Goal: Task Accomplishment & Management: Manage account settings

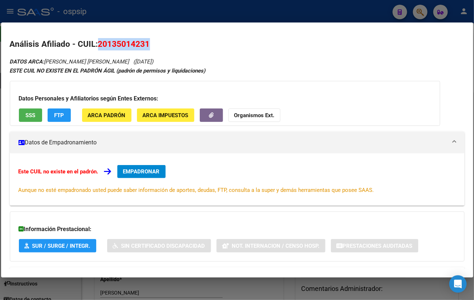
scroll to position [533, 0]
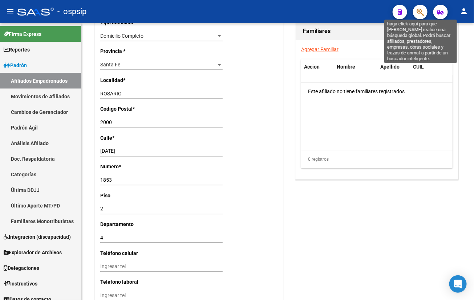
click at [417, 13] on icon "button" at bounding box center [420, 12] width 7 height 8
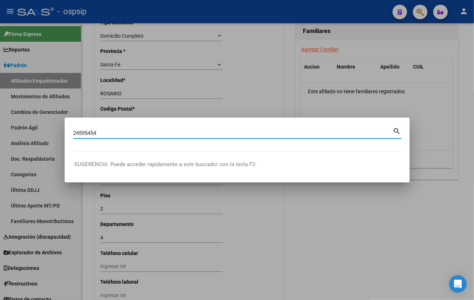
type input "24595454"
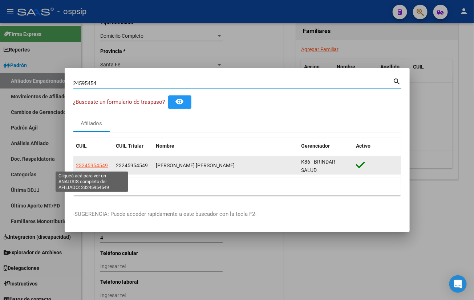
click at [97, 163] on span "23245954549" at bounding box center [92, 166] width 32 height 6
type textarea "23245954549"
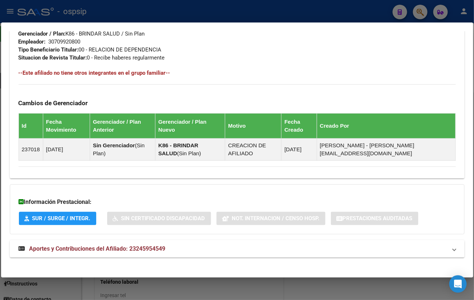
scroll to position [374, 0]
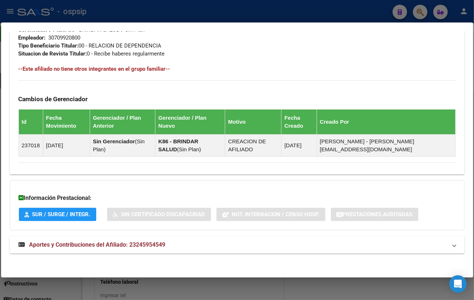
click at [142, 242] on span "Aportes y Contribuciones del Afiliado: 23245954549" at bounding box center [97, 245] width 136 height 7
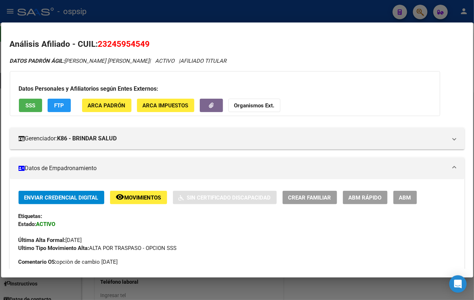
scroll to position [0, 0]
click at [211, 103] on icon "button" at bounding box center [211, 105] width 5 height 5
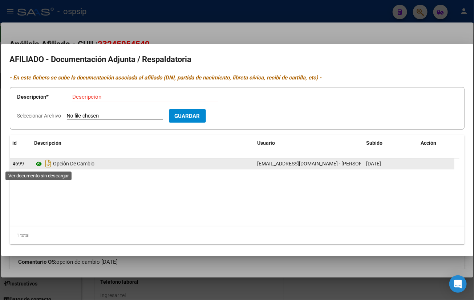
click at [37, 163] on icon at bounding box center [39, 164] width 9 height 9
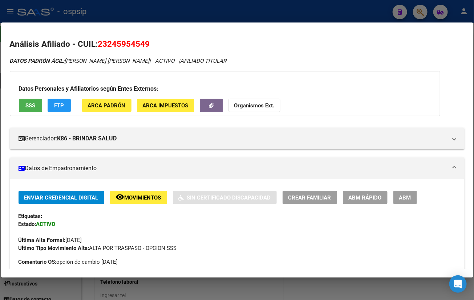
click at [305, 29] on mat-dialog-container "Análisis Afiliado - CUIL: 23245954549 DATOS PADRÓN ÁGIL: [PERSON_NAME] [PERSON_…" at bounding box center [237, 150] width 472 height 255
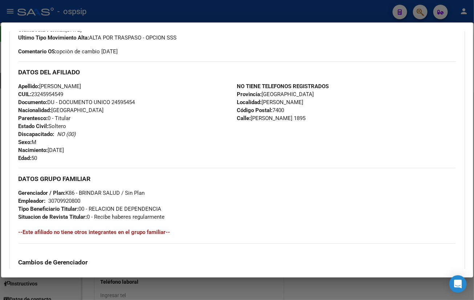
scroll to position [127, 0]
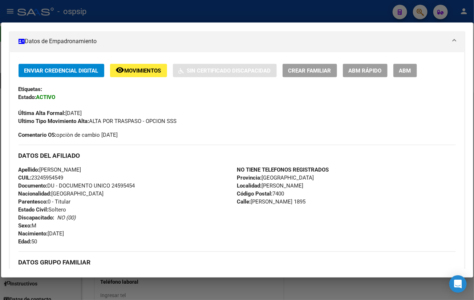
click at [404, 70] on span "ABM" at bounding box center [405, 71] width 12 height 7
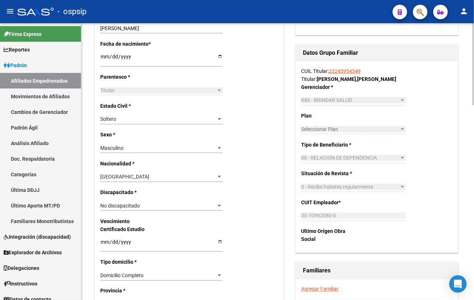
scroll to position [363, 0]
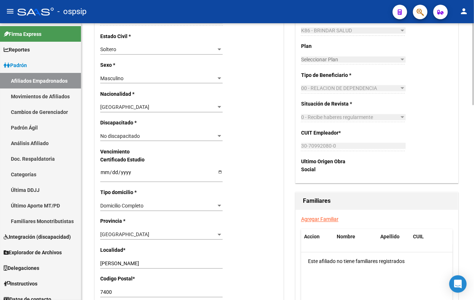
click at [316, 217] on link "Agregar Familiar" at bounding box center [319, 220] width 37 height 6
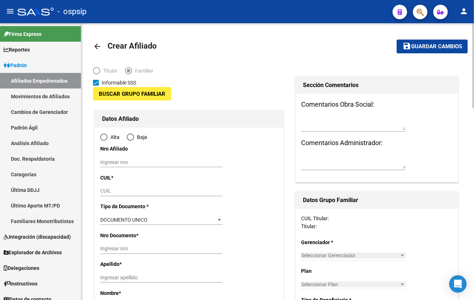
type input "30-70992080-0"
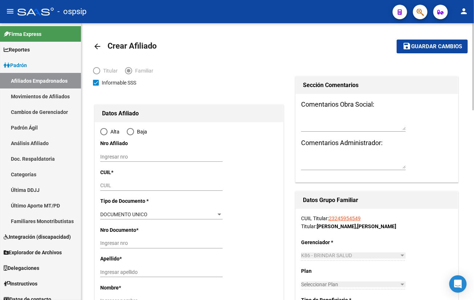
type input "[PERSON_NAME]"
type input "7400"
type input "[PERSON_NAME]"
type input "1895"
radio input "true"
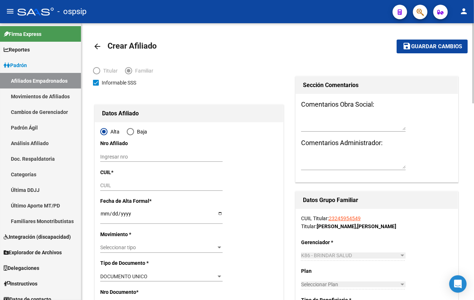
type input "30-70992080-0"
click at [106, 188] on input "CUIL" at bounding box center [161, 186] width 122 height 6
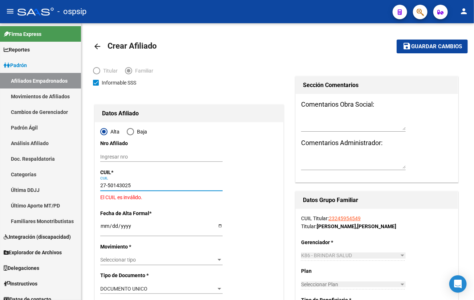
type input "27-50143025-6"
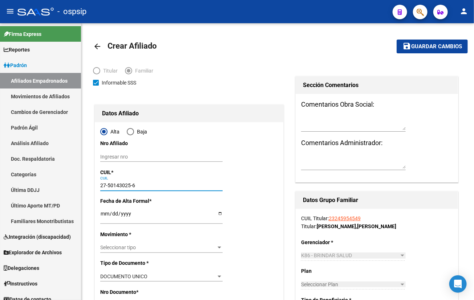
type input "50143025"
type input "[PERSON_NAME]"
type input "ORIANNA"
type input "[DATE]"
type input "[PERSON_NAME]"
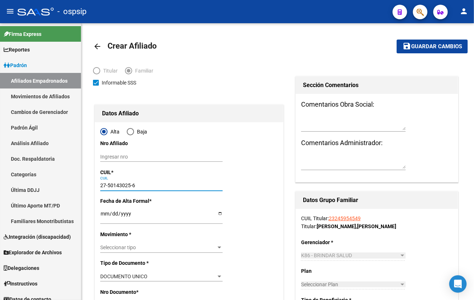
type input "[DATE]"
type input "2550"
type input "1"
type input "27-50143025-6"
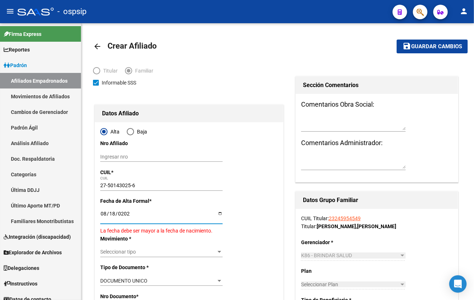
type input "[DATE]"
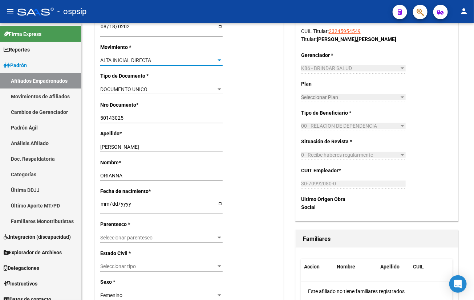
scroll to position [198, 0]
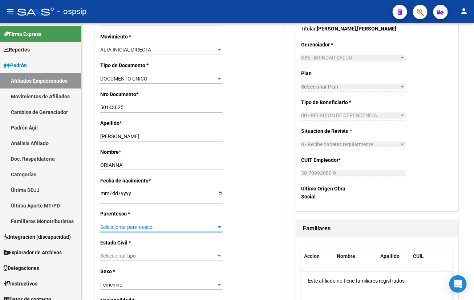
click at [113, 228] on span "Seleccionar parentesco" at bounding box center [158, 227] width 116 height 6
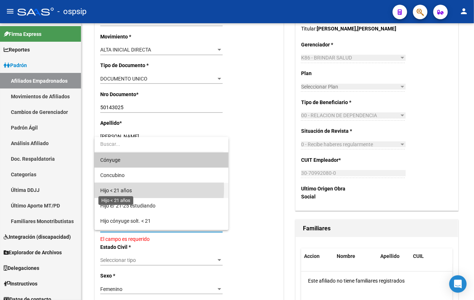
click at [121, 189] on span "Hijo < 21 años" at bounding box center [116, 191] width 32 height 6
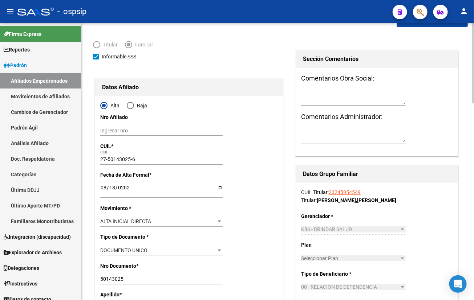
scroll to position [0, 0]
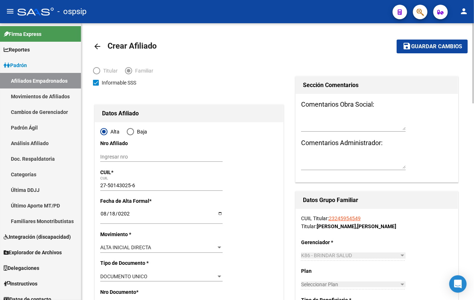
click at [428, 49] on span "Guardar cambios" at bounding box center [436, 47] width 51 height 7
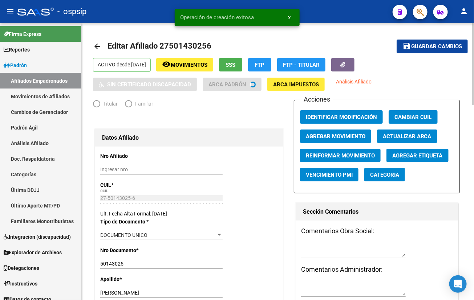
radio input "true"
type input "30-70992080-0"
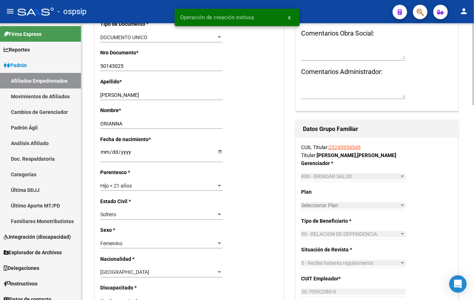
scroll to position [396, 0]
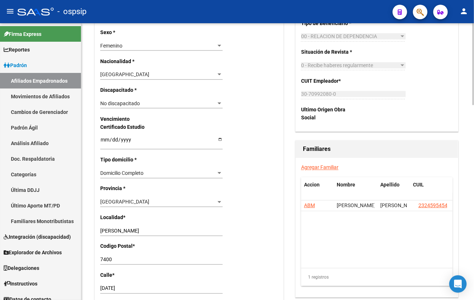
click at [318, 167] on link "Agregar Familiar" at bounding box center [319, 168] width 37 height 6
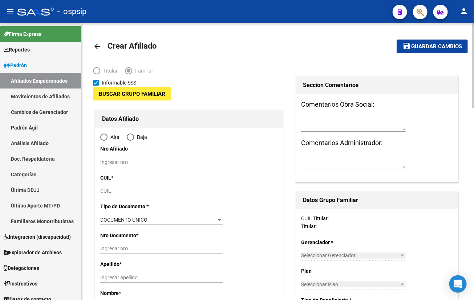
type input "30-70992080-0"
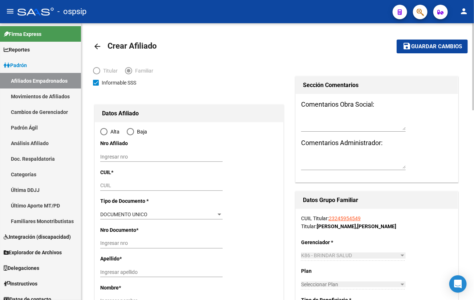
type input "[PERSON_NAME]"
type input "7400"
type input "[PERSON_NAME]"
type input "1895"
radio input "true"
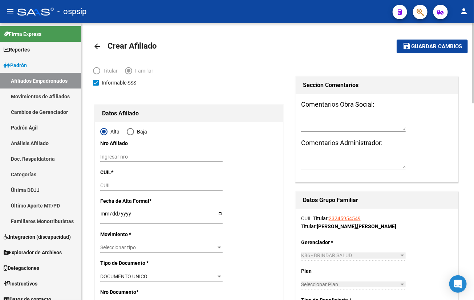
type input "30-70992080-0"
click at [104, 185] on input "CUIL" at bounding box center [161, 186] width 122 height 6
click at [111, 185] on input "CUIL" at bounding box center [161, 186] width 122 height 6
type input "23-52666099-4"
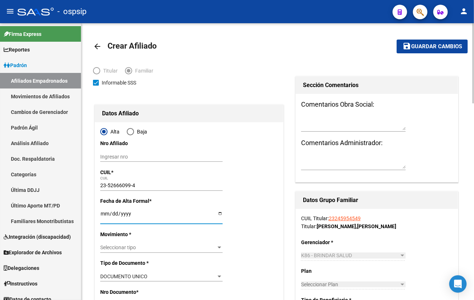
type input "52666099"
type input "[PERSON_NAME]"
type input "[DATE]"
type input "[PERSON_NAME]"
type input "[DATE]"
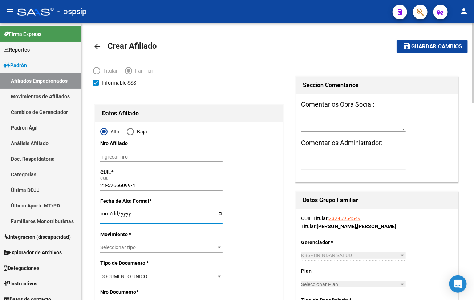
type input "2550"
type input "01"
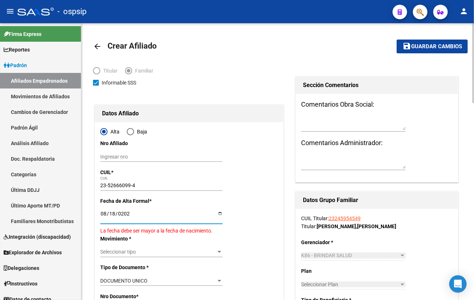
type input "[DATE]"
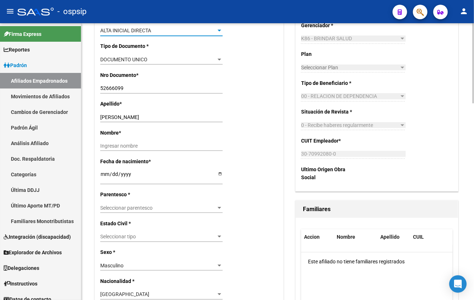
scroll to position [231, 0]
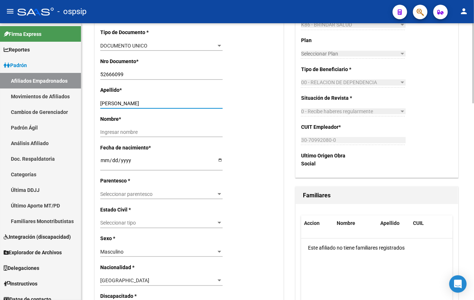
drag, startPoint x: 129, startPoint y: 101, endPoint x: 152, endPoint y: 101, distance: 22.9
click at [152, 101] on input "[PERSON_NAME]" at bounding box center [161, 104] width 122 height 6
type input "[PERSON_NAME]"
click at [112, 131] on input "Ingresar nombre" at bounding box center [161, 132] width 122 height 6
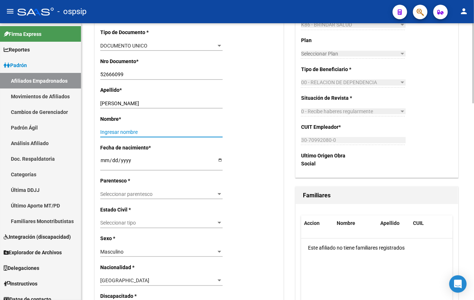
paste input "[PERSON_NAME]"
type input "[PERSON_NAME]"
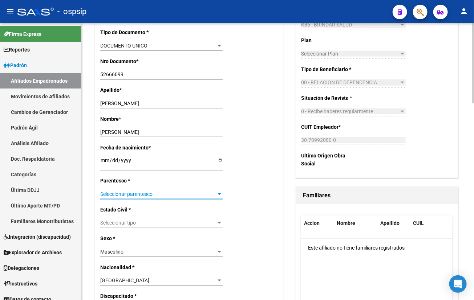
click at [113, 196] on span "Seleccionar parentesco" at bounding box center [158, 194] width 116 height 6
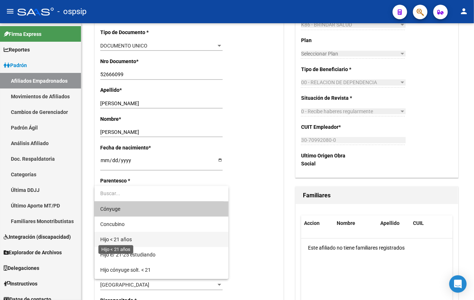
click at [114, 238] on span "Hijo < 21 años" at bounding box center [116, 240] width 32 height 6
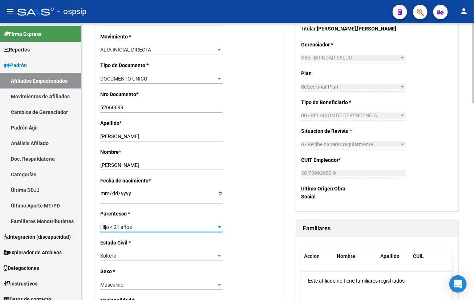
scroll to position [0, 0]
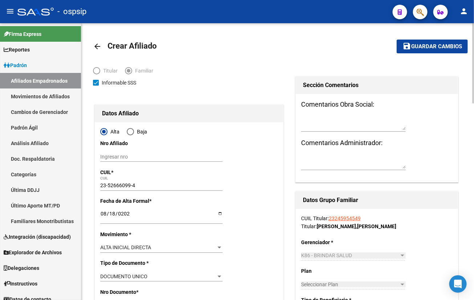
click at [418, 44] on span "Guardar cambios" at bounding box center [436, 47] width 51 height 7
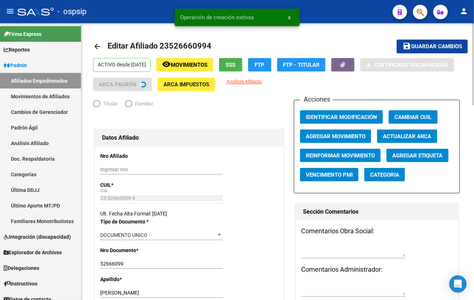
radio input "true"
type input "30-70992080-0"
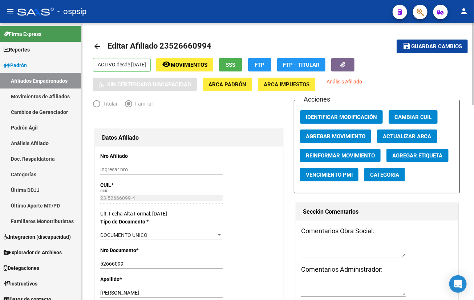
click at [271, 269] on div "Nro Documento * 52666099 Ingresar nro" at bounding box center [189, 261] width 178 height 29
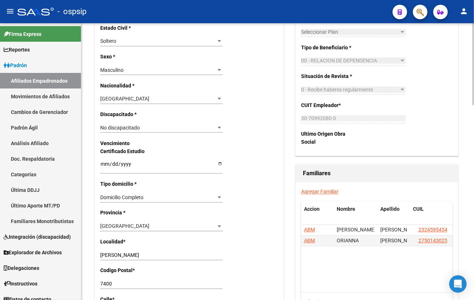
scroll to position [396, 0]
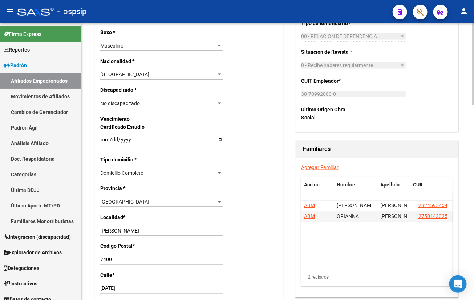
click at [321, 166] on link "Agregar Familiar" at bounding box center [319, 168] width 37 height 6
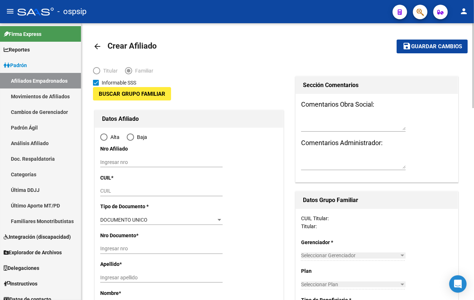
type input "30-70992080-0"
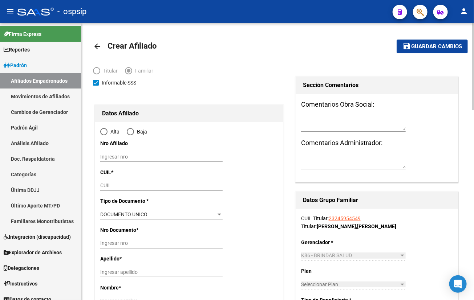
type input "[PERSON_NAME]"
type input "7400"
type input "[PERSON_NAME]"
type input "1895"
radio input "true"
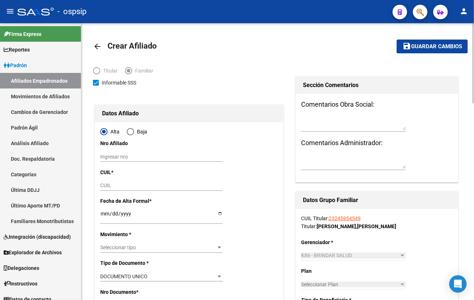
type input "30-70992080-0"
click at [107, 187] on input "CUIL" at bounding box center [161, 186] width 122 height 6
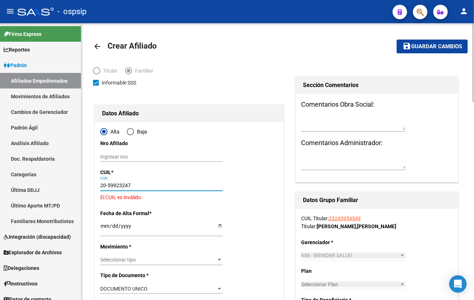
type input "20-59923247-9"
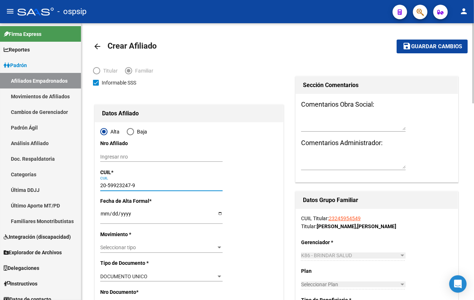
type input "59923247"
type input "[PERSON_NAME]"
type input "[GEOGRAPHIC_DATA]"
type input "[DATE]"
type input "[PERSON_NAME]"
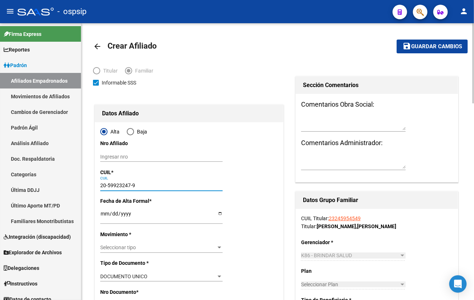
type input "[PERSON_NAME]"
type input "20-59923247-9"
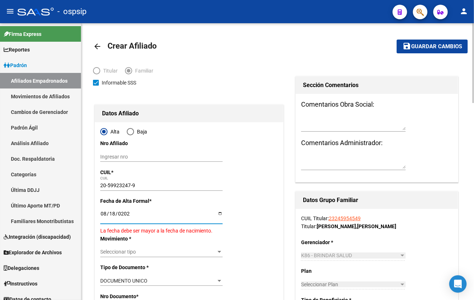
type input "[DATE]"
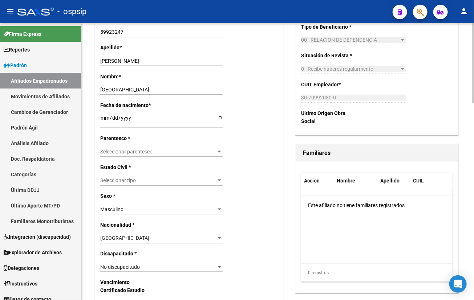
scroll to position [330, 0]
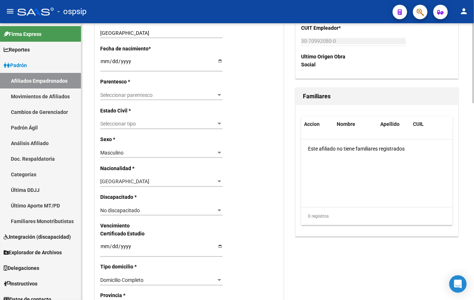
click at [120, 92] on span "Seleccionar parentesco" at bounding box center [158, 95] width 116 height 6
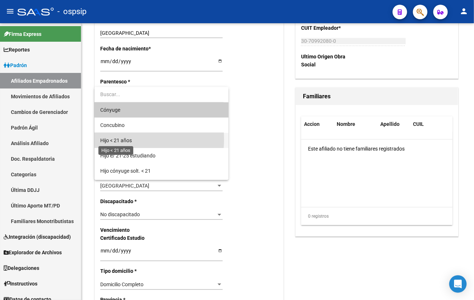
click at [118, 139] on span "Hijo < 21 años" at bounding box center [116, 141] width 32 height 6
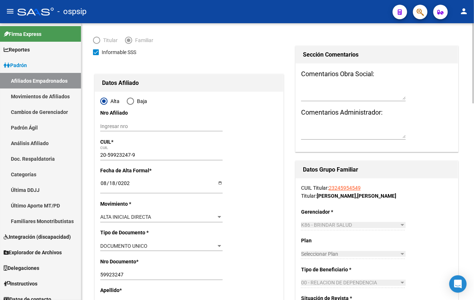
scroll to position [0, 0]
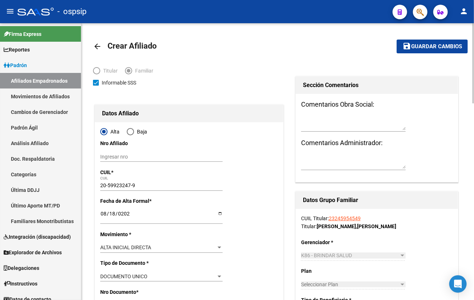
click at [425, 44] on span "Guardar cambios" at bounding box center [436, 47] width 51 height 7
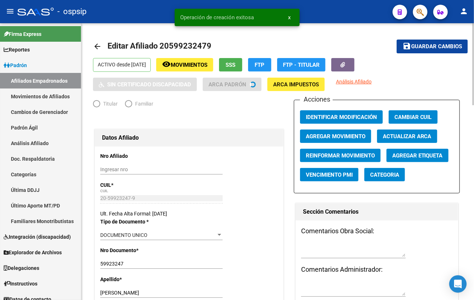
radio input "true"
type input "30-70992080-0"
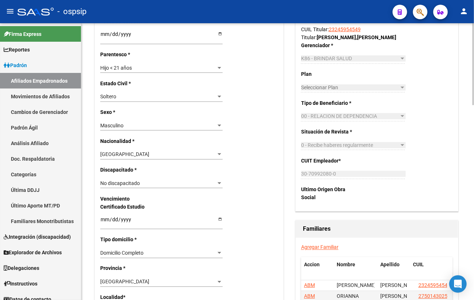
scroll to position [330, 0]
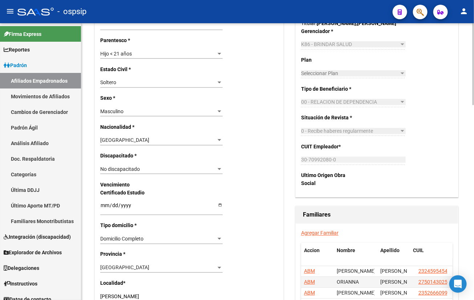
click at [244, 191] on div "Nro Afiliado Ingresar nro CUIL * 20-59923247-9 CUIL ARCA Padrón Ult. Fecha Alta…" at bounding box center [189, 195] width 189 height 757
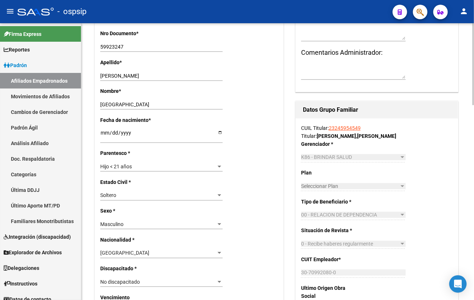
scroll to position [165, 0]
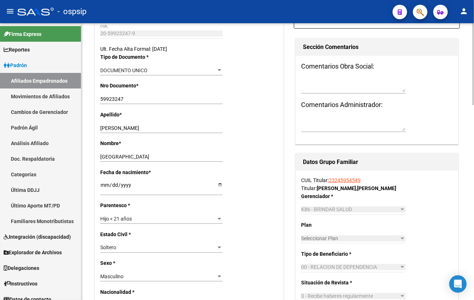
drag, startPoint x: 251, startPoint y: 148, endPoint x: 260, endPoint y: 156, distance: 11.8
click at [251, 148] on div "Nombre * [PERSON_NAME] nombre" at bounding box center [189, 153] width 178 height 29
drag, startPoint x: 285, startPoint y: 44, endPoint x: 287, endPoint y: 28, distance: 15.5
click at [272, 98] on div "Nro Documento * 59923247 Ingresar nro" at bounding box center [189, 96] width 178 height 29
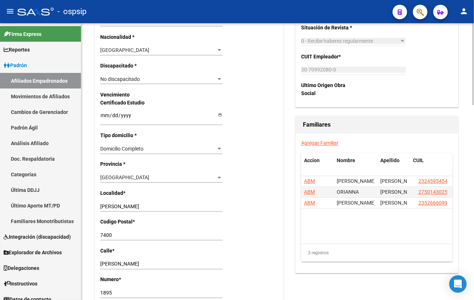
scroll to position [429, 0]
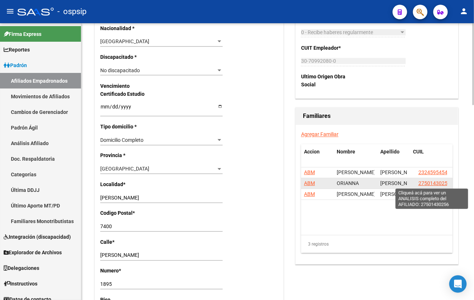
click at [436, 182] on span "27501430256" at bounding box center [434, 184] width 32 height 6
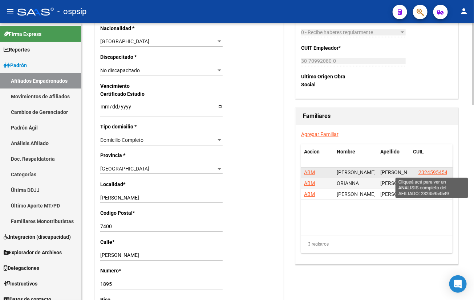
click at [426, 170] on span "23245954549" at bounding box center [434, 173] width 32 height 6
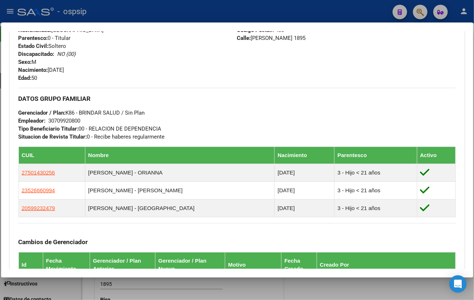
scroll to position [297, 0]
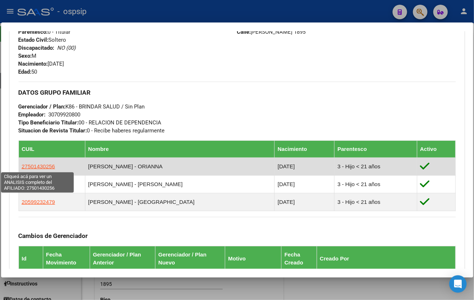
click at [35, 166] on span "27501430256" at bounding box center [38, 166] width 33 height 6
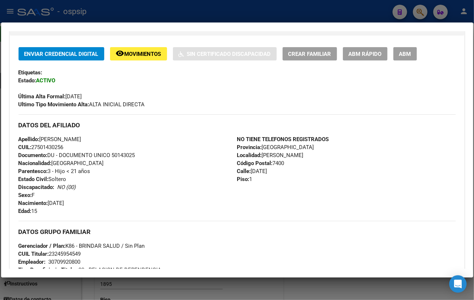
scroll to position [132, 0]
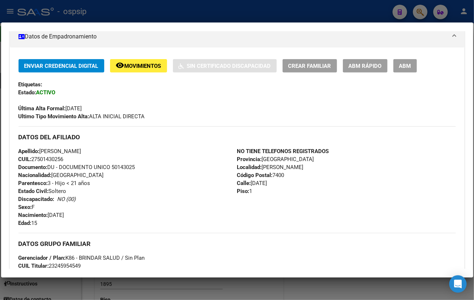
click at [400, 66] on span "ABM" at bounding box center [405, 66] width 12 height 7
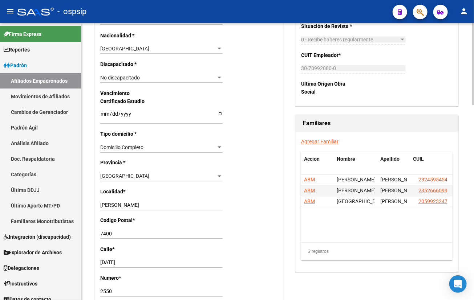
scroll to position [429, 0]
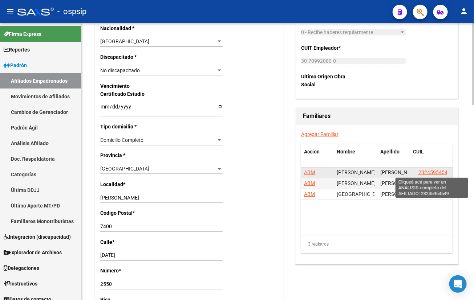
click at [427, 170] on span "23245954549" at bounding box center [434, 173] width 32 height 6
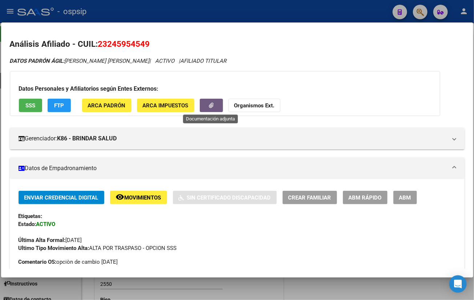
click at [209, 104] on icon "button" at bounding box center [211, 105] width 5 height 5
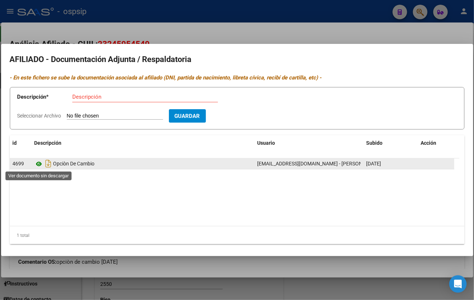
click at [37, 163] on icon at bounding box center [39, 164] width 9 height 9
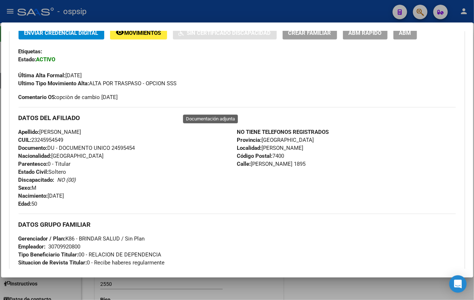
scroll to position [330, 0]
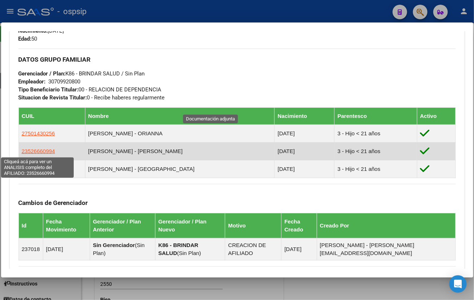
click at [39, 150] on span "23526660994" at bounding box center [38, 151] width 33 height 6
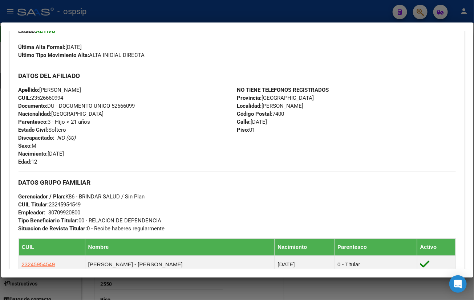
scroll to position [198, 0]
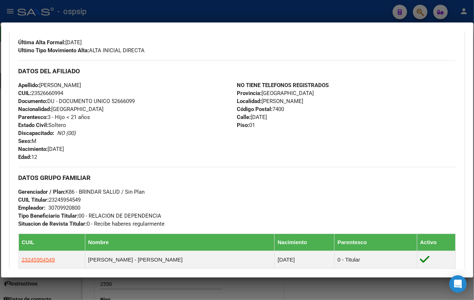
drag, startPoint x: 113, startPoint y: 100, endPoint x: 146, endPoint y: 101, distance: 33.4
click at [146, 101] on div "Apellido: [PERSON_NAME] CUIL: 23526660994 Documento: DU - DOCUMENTO UNICO 52666…" at bounding box center [128, 121] width 219 height 80
copy span "52666099"
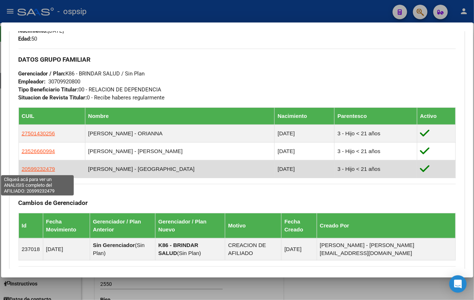
click at [31, 169] on span "20599232479" at bounding box center [38, 169] width 33 height 6
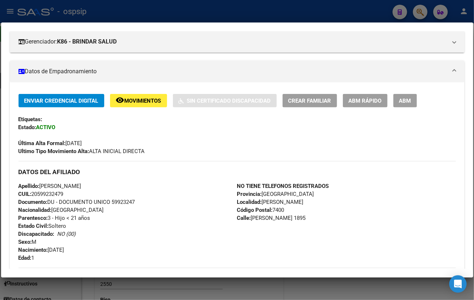
scroll to position [99, 0]
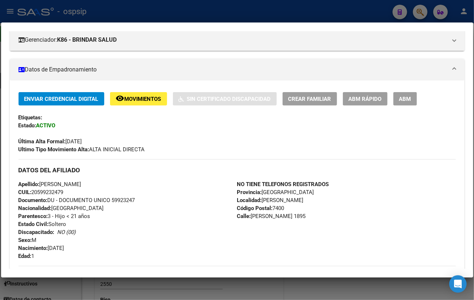
drag, startPoint x: 113, startPoint y: 199, endPoint x: 146, endPoint y: 202, distance: 33.6
click at [146, 202] on div "Apellido: [PERSON_NAME] CUIL: 20599232479 Documento: DU - DOCUMENTO UNICO 59923…" at bounding box center [128, 221] width 219 height 80
copy span "59923247"
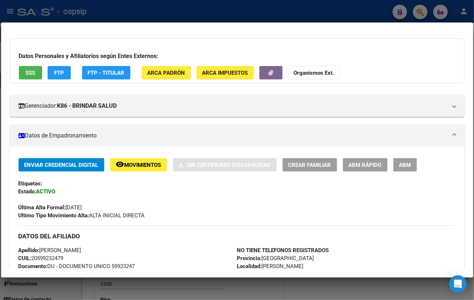
scroll to position [0, 0]
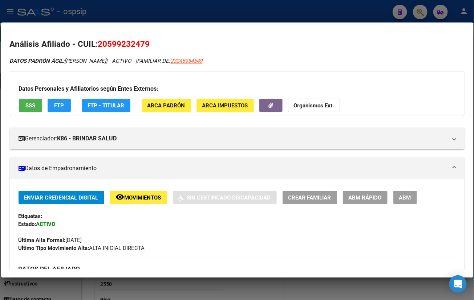
drag, startPoint x: 101, startPoint y: 43, endPoint x: 157, endPoint y: 42, distance: 56.7
click at [157, 42] on h2 "Análisis Afiliado - CUIL: 20599232479" at bounding box center [237, 44] width 455 height 12
copy span "20599232479"
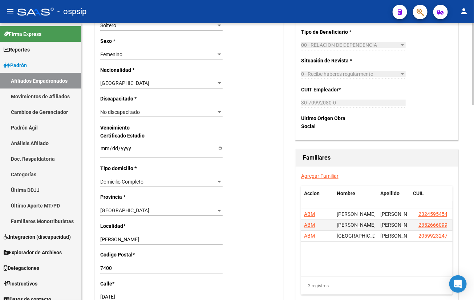
scroll to position [363, 0]
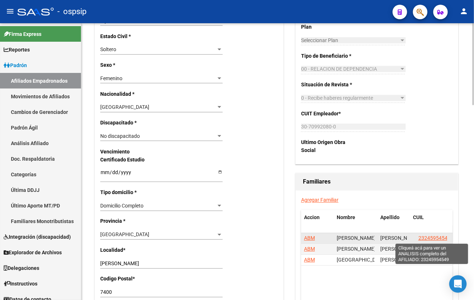
click at [426, 238] on span "23245954549" at bounding box center [434, 239] width 32 height 6
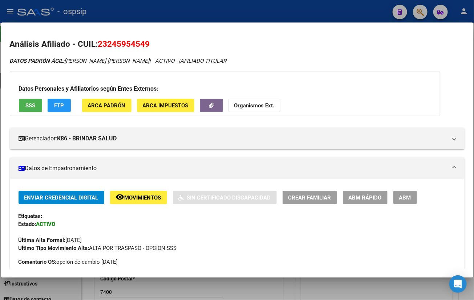
drag, startPoint x: 98, startPoint y: 45, endPoint x: 164, endPoint y: 45, distance: 65.7
click at [164, 45] on h2 "Análisis Afiliado - CUIL: 23245954549" at bounding box center [237, 44] width 455 height 12
copy span "23245954549"
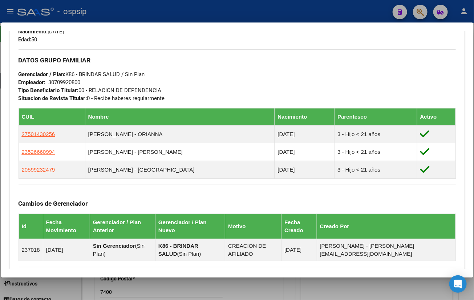
scroll to position [330, 0]
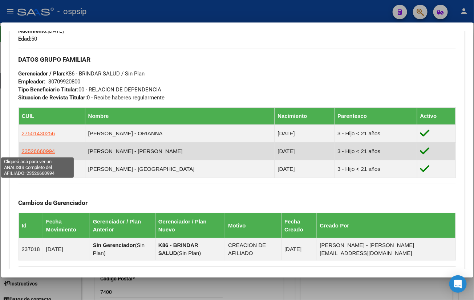
click at [34, 149] on span "23526660994" at bounding box center [38, 151] width 33 height 6
type textarea "23526660994"
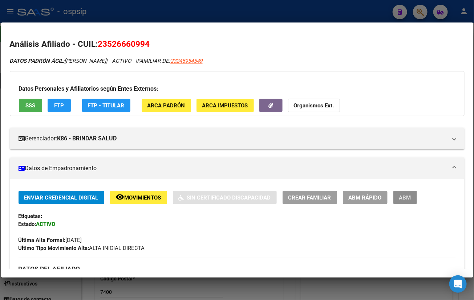
click at [401, 196] on span "ABM" at bounding box center [405, 198] width 12 height 7
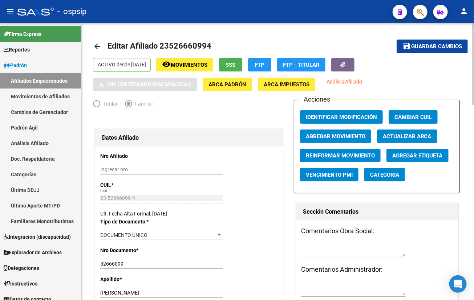
click at [340, 134] on span "Agregar Movimiento" at bounding box center [336, 136] width 60 height 7
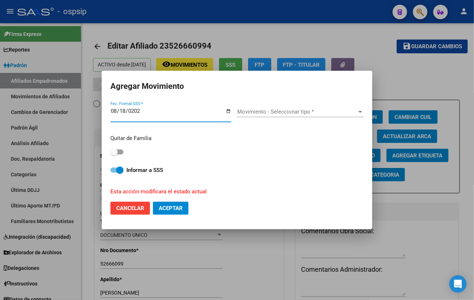
type input "[DATE]"
click at [273, 109] on span "Movimiento - Seleccionar tipo *" at bounding box center [297, 112] width 120 height 7
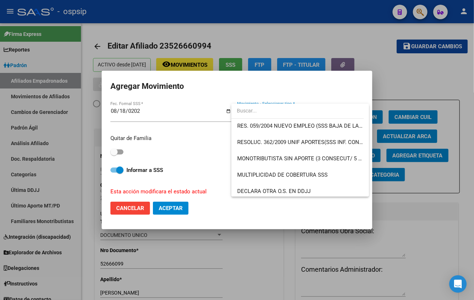
scroll to position [264, 0]
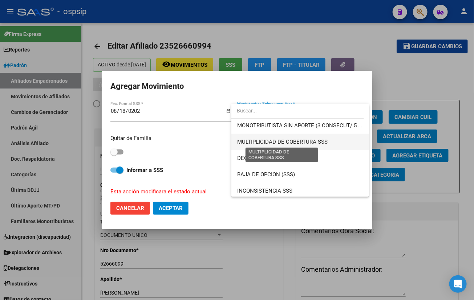
click at [278, 140] on span "MULTIPLICIDAD DE COBERTURA SSS" at bounding box center [282, 142] width 90 height 7
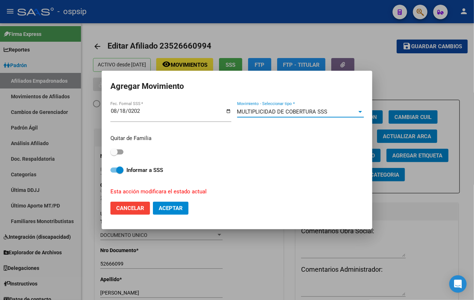
click at [167, 206] on span "Aceptar" at bounding box center [171, 208] width 24 height 7
checkbox input "false"
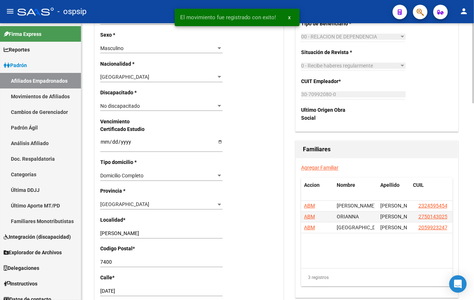
scroll to position [462, 0]
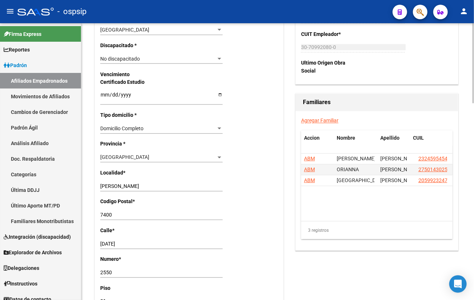
click at [242, 211] on div "Nro Afiliado Ingresar nro CUIL * 23-52666099-4 CUIL ARCA Padrón Ult. Fecha Alta…" at bounding box center [189, 80] width 189 height 765
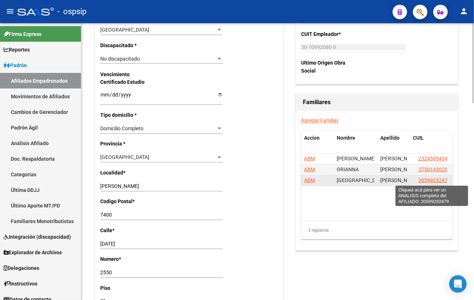
click at [430, 179] on span "20599232479" at bounding box center [434, 181] width 32 height 6
type textarea "20599232479"
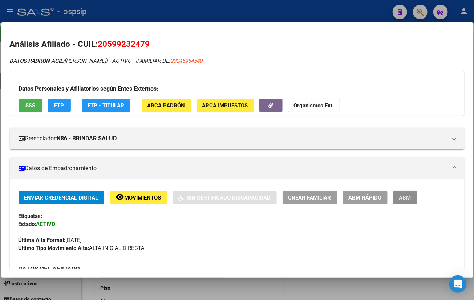
drag, startPoint x: 406, startPoint y: 197, endPoint x: 372, endPoint y: 210, distance: 37.0
click at [406, 200] on span "ABM" at bounding box center [405, 198] width 12 height 7
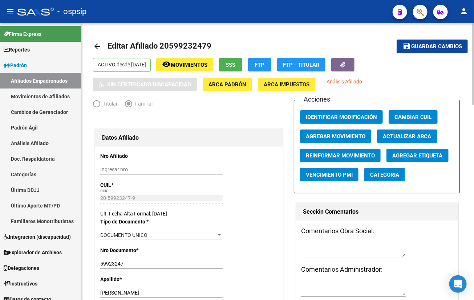
click at [333, 134] on span "Agregar Movimiento" at bounding box center [336, 136] width 60 height 7
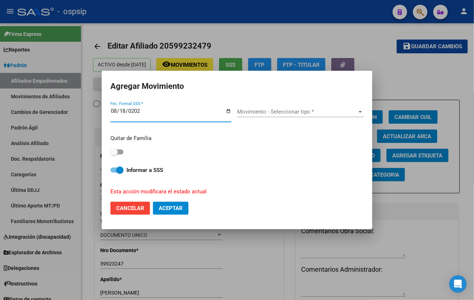
type input "[DATE]"
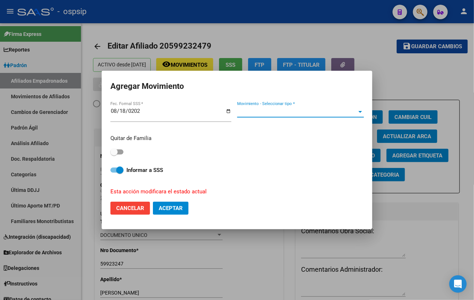
click at [255, 113] on span "Movimiento - Seleccionar tipo *" at bounding box center [297, 112] width 120 height 7
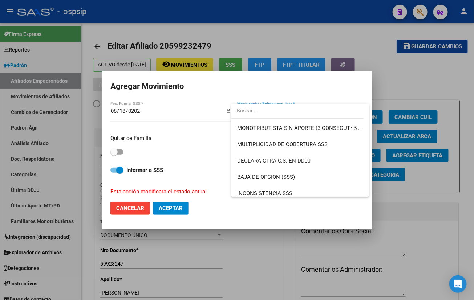
scroll to position [264, 0]
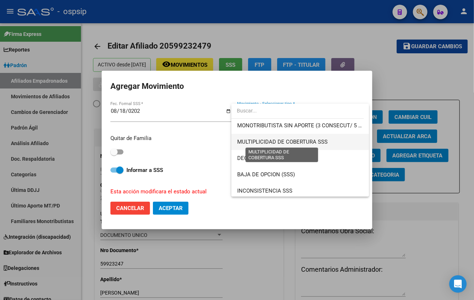
click at [291, 143] on span "MULTIPLICIDAD DE COBERTURA SSS" at bounding box center [282, 142] width 90 height 7
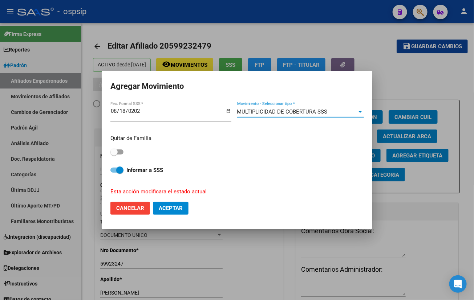
click at [167, 207] on span "Aceptar" at bounding box center [171, 208] width 24 height 7
checkbox input "false"
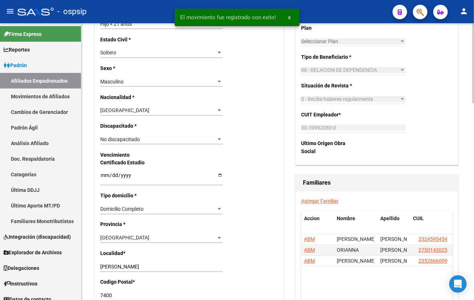
scroll to position [396, 0]
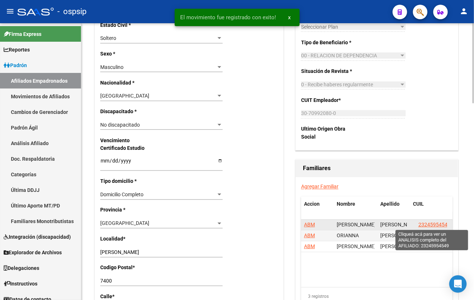
click at [434, 222] on span "23245954549" at bounding box center [434, 225] width 32 height 6
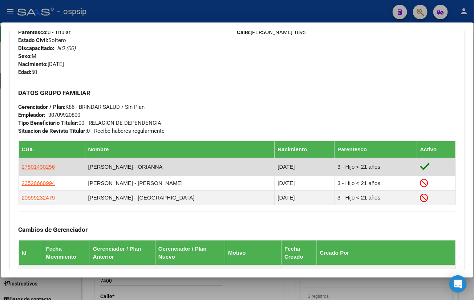
scroll to position [264, 0]
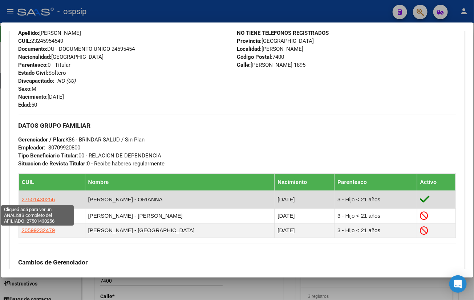
click at [36, 196] on span "27501430256" at bounding box center [38, 199] width 33 height 6
type textarea "27501430256"
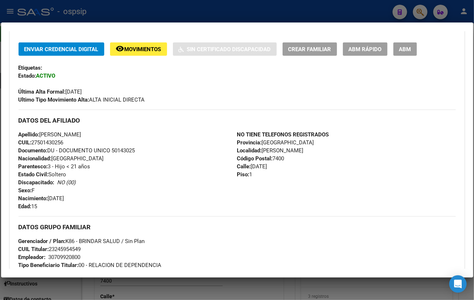
scroll to position [165, 0]
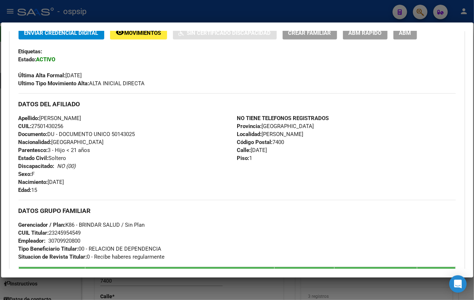
click at [159, 169] on div "Apellido: [PERSON_NAME] CUIL: 27501430256 Documento: DU - DOCUMENTO UNICO 50143…" at bounding box center [128, 154] width 219 height 80
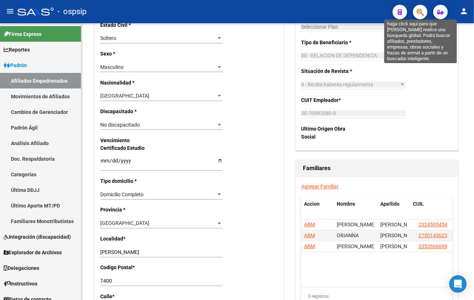
click at [419, 10] on icon "button" at bounding box center [420, 12] width 7 height 8
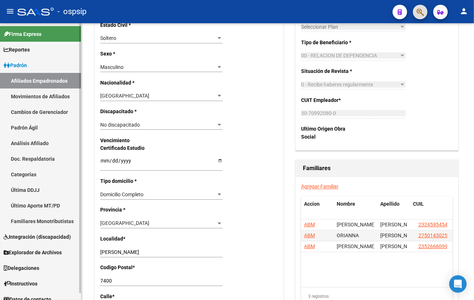
click at [31, 94] on link "Movimientos de Afiliados" at bounding box center [40, 97] width 81 height 16
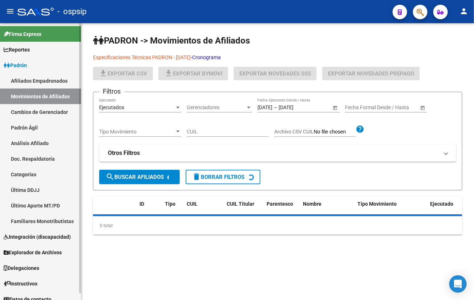
click at [29, 78] on link "Afiliados Empadronados" at bounding box center [40, 81] width 81 height 16
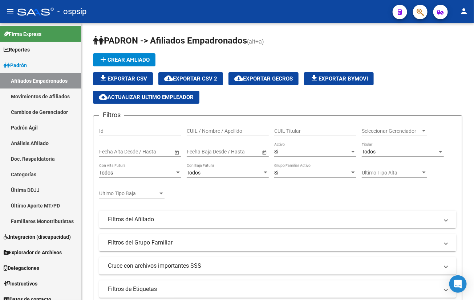
click at [139, 6] on div "- ospsip" at bounding box center [201, 12] width 369 height 16
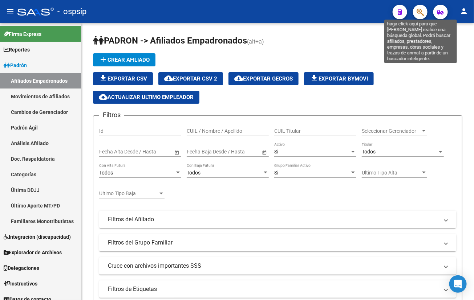
click at [421, 12] on icon "button" at bounding box center [420, 12] width 7 height 8
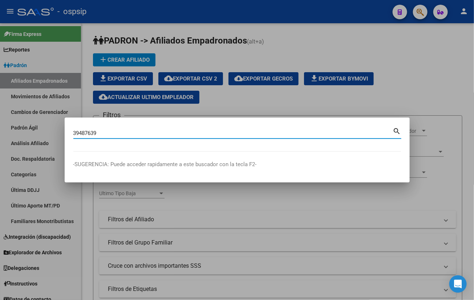
type input "39487639"
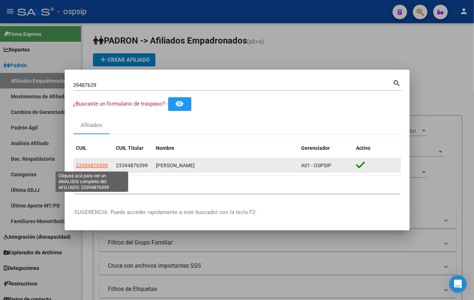
click at [96, 167] on span "23394876399" at bounding box center [92, 166] width 32 height 6
type textarea "23394876399"
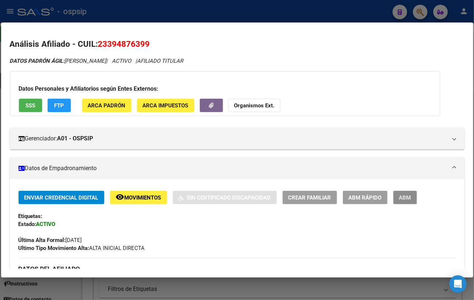
click at [405, 199] on span "ABM" at bounding box center [405, 198] width 12 height 7
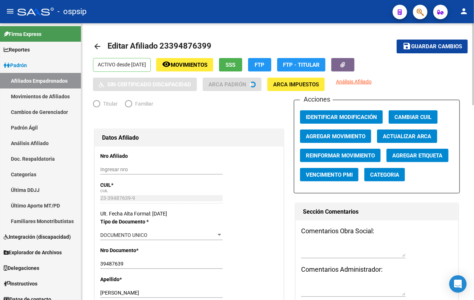
radio input "true"
type input "30-64480161-2"
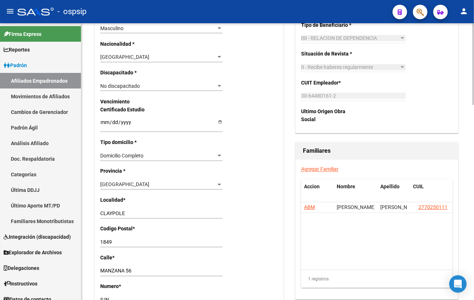
scroll to position [429, 0]
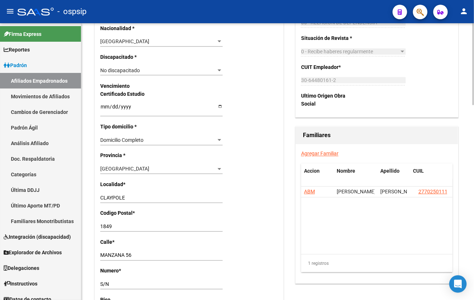
click at [129, 197] on input "CLAYPOLE" at bounding box center [161, 198] width 122 height 6
type input "C"
type input "BURZACO"
type input "1852"
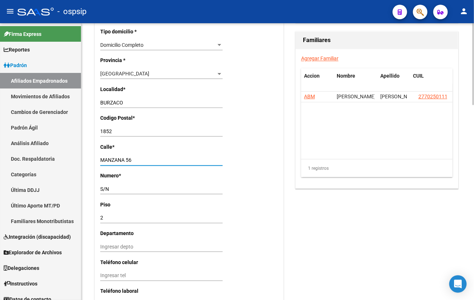
scroll to position [528, 0]
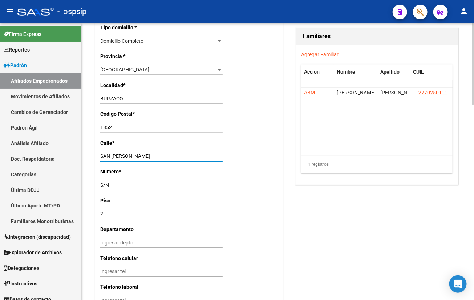
type input "SAN [PERSON_NAME]"
drag, startPoint x: 123, startPoint y: 183, endPoint x: 89, endPoint y: 185, distance: 34.5
type input "125"
click at [112, 215] on input "2" at bounding box center [161, 214] width 122 height 6
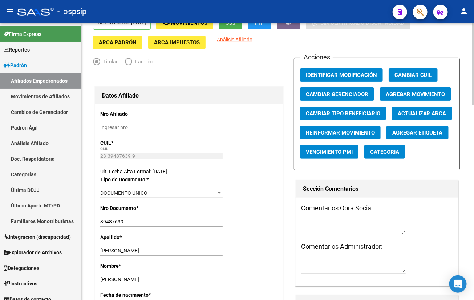
scroll to position [0, 0]
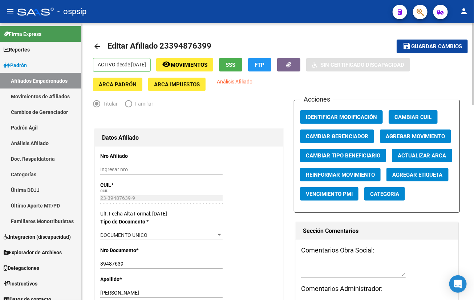
click at [425, 45] on span "Guardar cambios" at bounding box center [436, 47] width 51 height 7
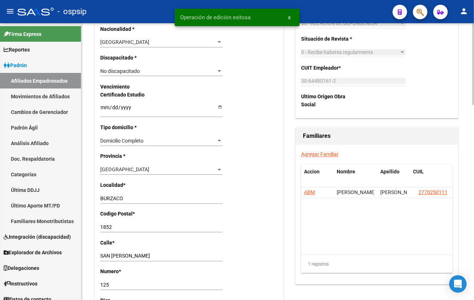
scroll to position [429, 0]
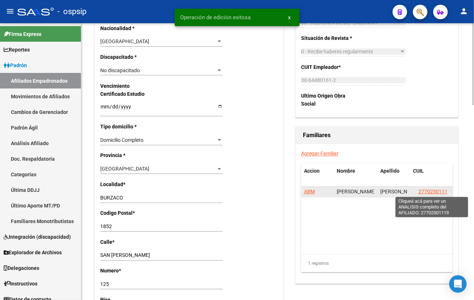
click at [433, 189] on span "27702501119" at bounding box center [434, 192] width 32 height 6
type textarea "27702501119"
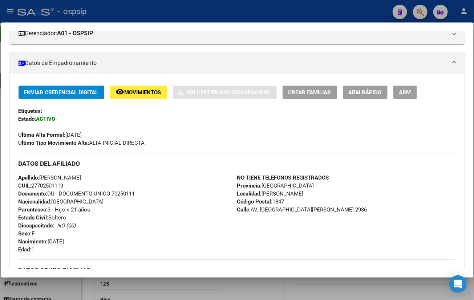
scroll to position [99, 0]
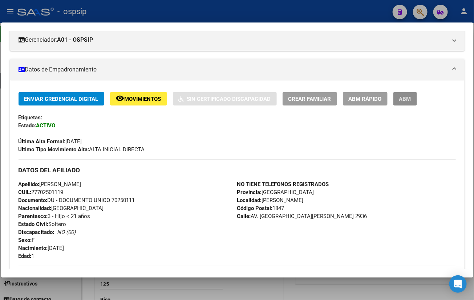
drag, startPoint x: 402, startPoint y: 97, endPoint x: 361, endPoint y: 170, distance: 84.1
click at [402, 98] on span "ABM" at bounding box center [405, 99] width 12 height 7
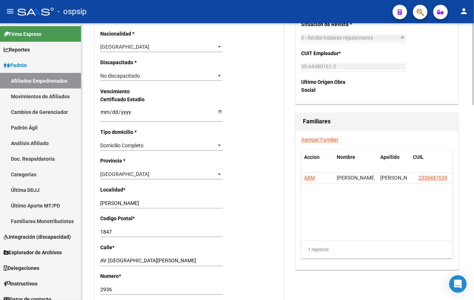
scroll to position [462, 0]
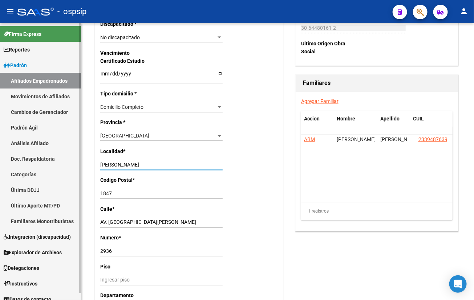
drag, startPoint x: 145, startPoint y: 164, endPoint x: 58, endPoint y: 164, distance: 86.8
click at [58, 164] on mat-sidenav-container "Firma Express Reportes Padrón Traspasos x O.S. Traspasos x Gerenciador Traspaso…" at bounding box center [237, 161] width 474 height 277
type input "BURZACO"
type input "1852"
type input "SAN [PERSON_NAME]"
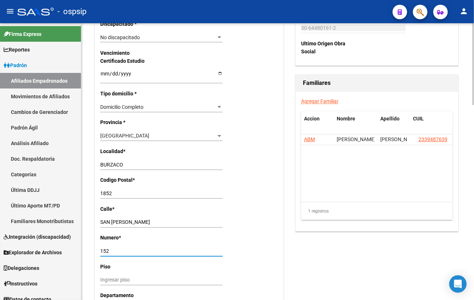
click at [114, 253] on input "152" at bounding box center [161, 252] width 122 height 6
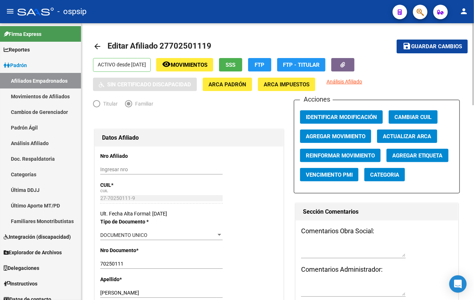
scroll to position [0, 0]
type input "125"
click at [429, 44] on span "Guardar cambios" at bounding box center [436, 47] width 51 height 7
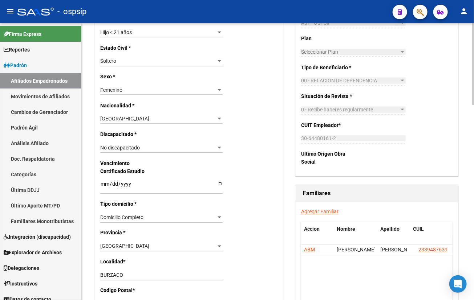
scroll to position [363, 0]
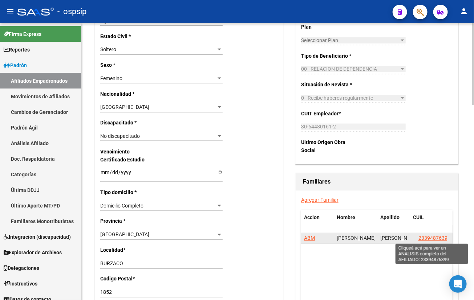
click at [431, 240] on span "23394876399" at bounding box center [434, 239] width 32 height 6
type textarea "23394876399"
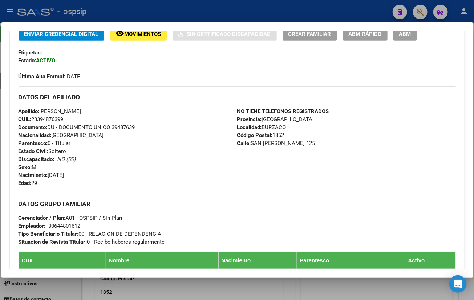
scroll to position [165, 0]
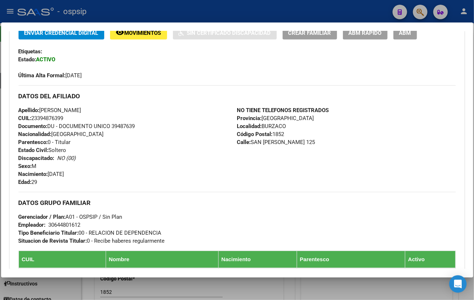
click at [172, 164] on div "Apellido: [PERSON_NAME]: 23394876399 Documento: DU - DOCUMENTO UNICO 39487639 N…" at bounding box center [128, 146] width 219 height 80
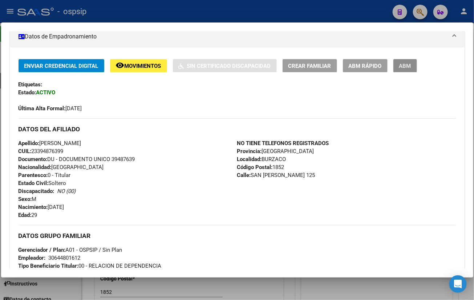
click at [408, 64] on span "ABM" at bounding box center [405, 66] width 12 height 7
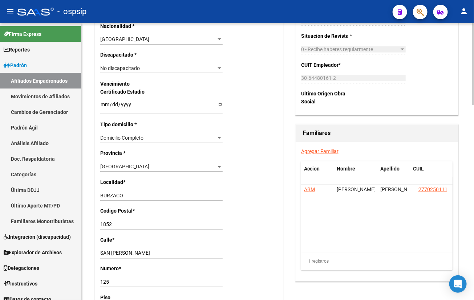
scroll to position [495, 0]
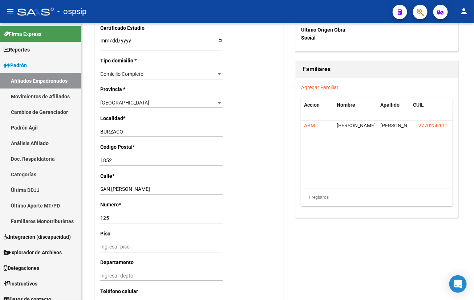
click at [167, 3] on mat-toolbar "menu - ospsip person" at bounding box center [237, 11] width 474 height 23
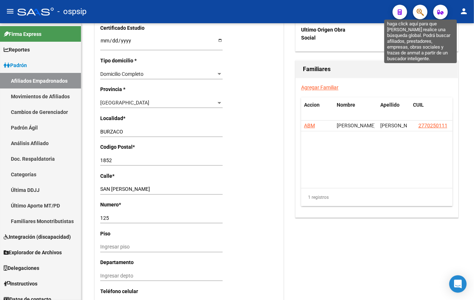
click at [421, 11] on icon "button" at bounding box center [420, 12] width 7 height 8
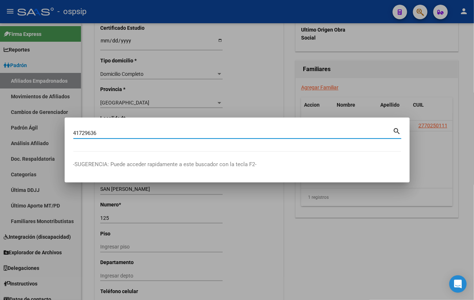
type input "41729636"
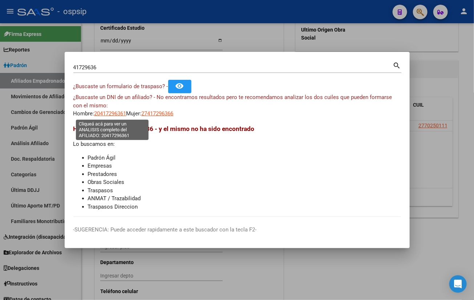
click at [108, 114] on span "20417296361" at bounding box center [110, 113] width 32 height 7
type textarea "20417296361"
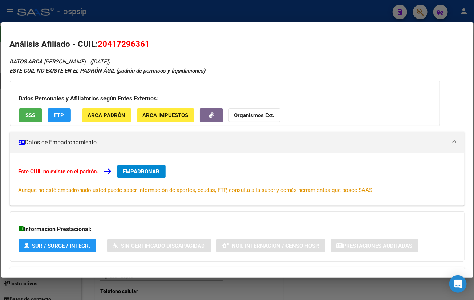
scroll to position [32, 0]
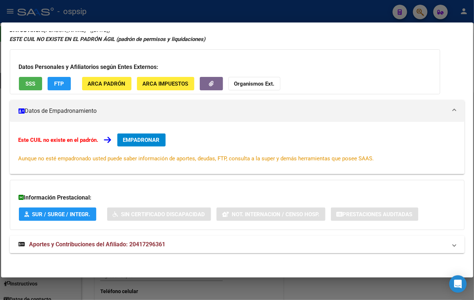
click at [138, 246] on span "Aportes y Contribuciones del Afiliado: 20417296361" at bounding box center [97, 244] width 136 height 7
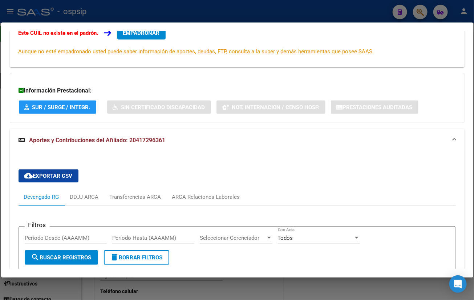
scroll to position [263, 0]
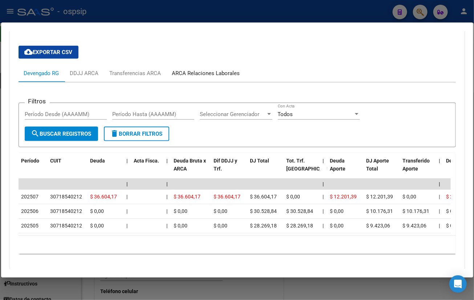
click at [209, 73] on div "ARCA Relaciones Laborales" at bounding box center [206, 73] width 68 height 8
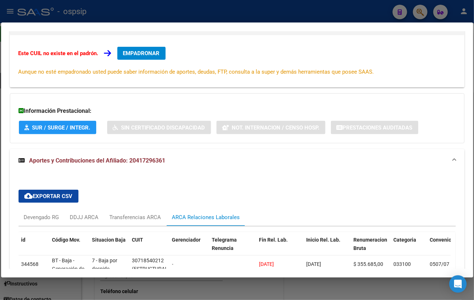
scroll to position [1, 0]
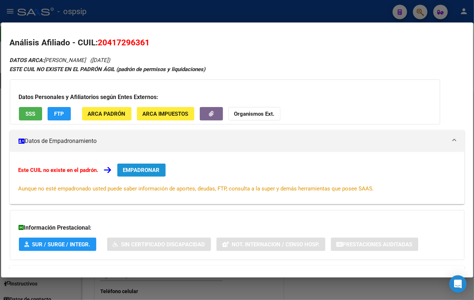
click at [139, 170] on span "EMPADRONAR" at bounding box center [141, 170] width 37 height 7
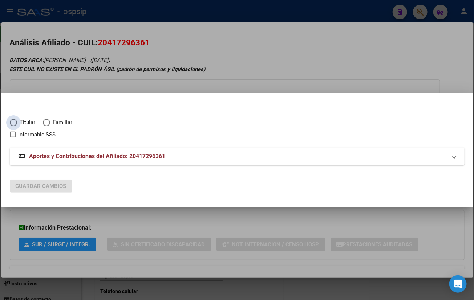
click at [12, 121] on span "Elija una opción" at bounding box center [13, 122] width 7 height 7
click at [12, 121] on input "Titular" at bounding box center [13, 122] width 7 height 7
radio input "true"
checkbox input "true"
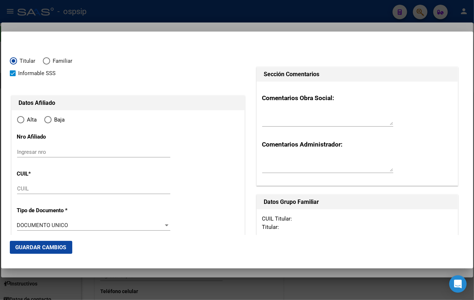
type input "20-41729636-1"
type input "41729636"
type input "[PERSON_NAME]"
type input "[DATE]"
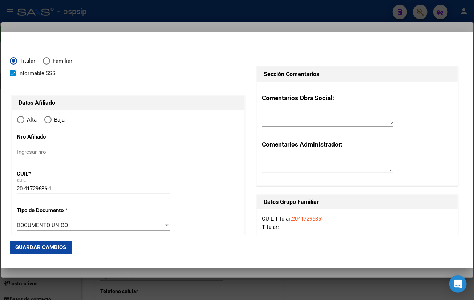
type input "DESVIO ARIJON"
type input "2242"
type input "[GEOGRAPHIC_DATA]"
radio input "true"
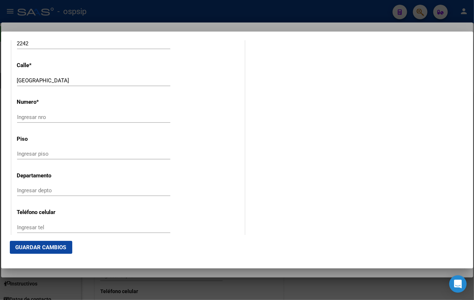
scroll to position [948, 0]
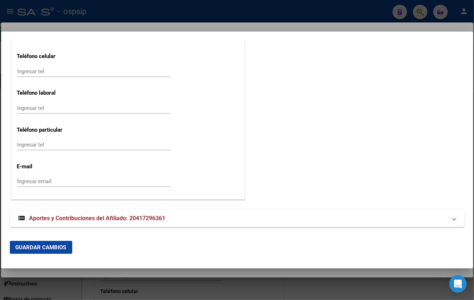
click at [150, 218] on span "Aportes y Contribuciones del Afiliado: 20417296361" at bounding box center [97, 218] width 136 height 7
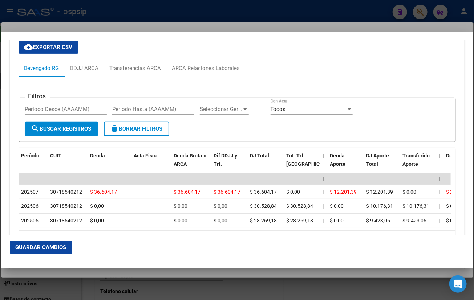
scroll to position [1081, 0]
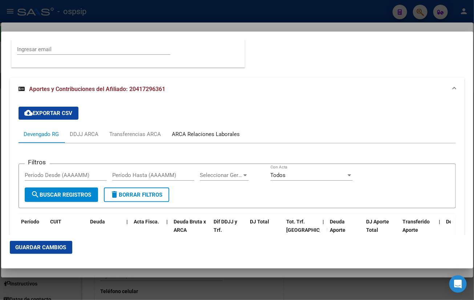
click at [209, 134] on div "ARCA Relaciones Laborales" at bounding box center [206, 134] width 68 height 8
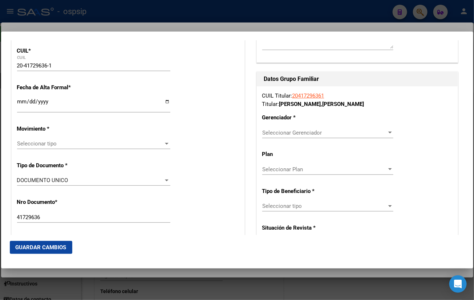
scroll to position [90, 0]
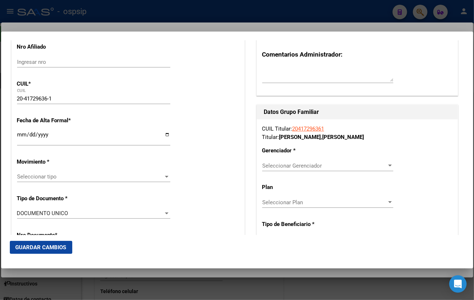
click at [18, 134] on input "Ingresar fecha" at bounding box center [93, 138] width 153 height 12
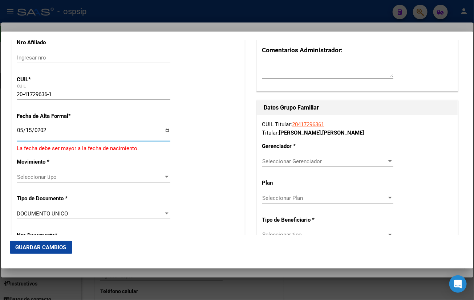
type input "[DATE]"
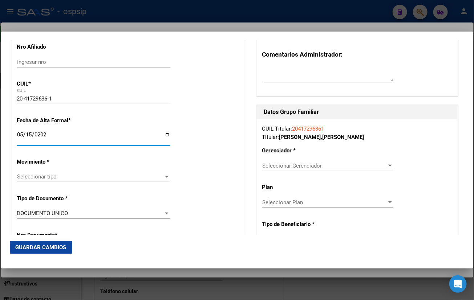
click at [40, 175] on span "Seleccionar tipo" at bounding box center [90, 177] width 147 height 7
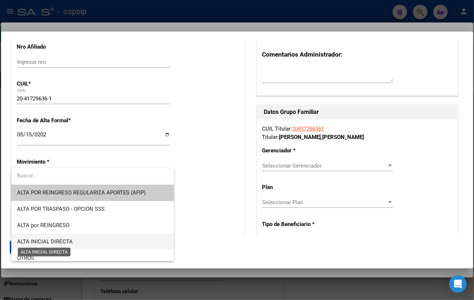
click at [57, 241] on span "ALTA INICIAL DIRECTA" at bounding box center [45, 242] width 56 height 7
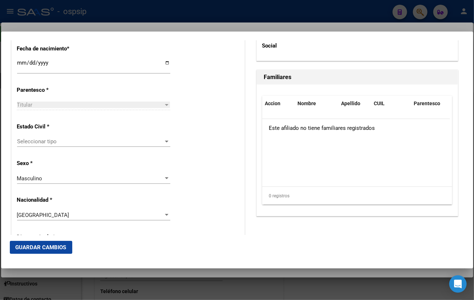
scroll to position [420, 0]
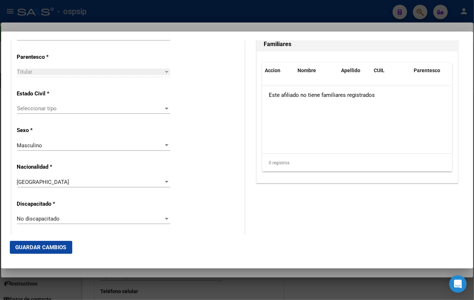
click at [38, 108] on span "Seleccionar tipo" at bounding box center [90, 108] width 147 height 7
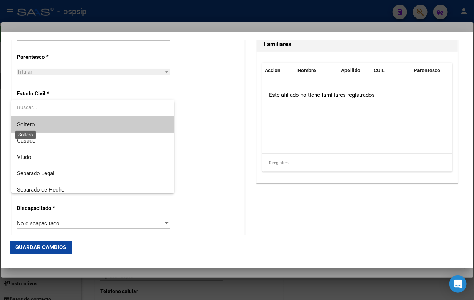
click at [31, 122] on span "Soltero" at bounding box center [26, 124] width 18 height 7
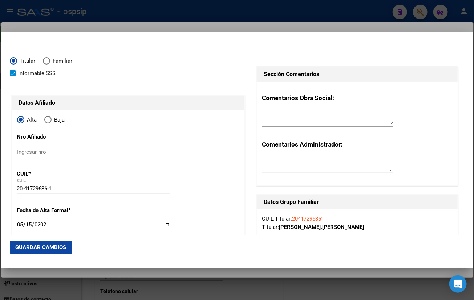
scroll to position [165, 0]
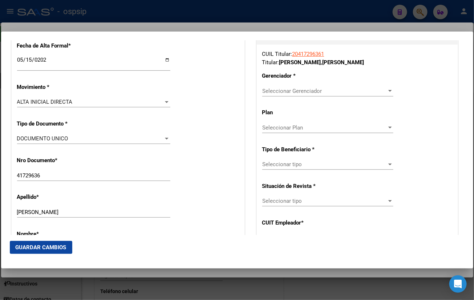
click at [275, 90] on span "Seleccionar Gerenciador" at bounding box center [324, 91] width 125 height 7
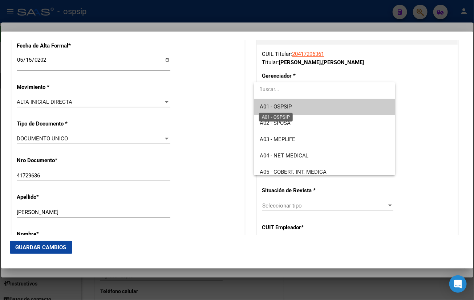
click at [285, 105] on span "A01 - OSPSIP" at bounding box center [276, 107] width 32 height 7
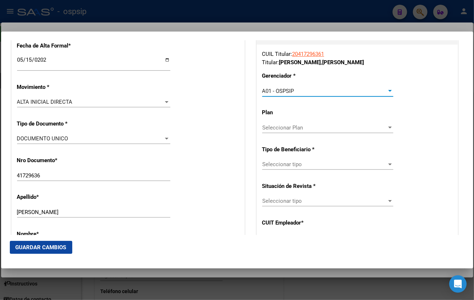
click at [285, 165] on span "Seleccionar tipo" at bounding box center [324, 164] width 125 height 7
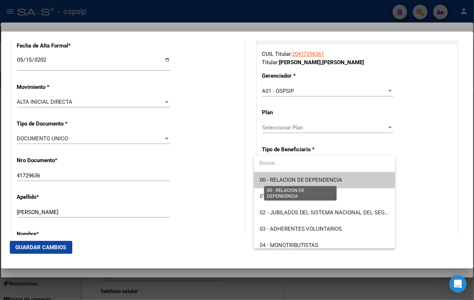
click at [288, 181] on span "00 - RELACION DE DEPENDENCIA" at bounding box center [301, 180] width 83 height 7
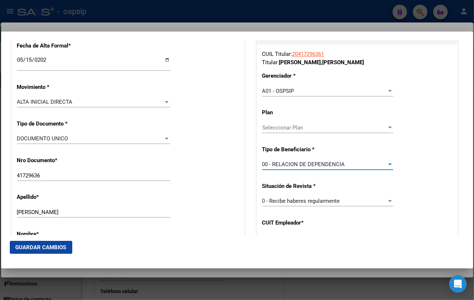
type input "30-71854021-2"
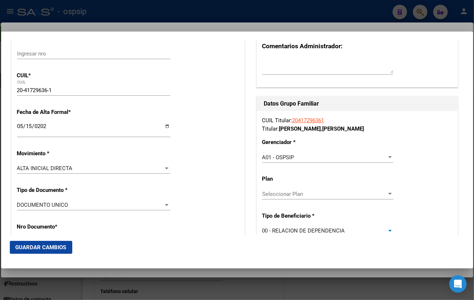
scroll to position [99, 0]
click at [44, 248] on span "Guardar Cambios" at bounding box center [41, 247] width 51 height 7
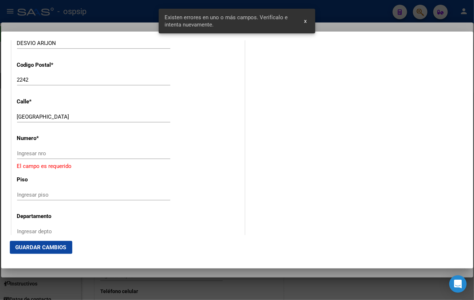
scroll to position [759, 0]
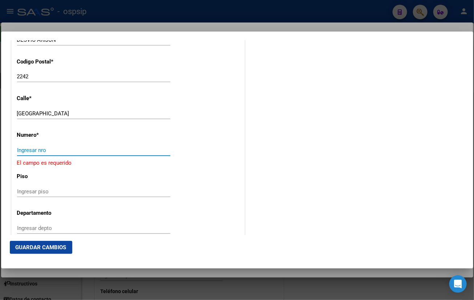
click at [28, 151] on input "Ingresar nro" at bounding box center [93, 150] width 153 height 7
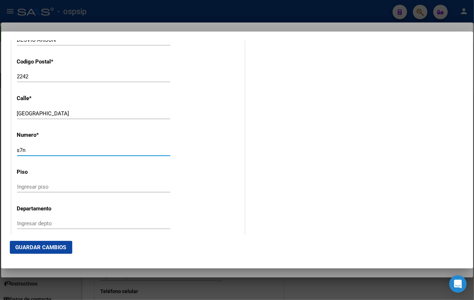
type input "s7n"
click at [25, 243] on button "Guardar Cambios" at bounding box center [41, 247] width 62 height 13
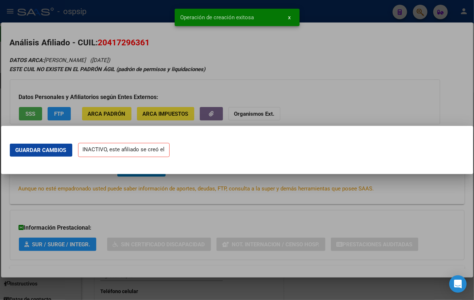
scroll to position [0, 0]
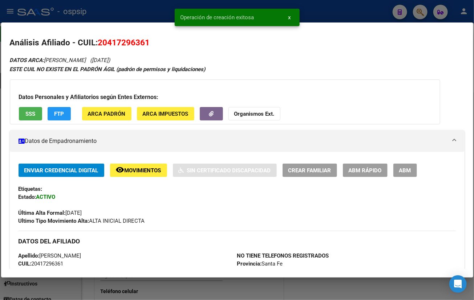
click at [407, 167] on span "ABM" at bounding box center [405, 170] width 12 height 7
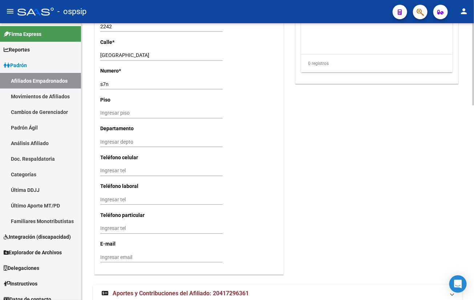
scroll to position [657, 0]
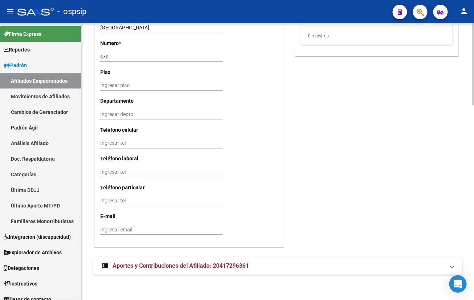
click at [165, 265] on span "Aportes y Contribuciones del Afiliado: 20417296361" at bounding box center [181, 266] width 136 height 7
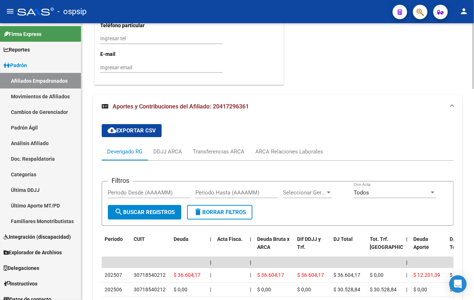
scroll to position [888, 0]
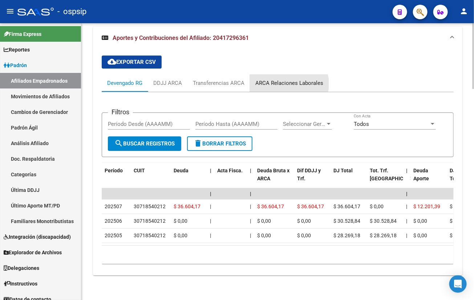
click at [288, 84] on div "ARCA Relaciones Laborales" at bounding box center [289, 83] width 68 height 8
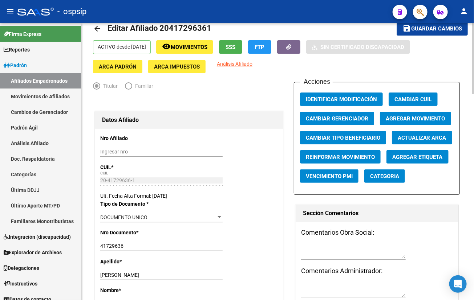
scroll to position [15, 0]
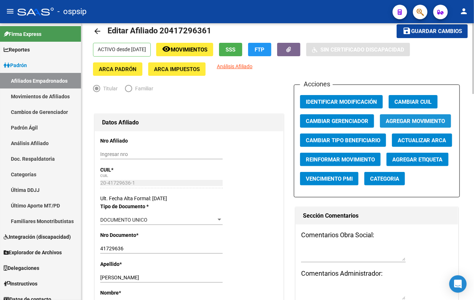
click at [400, 119] on span "Agregar Movimiento" at bounding box center [416, 121] width 60 height 7
click at [413, 118] on span "Agregar Movimiento" at bounding box center [416, 121] width 60 height 7
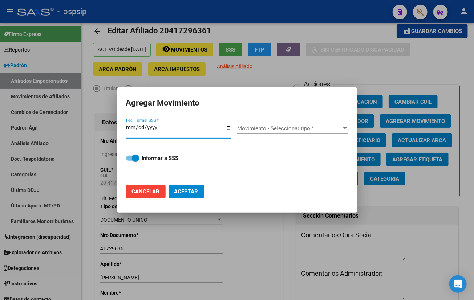
click at [170, 131] on input "Fec. Formal SSS *" at bounding box center [178, 131] width 105 height 12
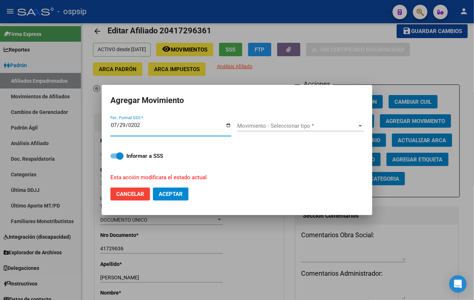
type input "[DATE]"
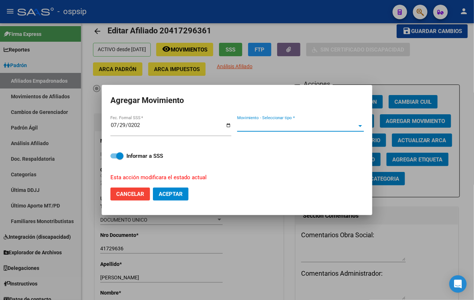
click at [268, 124] on span "Movimiento - Seleccionar tipo *" at bounding box center [297, 126] width 120 height 7
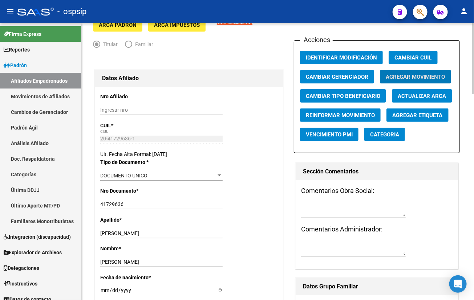
scroll to position [0, 0]
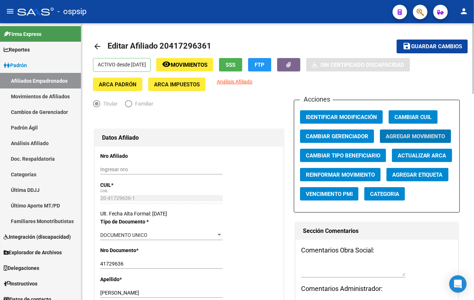
click at [415, 134] on span "Agregar Movimiento" at bounding box center [416, 136] width 60 height 7
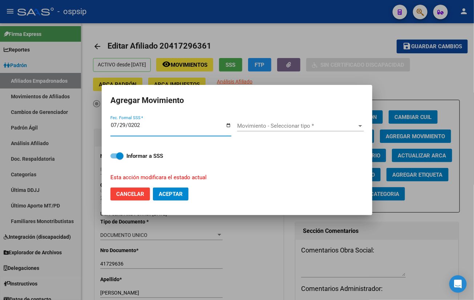
type input "[DATE]"
click at [252, 129] on span "Movimiento - Seleccionar tipo *" at bounding box center [297, 126] width 120 height 7
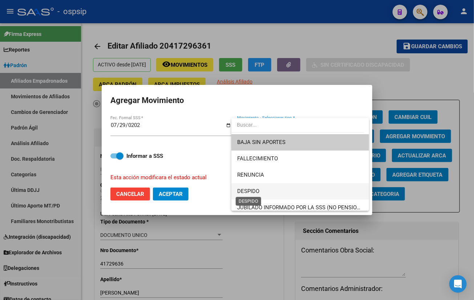
click at [255, 190] on span "DESPIDO" at bounding box center [248, 191] width 22 height 7
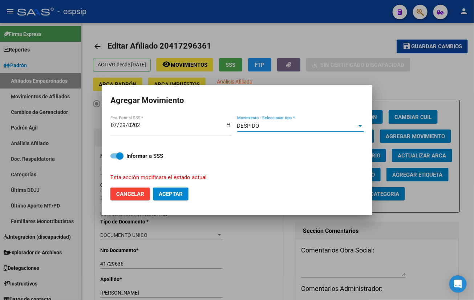
click at [167, 192] on span "Aceptar" at bounding box center [171, 194] width 24 height 7
checkbox input "false"
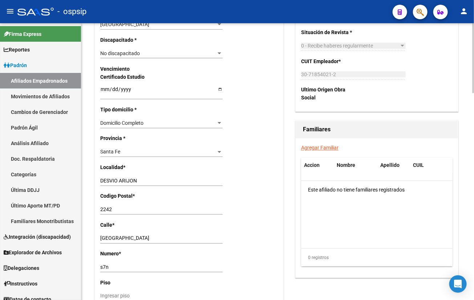
scroll to position [462, 0]
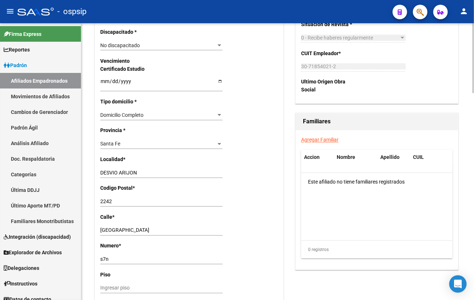
click at [165, 74] on div "Nro Afiliado Ingresar nro CUIL * 20-41729636-1 CUIL ARCA Padrón Ult. Fecha Alta…" at bounding box center [189, 67] width 189 height 765
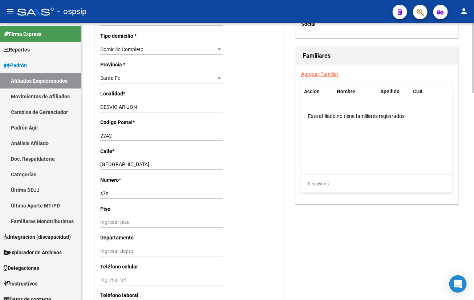
scroll to position [528, 0]
click at [105, 193] on input "s7n" at bounding box center [161, 194] width 122 height 6
type input "s/n"
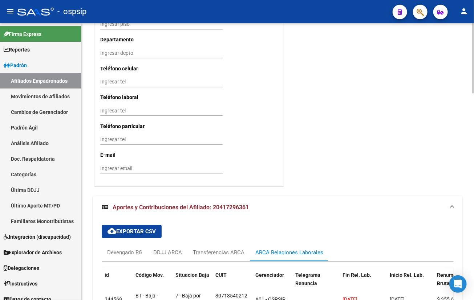
scroll to position [816, 0]
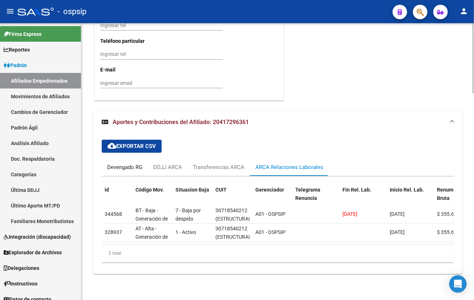
click at [122, 163] on div "Devengado RG" at bounding box center [124, 167] width 35 height 8
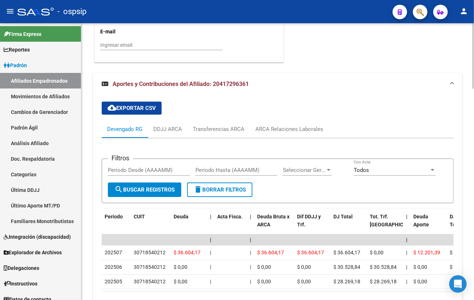
scroll to position [900, 0]
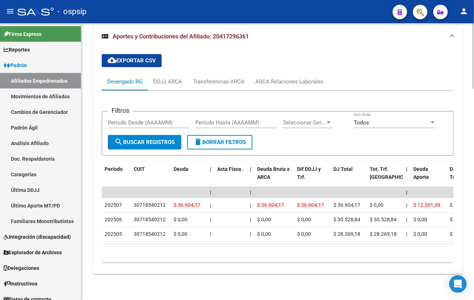
click at [187, 61] on div "cloud_download Exportar CSV Devengado RG DDJJ ARCA Transferencias ARCA ARCA Rel…" at bounding box center [278, 158] width 352 height 220
click at [298, 78] on div "ARCA Relaciones Laborales" at bounding box center [289, 82] width 68 height 8
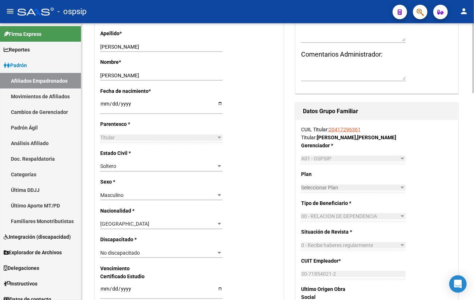
scroll to position [56, 0]
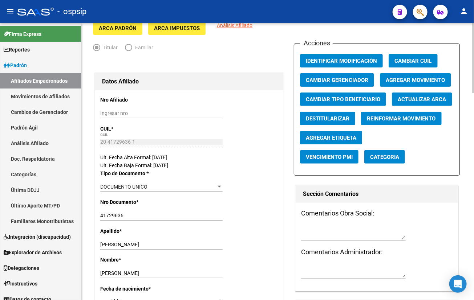
drag, startPoint x: 190, startPoint y: 108, endPoint x: 198, endPoint y: 115, distance: 11.3
click at [190, 108] on div "Ingresar nro" at bounding box center [161, 113] width 122 height 10
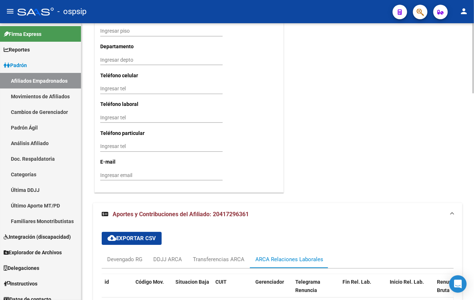
scroll to position [816, 0]
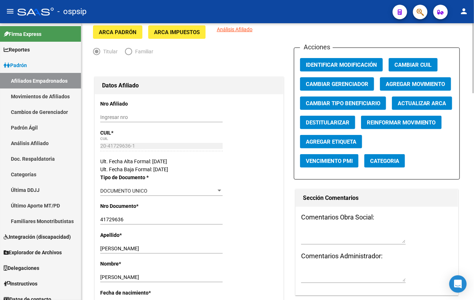
scroll to position [66, 0]
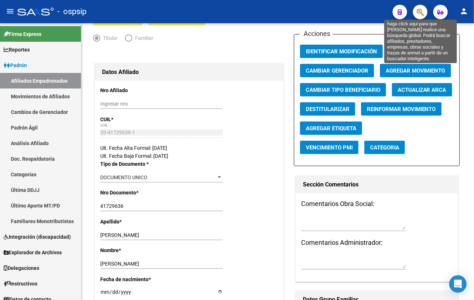
click at [417, 8] on icon "button" at bounding box center [420, 12] width 7 height 8
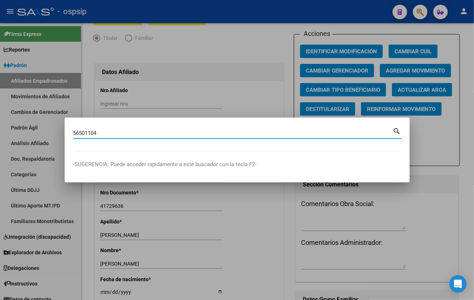
type input "56501104"
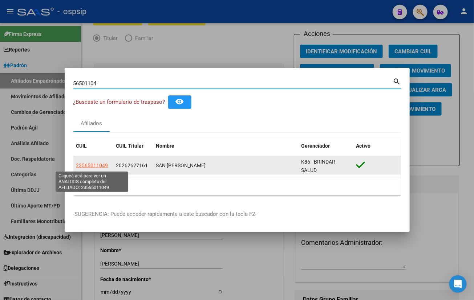
click at [98, 165] on span "23565011049" at bounding box center [92, 166] width 32 height 6
type textarea "23565011049"
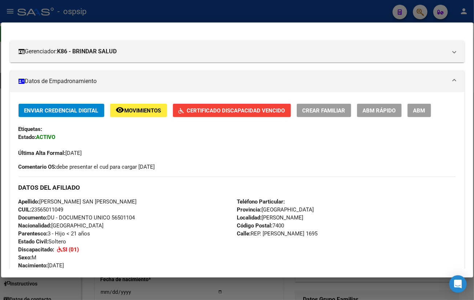
scroll to position [99, 0]
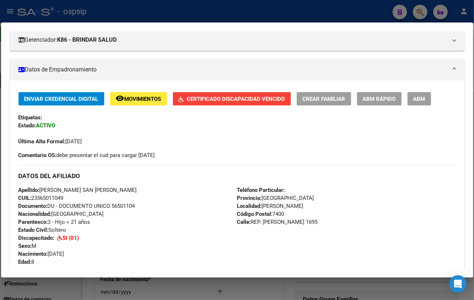
click at [222, 100] on span "Certificado Discapacidad Vencido" at bounding box center [236, 99] width 98 height 7
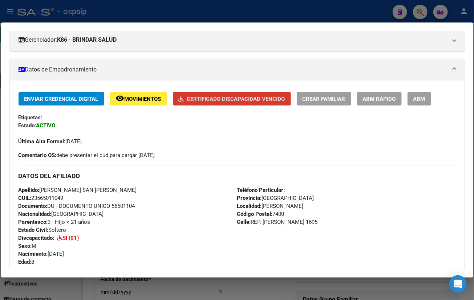
click at [416, 97] on span "ABM" at bounding box center [419, 99] width 12 height 7
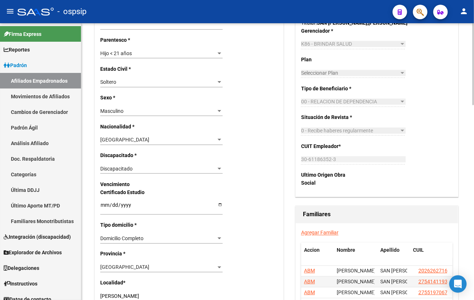
scroll to position [363, 0]
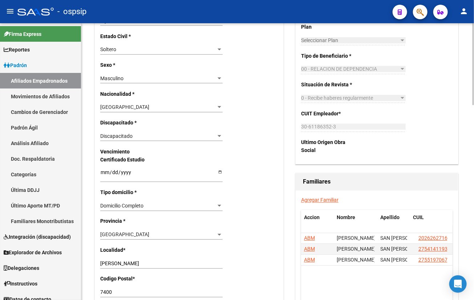
click at [144, 135] on div "Discapacitado" at bounding box center [158, 136] width 116 height 6
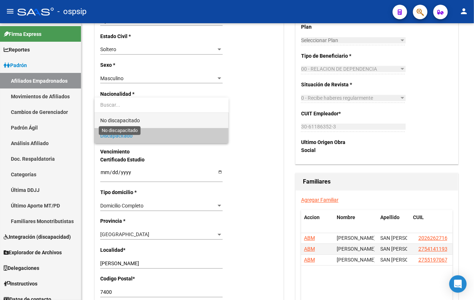
click at [120, 116] on span "No discapacitado" at bounding box center [161, 120] width 123 height 15
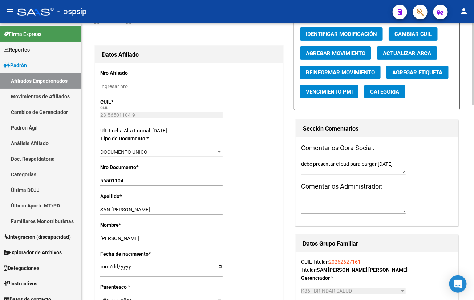
scroll to position [0, 0]
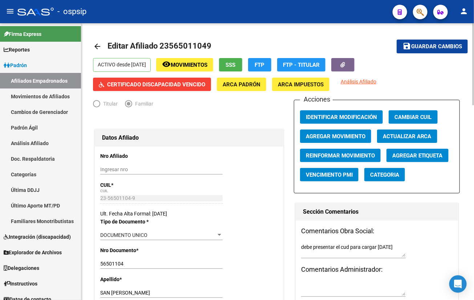
click at [417, 46] on span "Guardar cambios" at bounding box center [436, 47] width 51 height 7
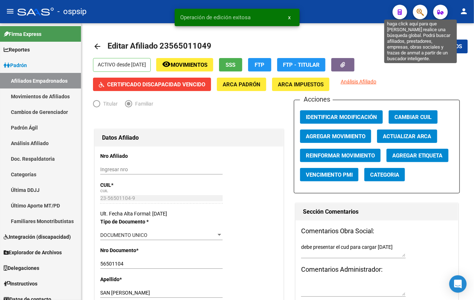
click at [421, 11] on icon "button" at bounding box center [420, 12] width 7 height 8
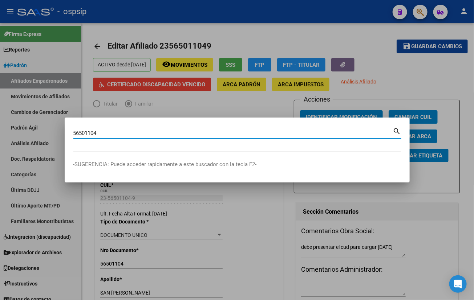
type input "56501104"
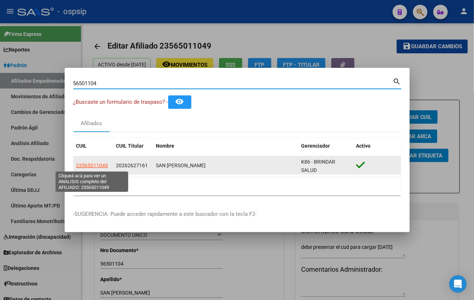
click at [93, 165] on span "23565011049" at bounding box center [92, 166] width 32 height 6
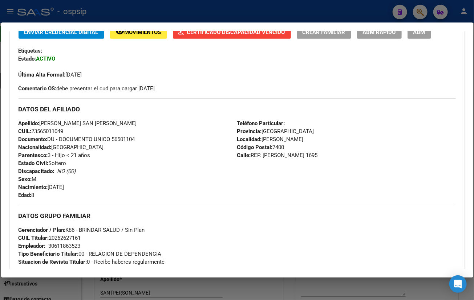
scroll to position [165, 0]
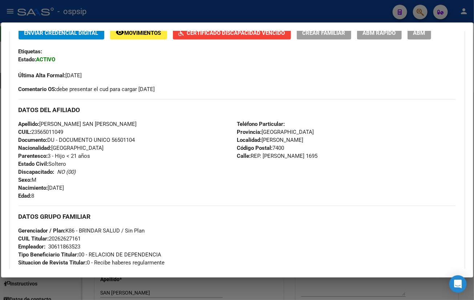
click at [417, 35] on span "ABM" at bounding box center [419, 33] width 12 height 7
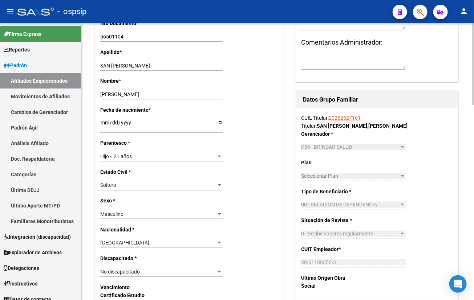
scroll to position [297, 0]
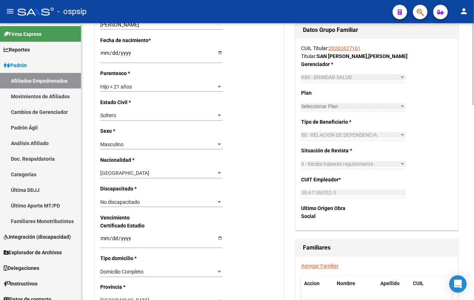
click at [121, 202] on span "No discapacitado" at bounding box center [120, 202] width 40 height 6
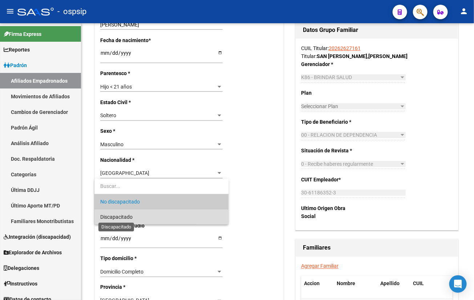
click at [120, 218] on span "Discapacitado" at bounding box center [116, 217] width 32 height 6
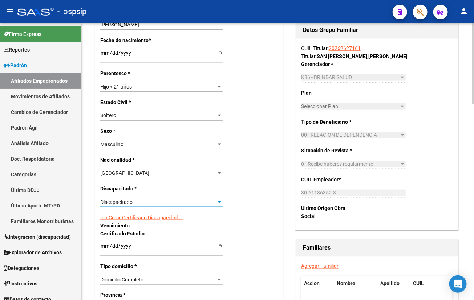
click at [146, 216] on link "Ir a Crear Certificado Discapacidad..." at bounding box center [141, 218] width 82 height 6
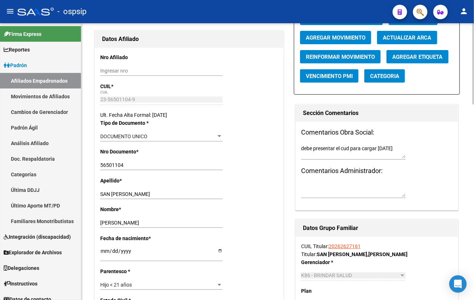
scroll to position [0, 0]
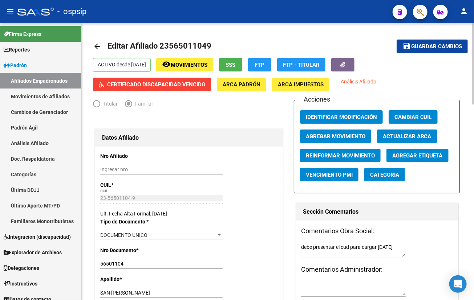
click at [417, 42] on button "save Guardar cambios" at bounding box center [432, 46] width 71 height 13
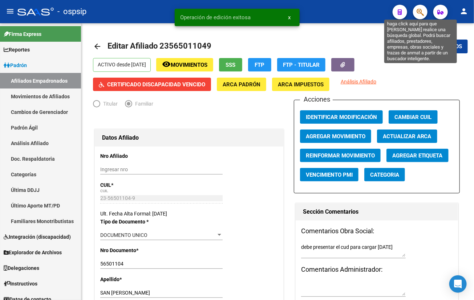
click at [422, 10] on icon "button" at bounding box center [420, 12] width 7 height 8
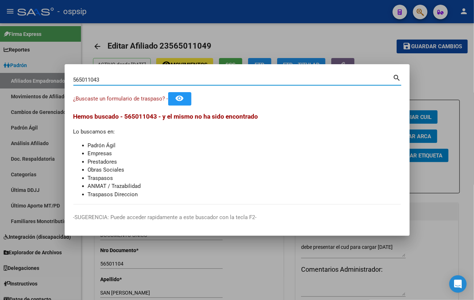
drag, startPoint x: 109, startPoint y: 78, endPoint x: 16, endPoint y: 78, distance: 93.7
click at [16, 78] on div "565011043 Buscar (apellido, dni, cuil, nro traspaso, cuit, obra social) search …" at bounding box center [237, 150] width 474 height 300
type input "56501104"
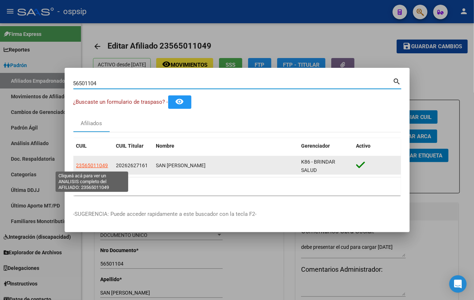
click at [101, 164] on span "23565011049" at bounding box center [92, 166] width 32 height 6
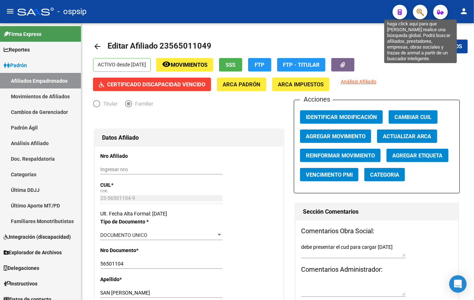
click at [421, 11] on icon "button" at bounding box center [420, 12] width 7 height 8
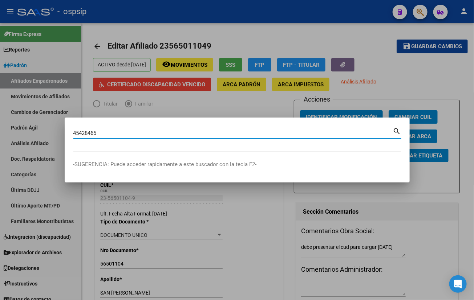
type input "45428465"
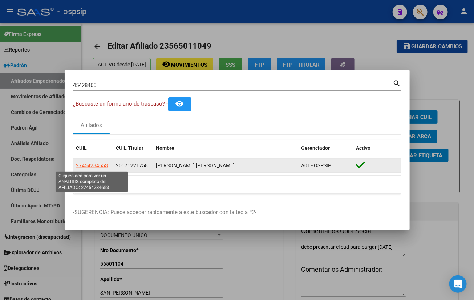
click at [89, 164] on span "27454284653" at bounding box center [92, 166] width 32 height 6
type textarea "27454284653"
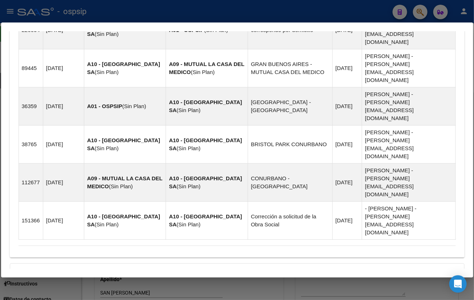
scroll to position [528, 0]
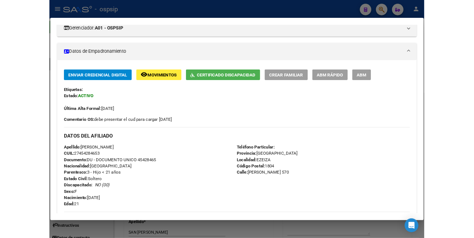
scroll to position [17, 0]
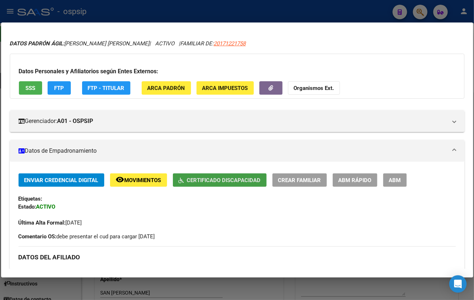
click at [222, 181] on span "Certificado Discapacidad" at bounding box center [224, 180] width 74 height 7
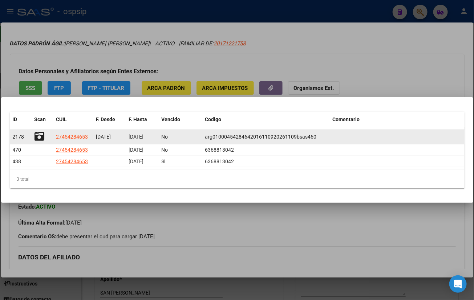
click at [38, 134] on icon at bounding box center [40, 136] width 10 height 10
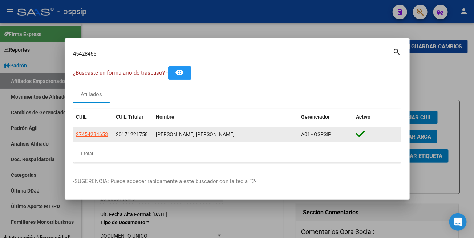
click at [87, 137] on span "27454284653" at bounding box center [92, 134] width 32 height 6
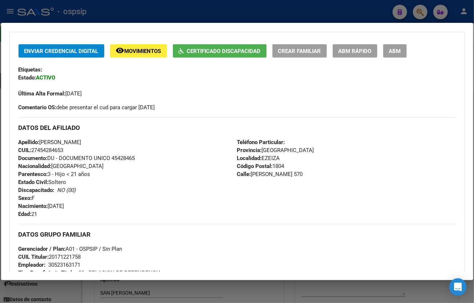
scroll to position [132, 0]
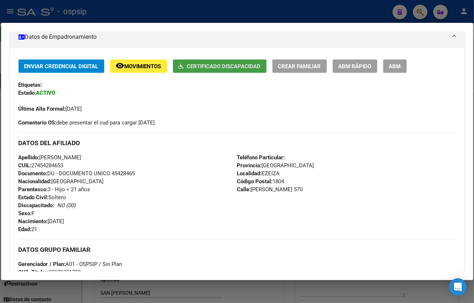
click at [204, 64] on span "Certificado Discapacidad" at bounding box center [224, 66] width 74 height 7
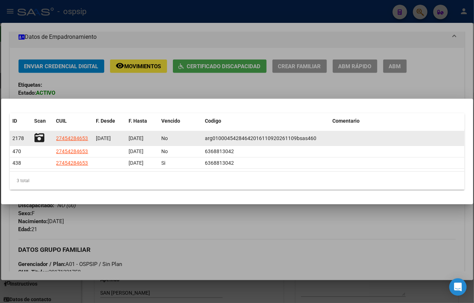
click at [37, 135] on icon at bounding box center [40, 138] width 10 height 10
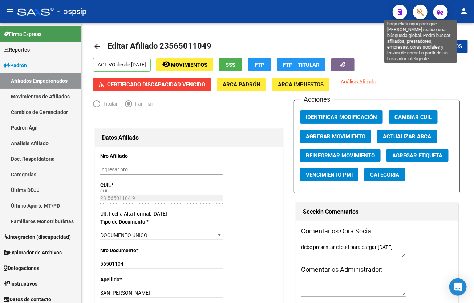
click at [419, 15] on icon "button" at bounding box center [420, 12] width 7 height 8
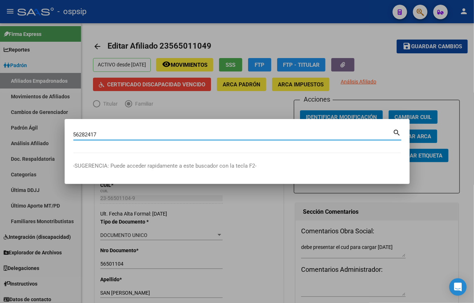
type input "56282417"
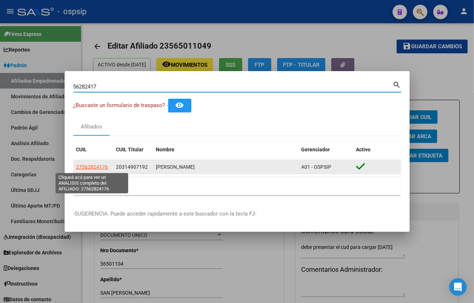
click at [89, 169] on span "27562824176" at bounding box center [92, 167] width 32 height 6
type textarea "27562824176"
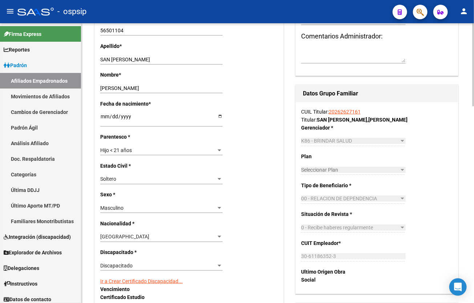
scroll to position [264, 0]
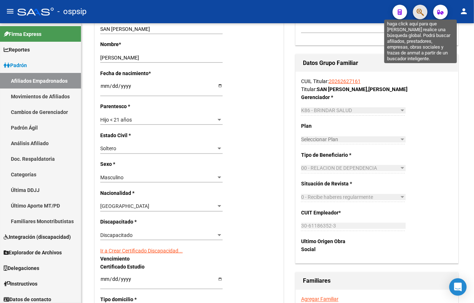
click at [418, 9] on icon "button" at bounding box center [420, 12] width 7 height 8
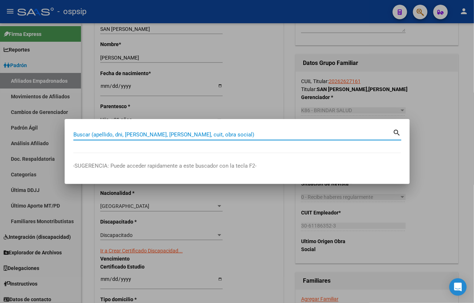
click at [89, 134] on input "Buscar (apellido, dni, [PERSON_NAME], [PERSON_NAME], cuit, obra social)" at bounding box center [233, 134] width 320 height 7
type input "56282417"
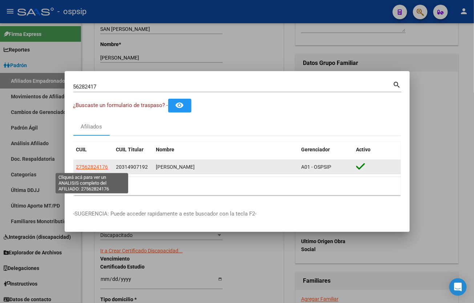
click at [90, 165] on span "27562824176" at bounding box center [92, 167] width 32 height 6
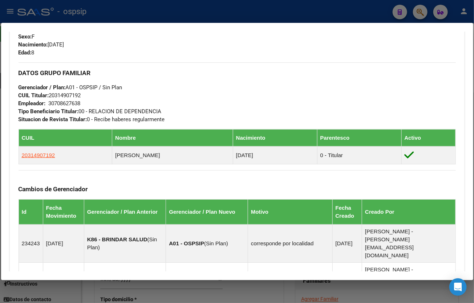
scroll to position [231, 0]
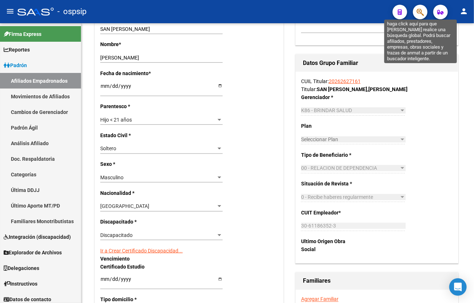
click at [423, 13] on icon "button" at bounding box center [420, 12] width 7 height 8
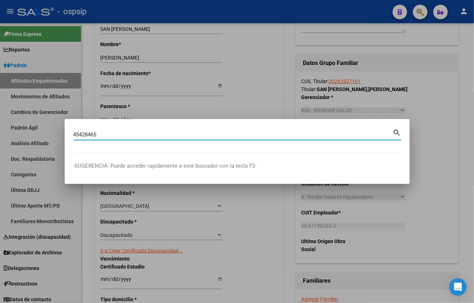
type input "45428465"
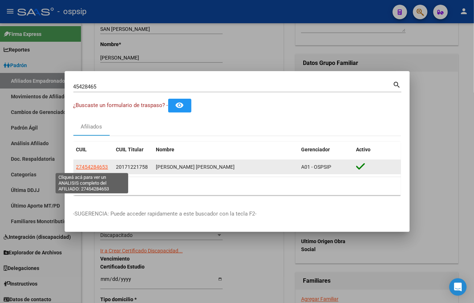
click at [92, 165] on span "27454284653" at bounding box center [92, 167] width 32 height 6
type textarea "27454284653"
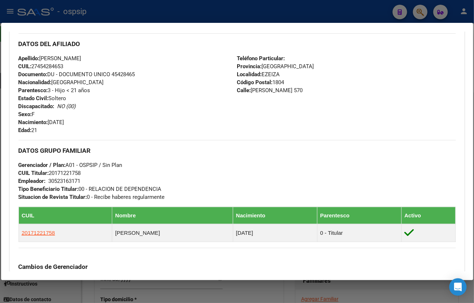
click at [173, 100] on div "Apellido: [PERSON_NAME] CUIL: 27454284653 Documento: DU - DOCUMENTO UNICO 45428…" at bounding box center [128, 94] width 219 height 80
click at [155, 138] on div "Enviar Credencial Digital remove_red_eye Movimientos Certificado Discapacidad C…" at bounding box center [237, 248] width 437 height 577
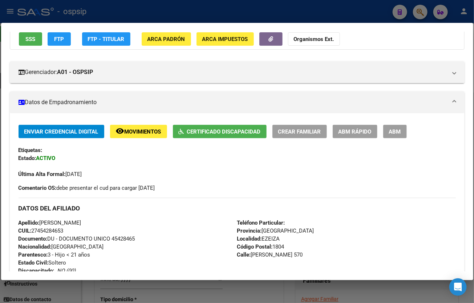
scroll to position [66, 0]
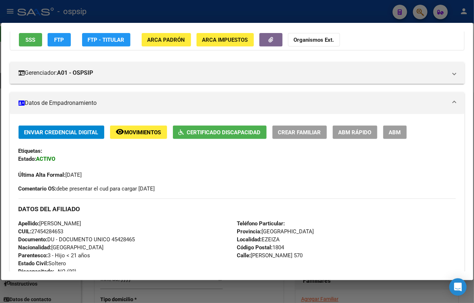
click at [195, 126] on button "Certificado Discapacidad" at bounding box center [220, 132] width 94 height 13
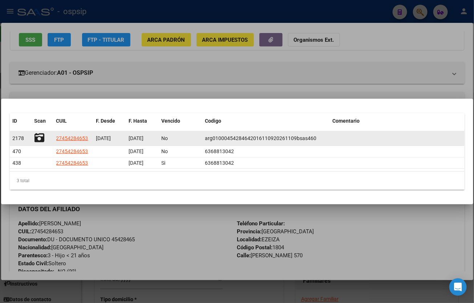
click at [38, 137] on icon at bounding box center [40, 138] width 10 height 10
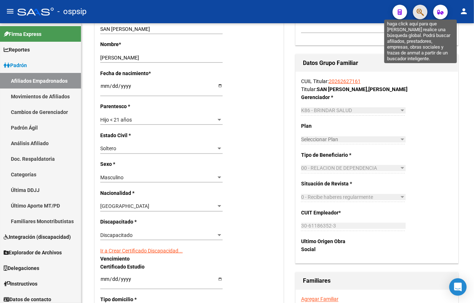
click at [417, 11] on icon "button" at bounding box center [420, 12] width 7 height 8
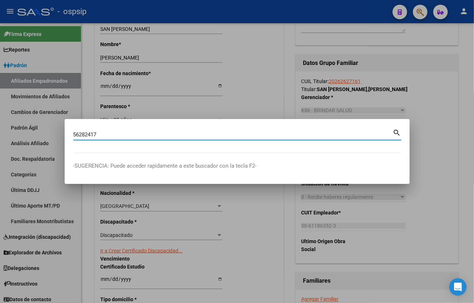
type input "56282417"
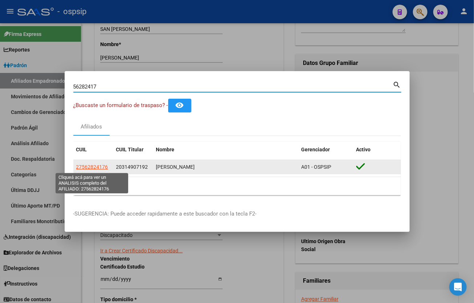
click at [89, 166] on span "27562824176" at bounding box center [92, 167] width 32 height 6
type textarea "27562824176"
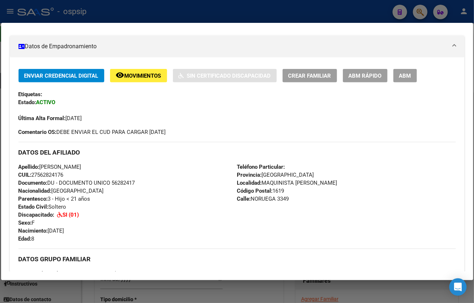
scroll to position [165, 0]
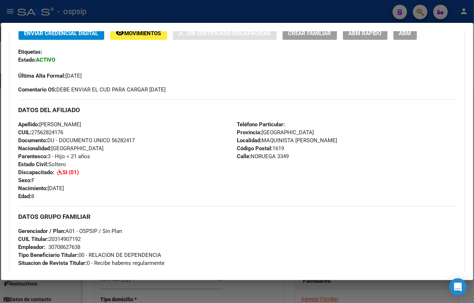
drag, startPoint x: 406, startPoint y: 33, endPoint x: 376, endPoint y: 75, distance: 51.7
click at [405, 33] on span "ABM" at bounding box center [405, 33] width 12 height 7
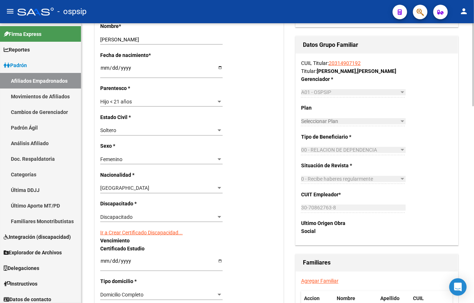
scroll to position [297, 0]
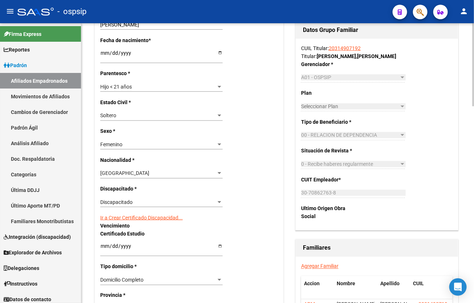
click at [142, 216] on link "Ir a Crear Certificado Discapacidad..." at bounding box center [141, 218] width 82 height 6
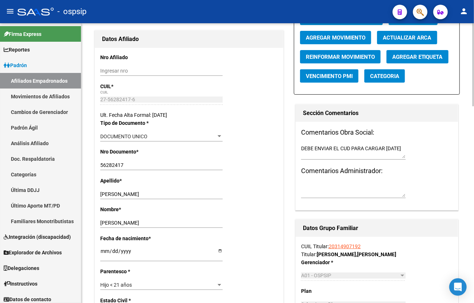
scroll to position [0, 0]
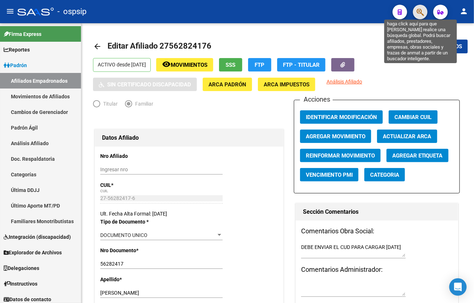
click at [421, 12] on icon "button" at bounding box center [420, 12] width 7 height 8
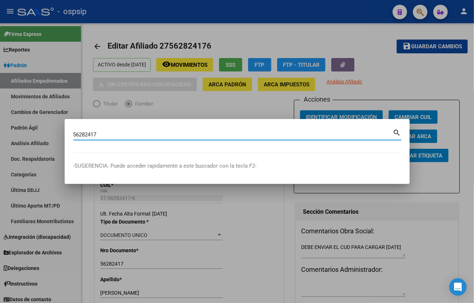
type input "56282417"
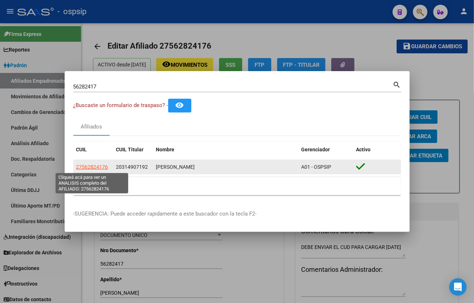
click at [88, 165] on span "27562824176" at bounding box center [92, 167] width 32 height 6
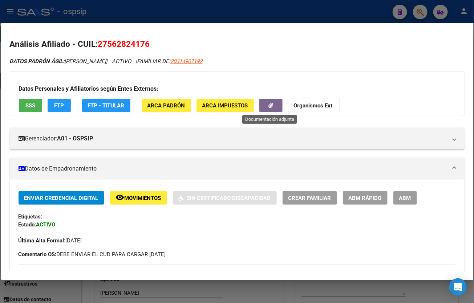
click at [270, 101] on button "button" at bounding box center [270, 105] width 23 height 13
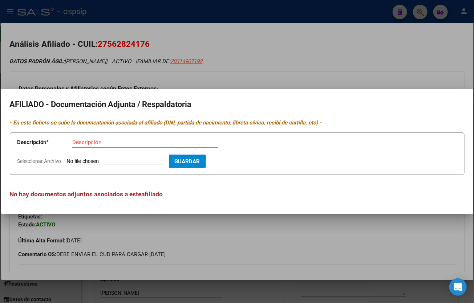
click at [85, 161] on input "Seleccionar Archivo" at bounding box center [115, 161] width 96 height 7
type input "C:\fakepath\IMG-20250818-WA0035.jpg"
click at [86, 145] on input "Descripción" at bounding box center [145, 142] width 146 height 7
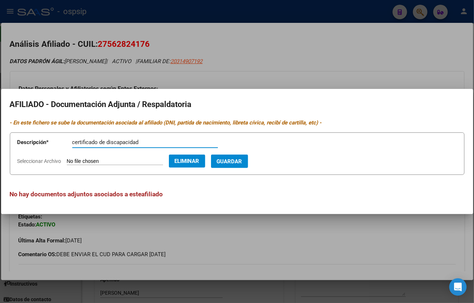
type input "certificado de discapacidad"
click at [242, 159] on span "Guardar" at bounding box center [229, 161] width 25 height 7
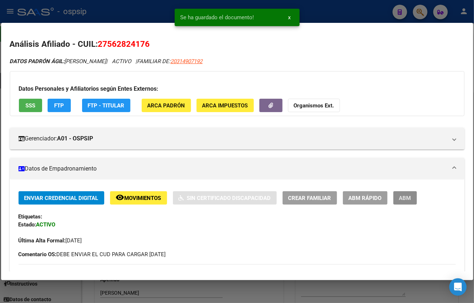
click at [401, 196] on span "ABM" at bounding box center [405, 198] width 12 height 7
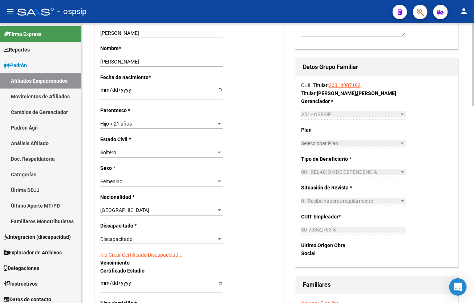
scroll to position [264, 0]
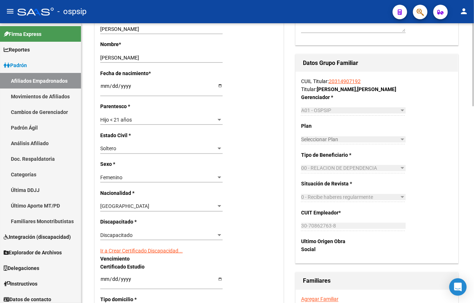
click at [123, 252] on link "Ir a Crear Certificado Discapacidad..." at bounding box center [141, 251] width 82 height 6
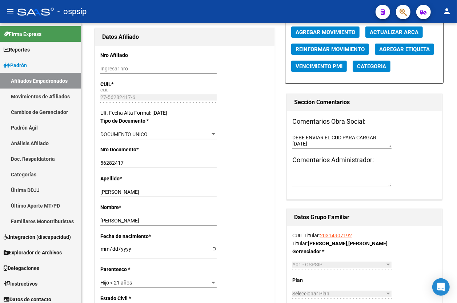
scroll to position [97, 0]
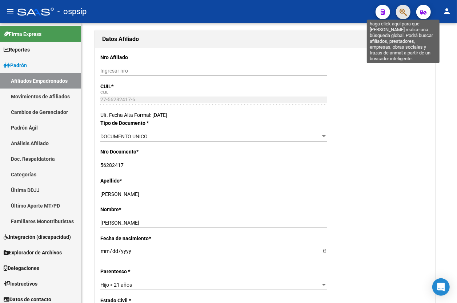
click at [403, 12] on icon "button" at bounding box center [402, 12] width 7 height 8
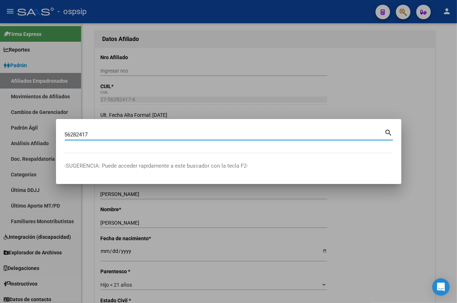
type input "56282417"
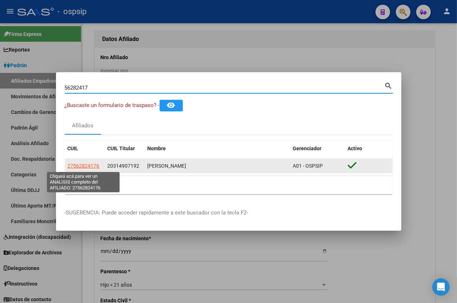
click at [90, 166] on span "27562824176" at bounding box center [84, 166] width 32 height 6
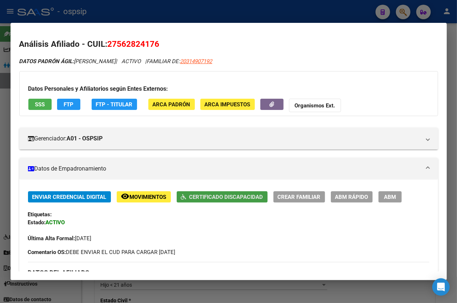
click at [204, 202] on button "Certificado Discapacidad" at bounding box center [222, 196] width 91 height 11
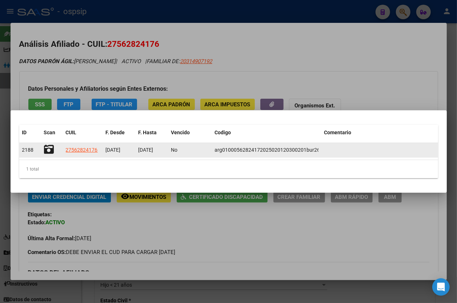
click at [51, 149] on icon at bounding box center [49, 150] width 10 height 10
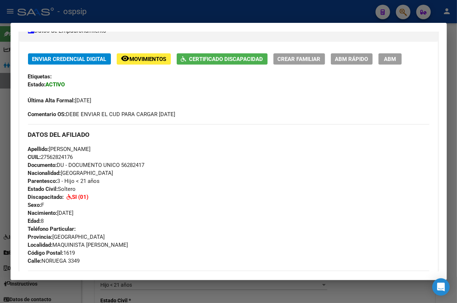
scroll to position [165, 0]
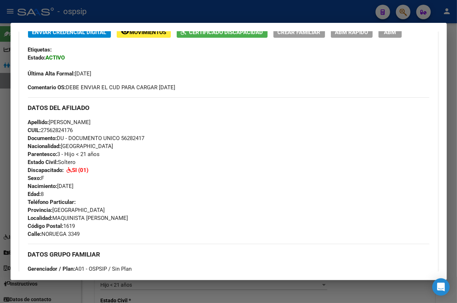
click at [158, 195] on div "Apellido: [PERSON_NAME] CUIL: 27562824176 Documento: DU - DOCUMENTO UNICO 56282…" at bounding box center [228, 158] width 401 height 80
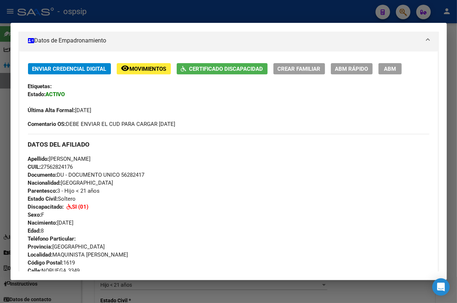
scroll to position [66, 0]
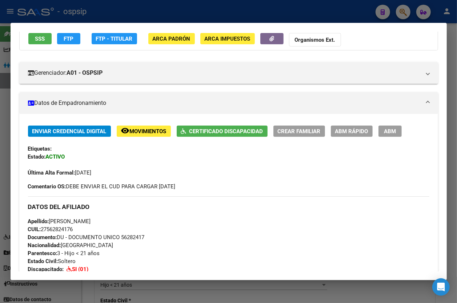
click at [157, 167] on div "Última Alta Formal: [DATE]" at bounding box center [228, 169] width 401 height 16
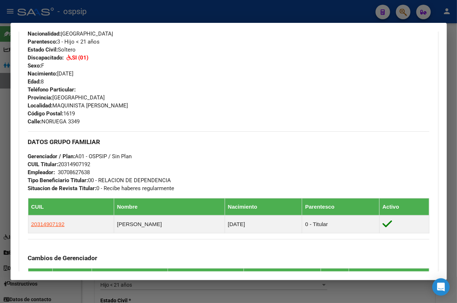
scroll to position [231, 0]
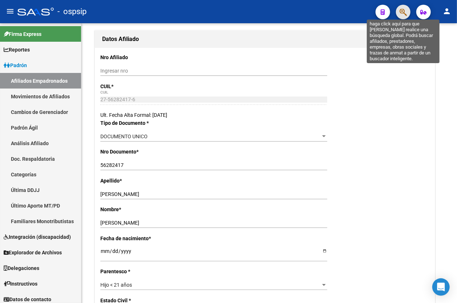
click at [404, 11] on icon "button" at bounding box center [402, 12] width 7 height 8
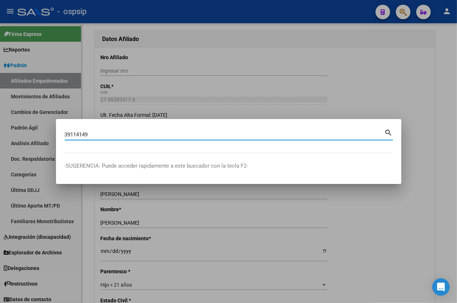
type input "39114149"
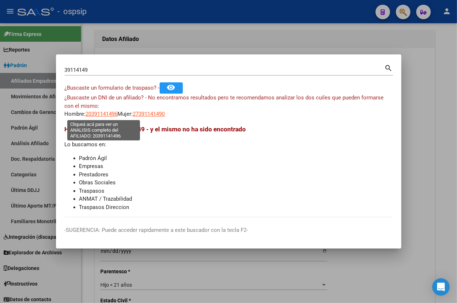
click at [93, 112] on span "20391141496" at bounding box center [102, 114] width 32 height 7
type textarea "20391141496"
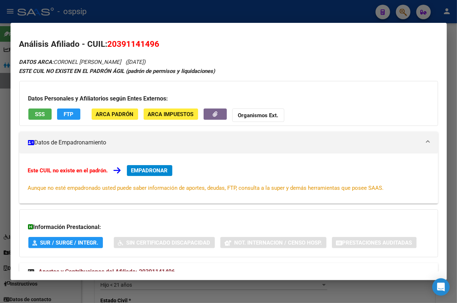
scroll to position [25, 0]
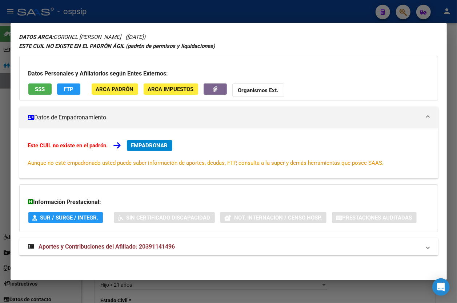
click at [151, 245] on span "Aportes y Contribuciones del Afiliado: 20391141496" at bounding box center [107, 246] width 136 height 7
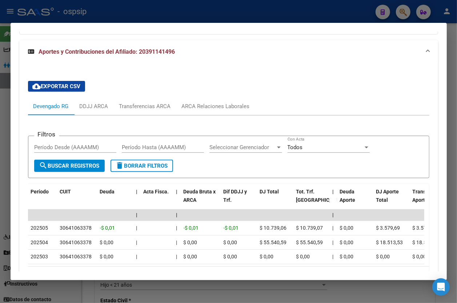
scroll to position [256, 0]
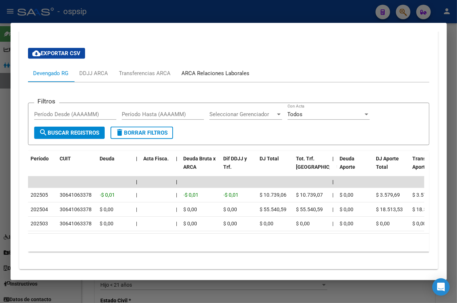
click at [214, 70] on div "ARCA Relaciones Laborales" at bounding box center [216, 73] width 68 height 8
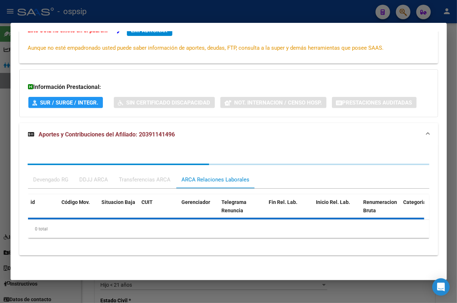
scroll to position [227, 0]
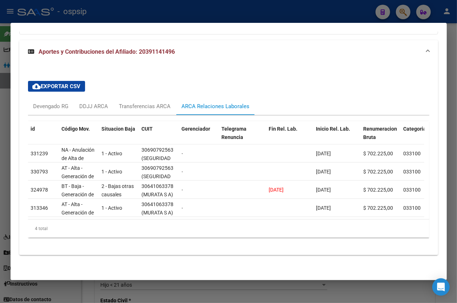
click at [299, 92] on div "cloud_download Exportar CSV Devengado RG DDJJ ARCA Transferencias ARCA ARCA Rel…" at bounding box center [228, 159] width 401 height 169
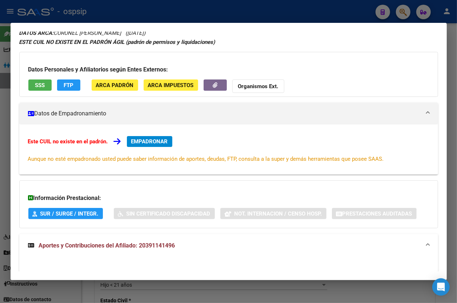
scroll to position [0, 0]
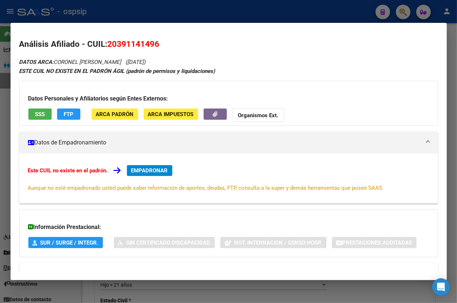
click at [150, 169] on span "EMPADRONAR" at bounding box center [149, 170] width 37 height 7
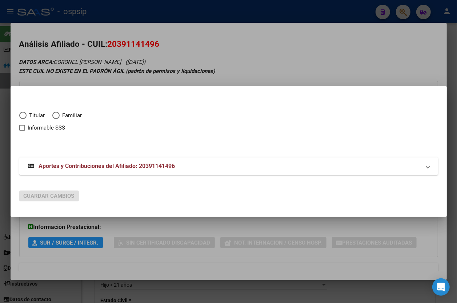
click at [22, 114] on span "Elija una opción" at bounding box center [22, 115] width 7 height 7
click at [22, 114] on input "Titular" at bounding box center [22, 115] width 7 height 7
radio input "true"
checkbox input "true"
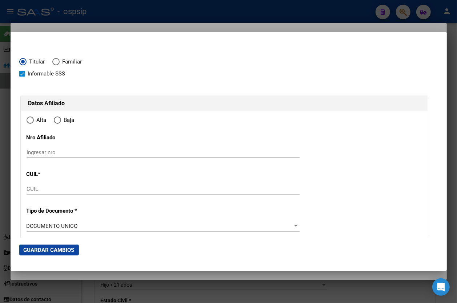
type input "20-39114149-6"
radio input "true"
type input "39114149"
type input "CORONEL"
type input "[PERSON_NAME]"
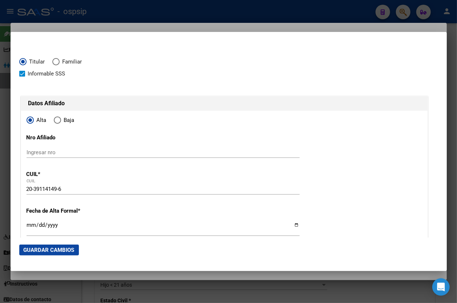
type input "[DATE]"
type input "[PERSON_NAME]"
type input "1847"
type input "CAPILLA DEL SE¹OR"
type input "2190"
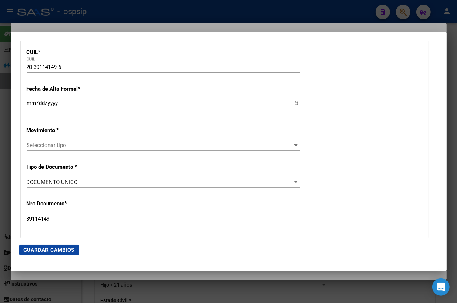
scroll to position [132, 0]
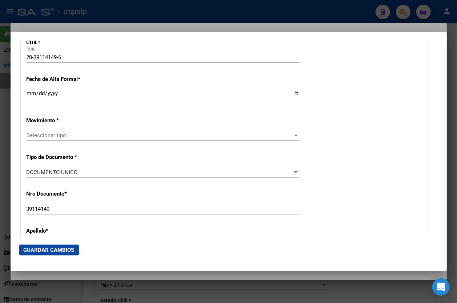
click at [29, 93] on input "Ingresar fecha" at bounding box center [163, 96] width 273 height 12
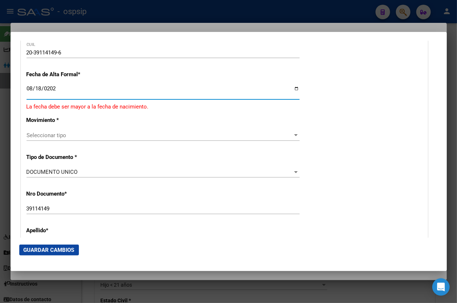
type input "[DATE]"
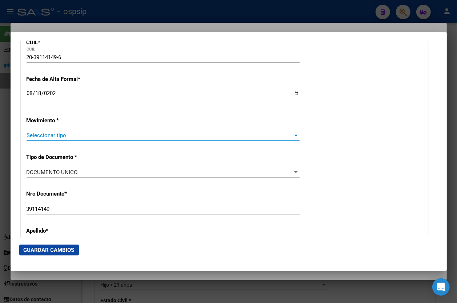
click at [44, 135] on span "Seleccionar tipo" at bounding box center [160, 135] width 266 height 7
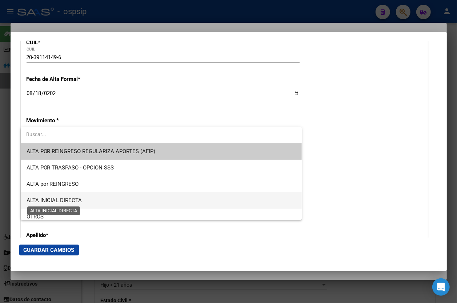
click at [58, 200] on span "ALTA INICIAL DIRECTA" at bounding box center [55, 200] width 56 height 7
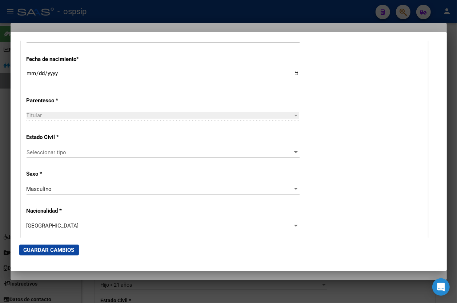
scroll to position [396, 0]
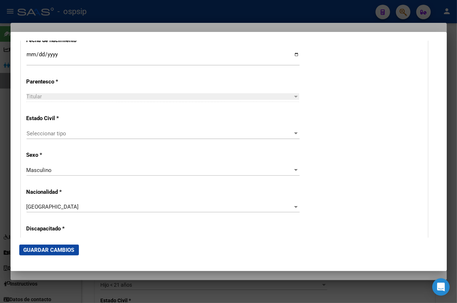
click at [48, 135] on span "Seleccionar tipo" at bounding box center [160, 133] width 266 height 7
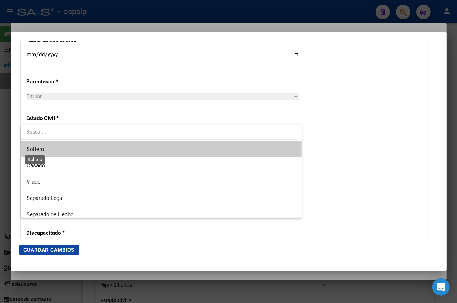
click at [41, 148] on span "Soltero" at bounding box center [36, 149] width 18 height 7
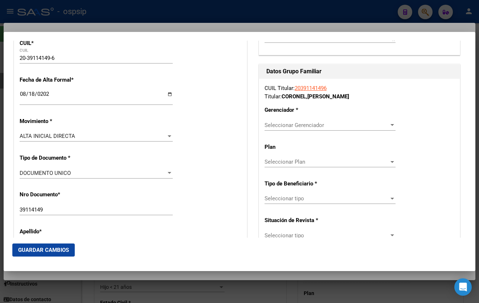
scroll to position [121, 0]
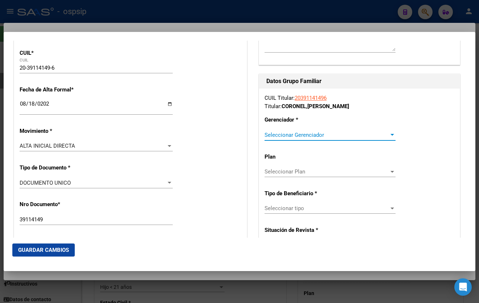
click at [276, 135] on span "Seleccionar Gerenciador" at bounding box center [327, 135] width 125 height 7
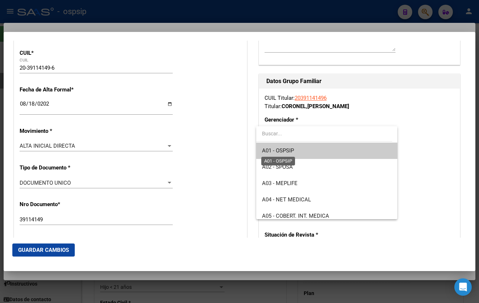
click at [287, 149] on span "A01 - OSPSIP" at bounding box center [278, 150] width 32 height 7
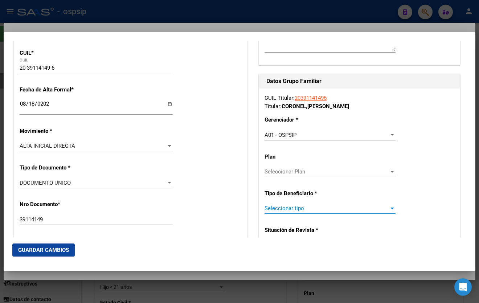
click at [289, 208] on span "Seleccionar tipo" at bounding box center [327, 208] width 125 height 7
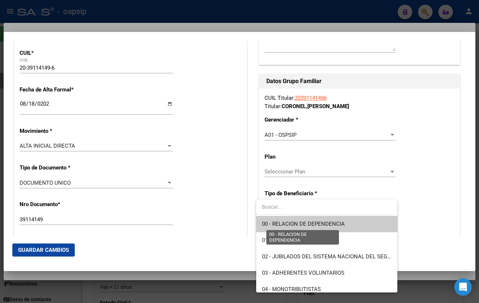
click at [295, 225] on span "00 - RELACION DE DEPENDENCIA" at bounding box center [303, 224] width 83 height 7
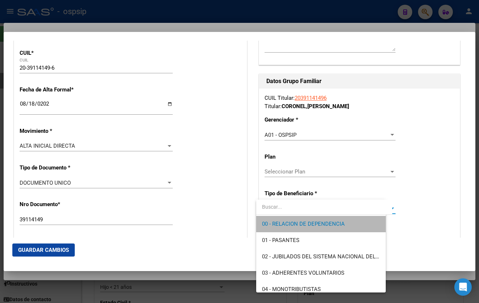
type input "30-64106337-8"
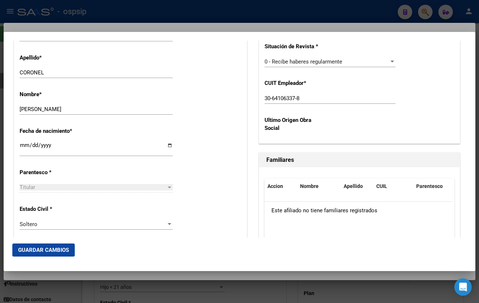
scroll to position [320, 0]
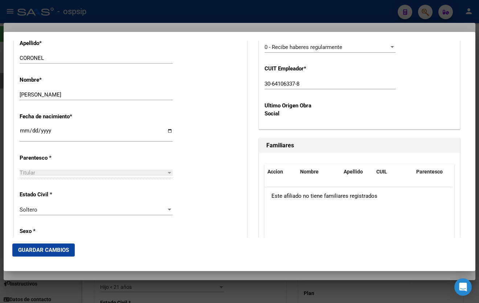
click at [42, 249] on span "Guardar Cambios" at bounding box center [43, 250] width 51 height 7
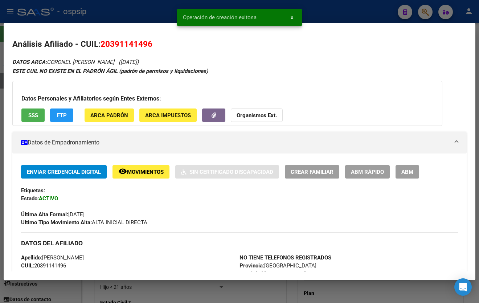
click at [407, 169] on span "ABM" at bounding box center [408, 172] width 12 height 7
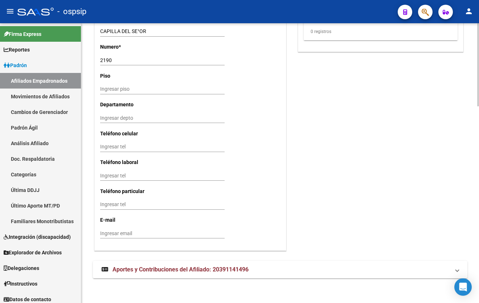
scroll to position [662, 0]
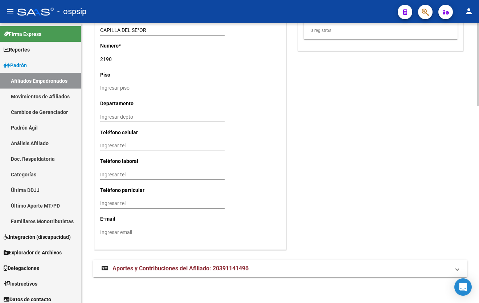
click at [218, 263] on mat-expansion-panel-header "Aportes y Contribuciones del Afiliado: 20391141496" at bounding box center [280, 268] width 375 height 17
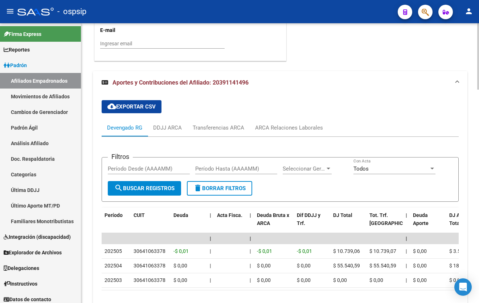
scroll to position [861, 0]
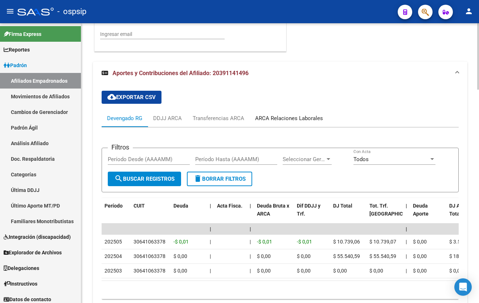
click at [280, 116] on div "ARCA Relaciones Laborales" at bounding box center [289, 118] width 68 height 8
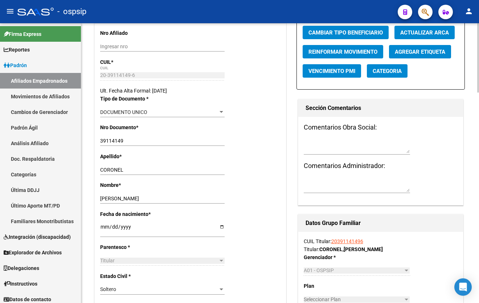
scroll to position [0, 0]
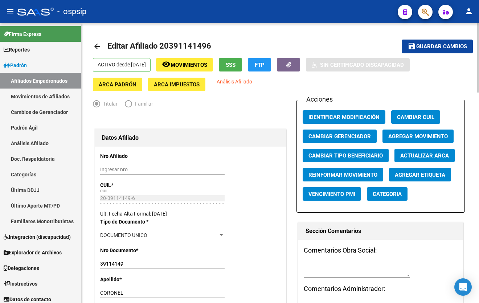
click at [419, 136] on span "Agregar Movimiento" at bounding box center [419, 136] width 60 height 7
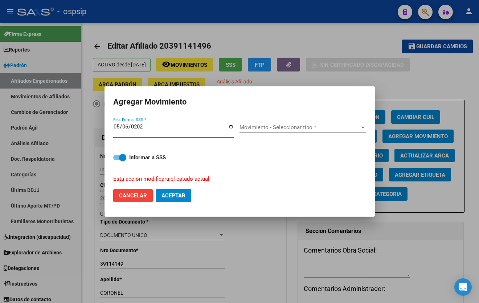
type input "[DATE]"
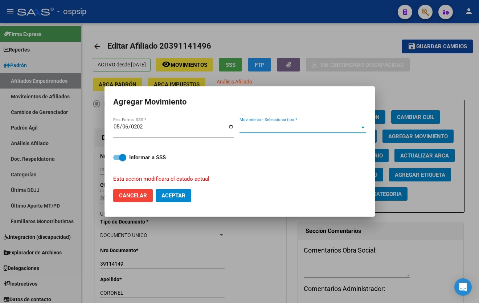
click at [281, 127] on span "Movimiento - Seleccionar tipo *" at bounding box center [300, 127] width 120 height 7
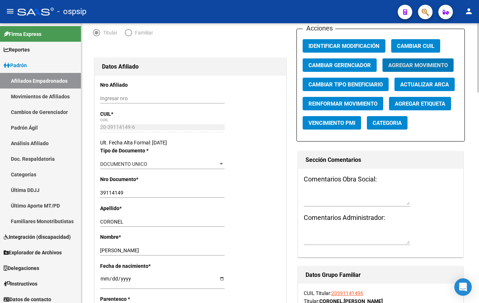
scroll to position [57, 0]
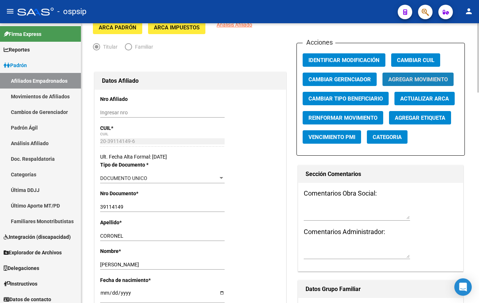
click at [406, 77] on span "Agregar Movimiento" at bounding box center [419, 79] width 60 height 7
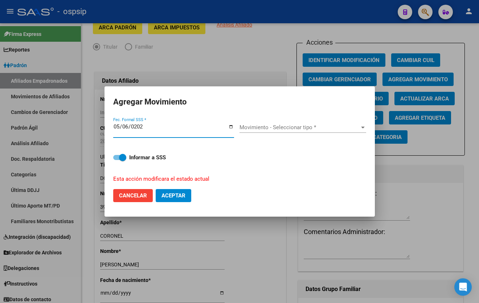
type input "[DATE]"
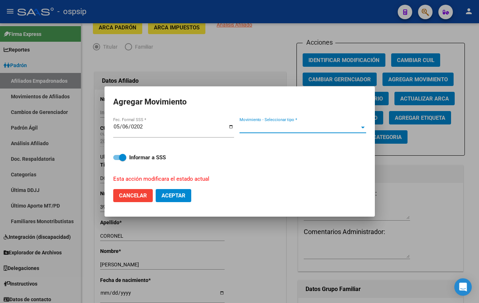
click at [260, 126] on span "Movimiento - Seleccionar tipo *" at bounding box center [300, 127] width 120 height 7
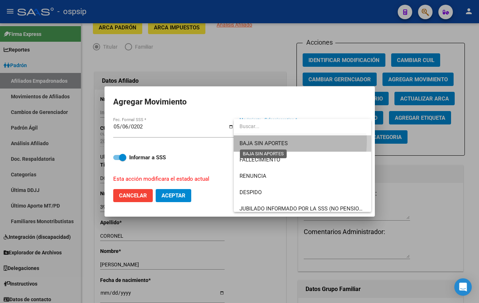
click at [264, 141] on span "BAJA SIN APORTES" at bounding box center [264, 143] width 48 height 7
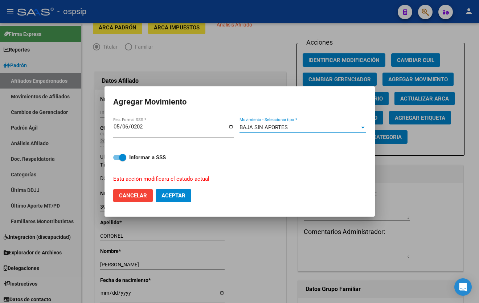
click at [169, 196] on span "Aceptar" at bounding box center [174, 195] width 24 height 7
checkbox input "false"
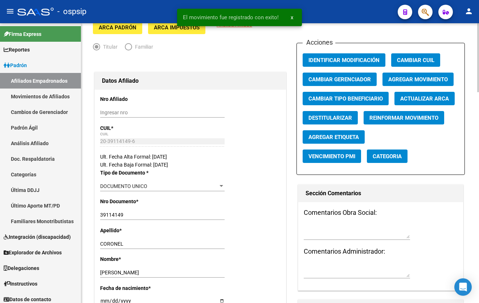
click at [159, 121] on div "Ingresar nro" at bounding box center [162, 116] width 125 height 16
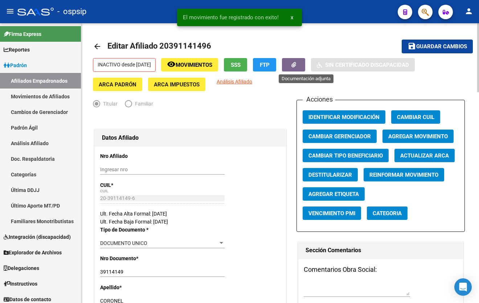
click at [305, 65] on button "button" at bounding box center [293, 64] width 23 height 13
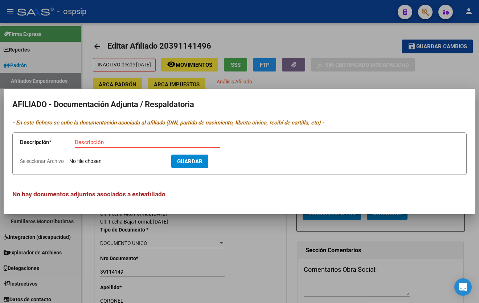
click at [110, 160] on input "Seleccionar Archivo" at bounding box center [117, 161] width 96 height 7
type input "C:\fakepath\1000205616.jpg"
click at [351, 130] on mat-dialog-content "AFILIADO - Documentación Adjunta / Respaldatoria - En este fichero se sube la d…" at bounding box center [240, 152] width 472 height 108
click at [89, 145] on input "Descripción" at bounding box center [148, 142] width 146 height 7
type input "telegrama"
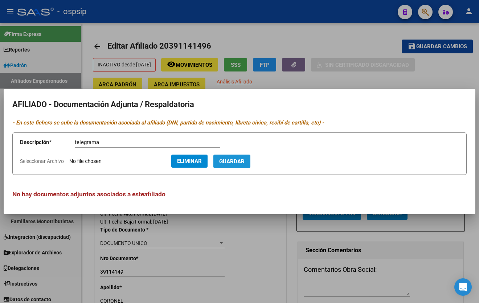
click at [245, 161] on span "Guardar" at bounding box center [231, 161] width 25 height 7
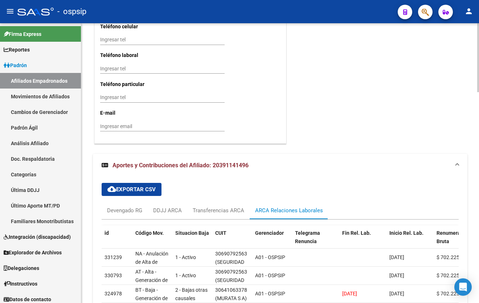
scroll to position [857, 0]
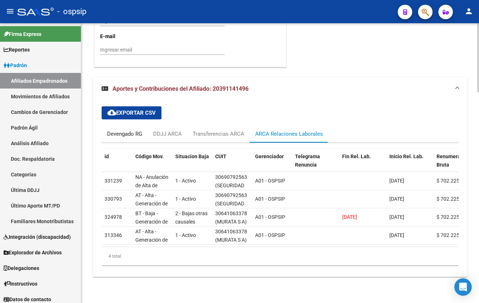
click at [123, 130] on div "Devengado RG" at bounding box center [124, 134] width 35 height 8
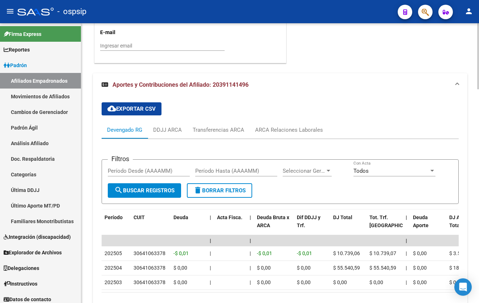
click at [174, 49] on div "Ingresar email" at bounding box center [162, 46] width 125 height 10
click at [295, 127] on div "ARCA Relaciones Laborales" at bounding box center [289, 130] width 68 height 8
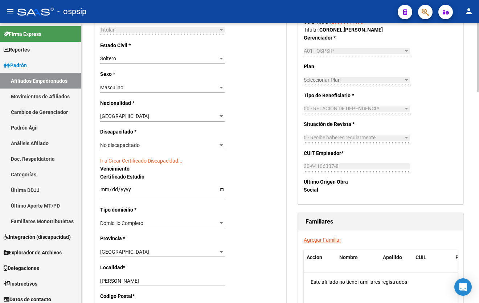
scroll to position [560, 0]
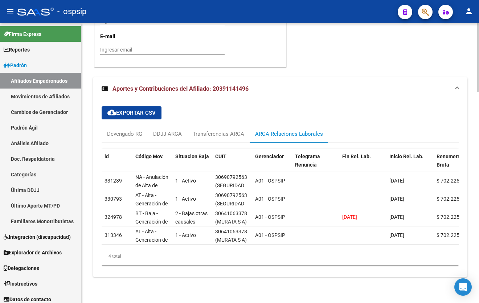
scroll to position [857, 0]
click at [187, 102] on div "cloud_download Exportar CSV Devengado RG DDJJ ARCA Transferencias ARCA ARCA Rel…" at bounding box center [280, 186] width 357 height 171
click at [223, 116] on div "cloud_download Exportar CSV Devengado RG DDJJ ARCA Transferencias ARCA ARCA Rel…" at bounding box center [280, 186] width 357 height 171
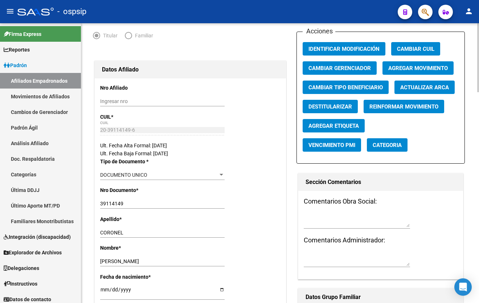
scroll to position [65, 0]
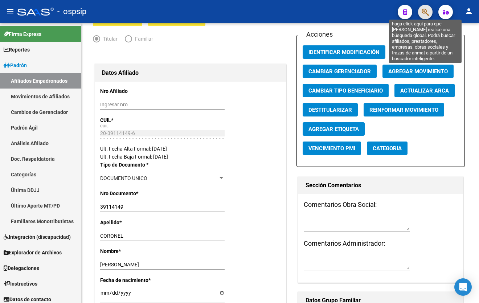
click at [426, 11] on icon "button" at bounding box center [425, 12] width 7 height 8
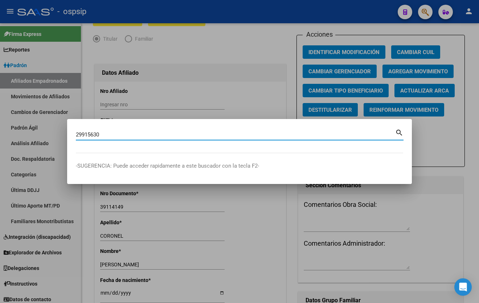
type input "29915630"
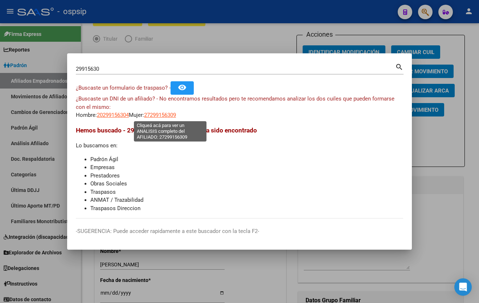
click at [167, 114] on span "27299156309" at bounding box center [160, 115] width 32 height 7
type textarea "27299156309"
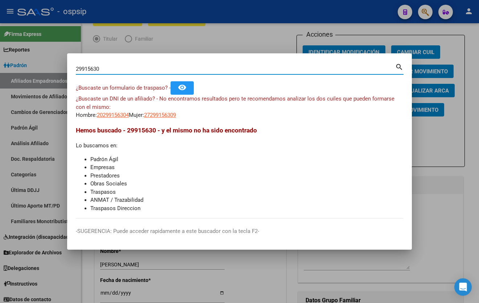
drag, startPoint x: 115, startPoint y: 69, endPoint x: 25, endPoint y: 73, distance: 89.8
click at [40, 72] on div "29915630 Buscar (apellido, dni, cuil, nro traspaso, cuit, obra social) search ¿…" at bounding box center [239, 151] width 479 height 303
type input "25915630"
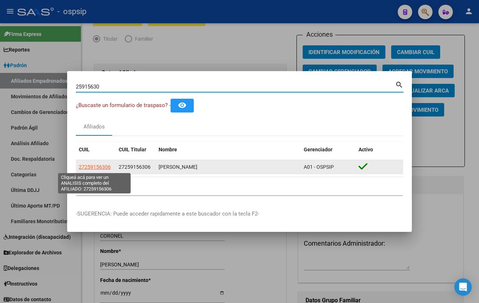
click at [92, 166] on span "27259156306" at bounding box center [95, 167] width 32 height 6
type textarea "27259156306"
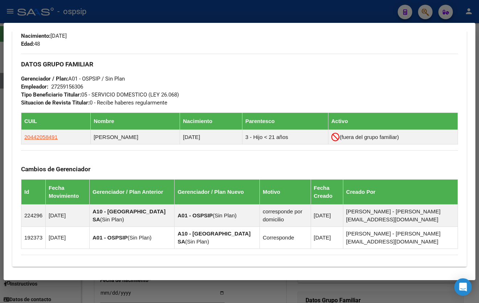
scroll to position [410, 0]
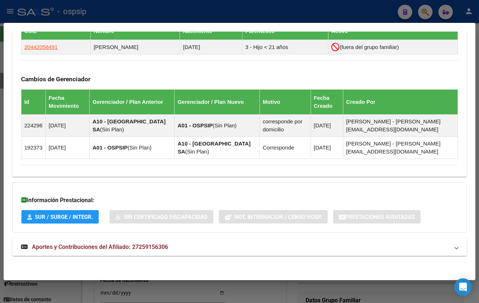
click at [141, 244] on span "Aportes y Contribuciones del Afiliado: 27259156306" at bounding box center [100, 247] width 136 height 7
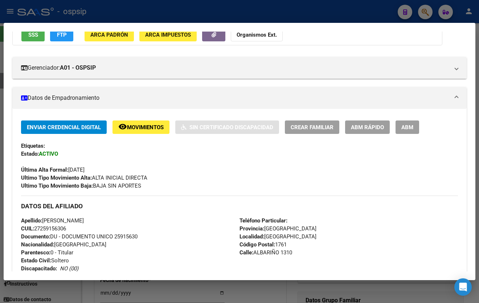
scroll to position [0, 0]
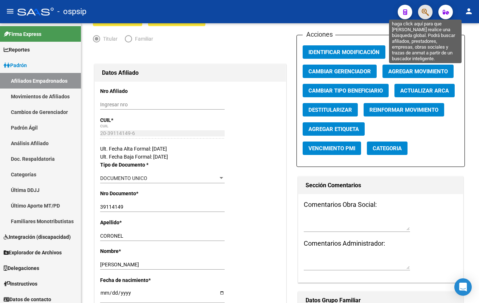
click at [423, 12] on icon "button" at bounding box center [425, 12] width 7 height 8
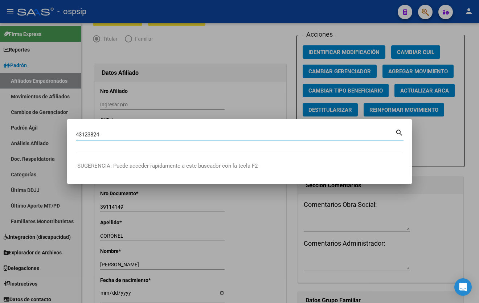
type input "43123824"
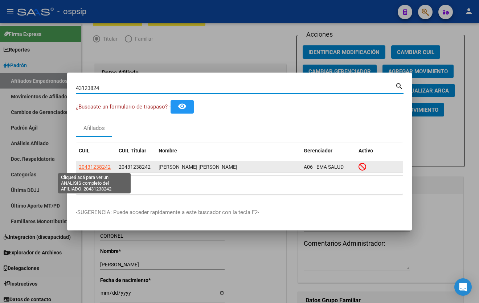
click at [93, 166] on span "20431238242" at bounding box center [95, 167] width 32 height 6
type textarea "20431238242"
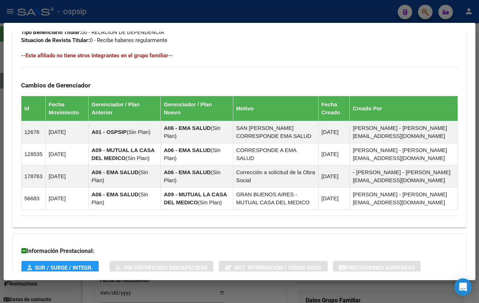
scroll to position [446, 0]
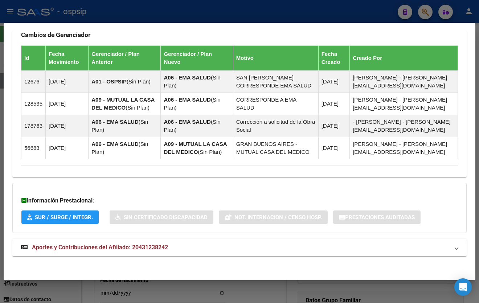
click at [163, 243] on strong "Aportes y Contribuciones del Afiliado: 20431238242" at bounding box center [94, 247] width 147 height 9
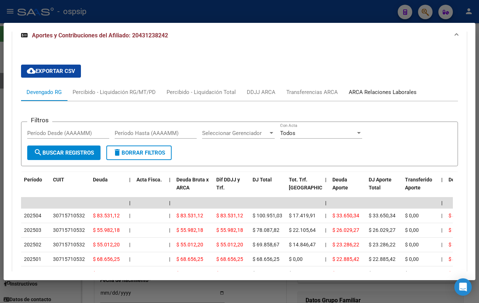
click at [383, 90] on div "ARCA Relaciones Laborales" at bounding box center [383, 92] width 68 height 8
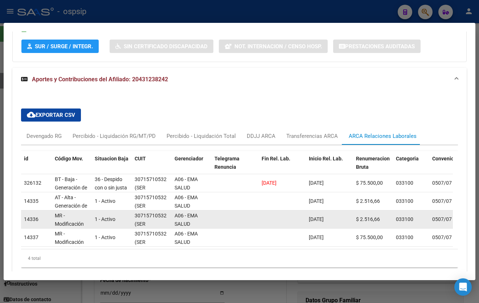
scroll to position [651, 0]
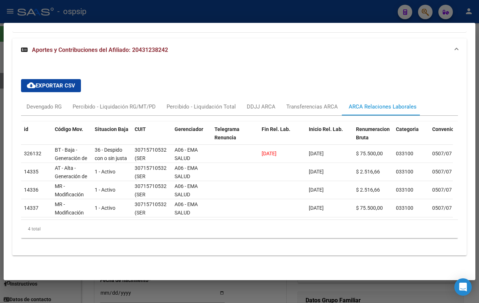
click at [206, 75] on div "cloud_download Exportar CSV Devengado RG Percibido - Liquidación RG/MT/PD Perci…" at bounding box center [239, 158] width 437 height 171
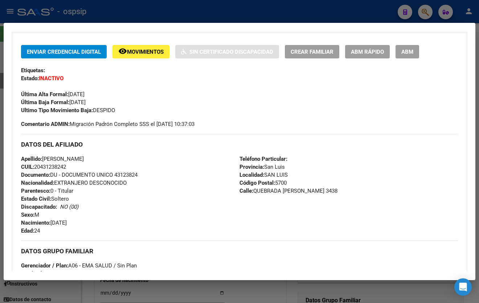
scroll to position [156, 0]
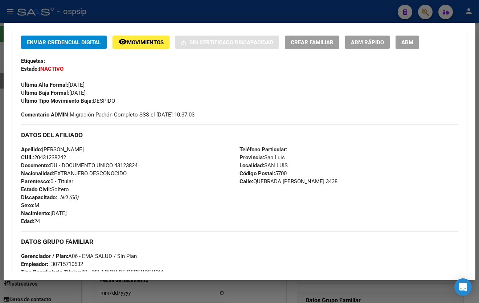
click at [191, 171] on div "Apellido: [PERSON_NAME]: 20431238242 Documento: DU - DOCUMENTO UNICO 43123824 N…" at bounding box center [130, 186] width 219 height 80
drag, startPoint x: 141, startPoint y: 159, endPoint x: 146, endPoint y: 148, distance: 13.0
click at [141, 159] on div "Apellido: [PERSON_NAME]: 20431238242 Documento: DU - DOCUMENTO UNICO 43123824 N…" at bounding box center [130, 186] width 219 height 80
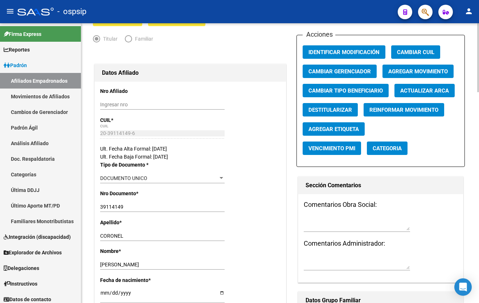
drag, startPoint x: 252, startPoint y: 116, endPoint x: 316, endPoint y: 108, distance: 64.8
click at [422, 11] on icon "button" at bounding box center [425, 12] width 7 height 8
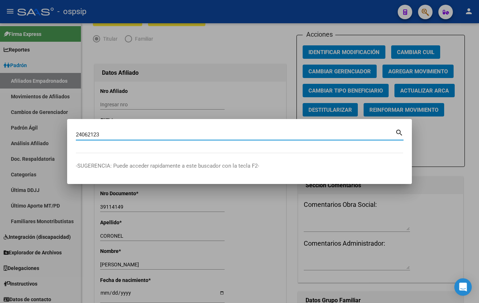
type input "24062123"
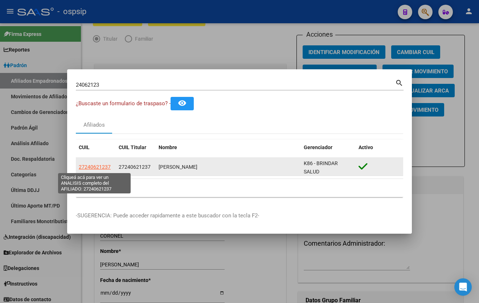
click at [96, 165] on span "27240621237" at bounding box center [95, 167] width 32 height 6
type textarea "27240621237"
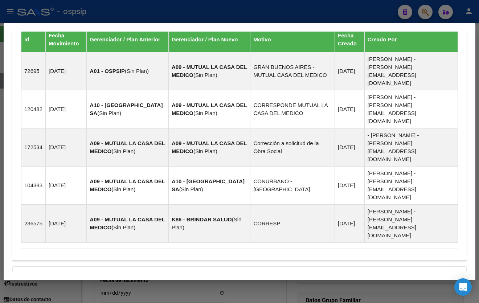
scroll to position [469, 0]
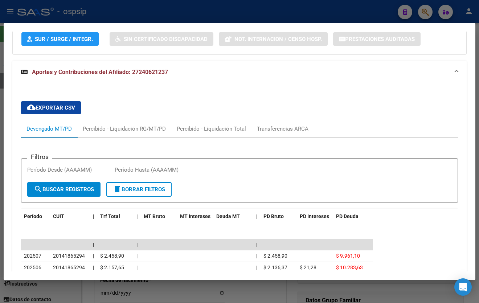
scroll to position [794, 0]
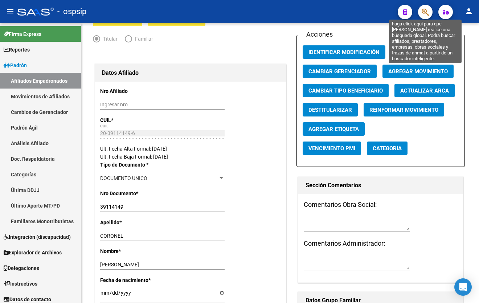
click at [423, 10] on icon "button" at bounding box center [425, 12] width 7 height 8
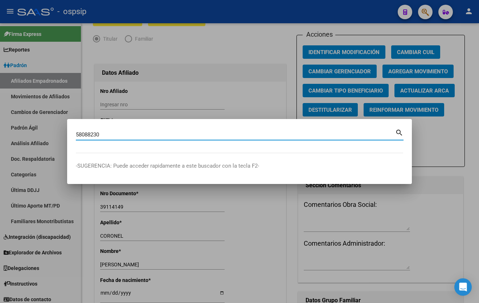
type input "58088230"
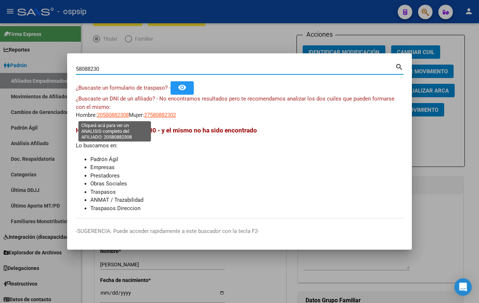
click at [105, 117] on span "20580882308" at bounding box center [113, 115] width 32 height 7
type textarea "20580882308"
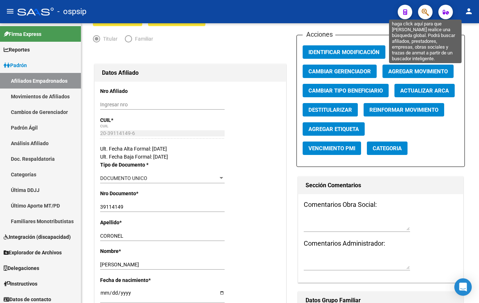
click at [426, 11] on icon "button" at bounding box center [425, 12] width 7 height 8
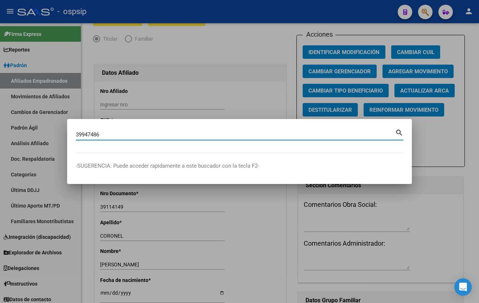
type input "39947486"
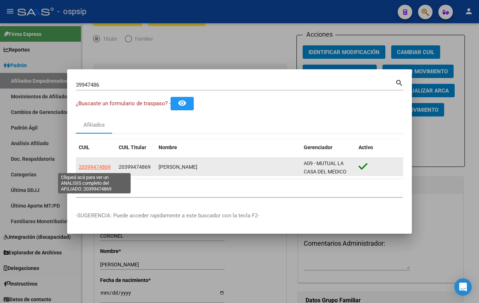
click at [90, 165] on span "20399474869" at bounding box center [95, 167] width 32 height 6
type textarea "20399474869"
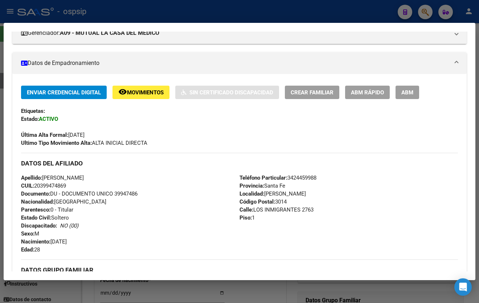
scroll to position [94, 0]
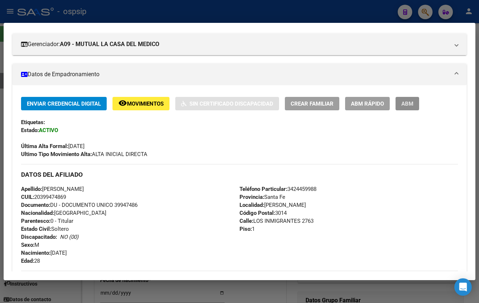
drag, startPoint x: 411, startPoint y: 100, endPoint x: 337, endPoint y: 176, distance: 105.6
click at [410, 101] on span "ABM" at bounding box center [408, 104] width 12 height 7
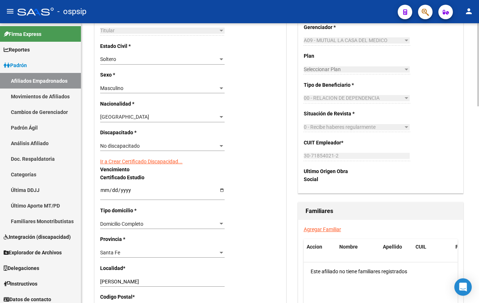
scroll to position [363, 0]
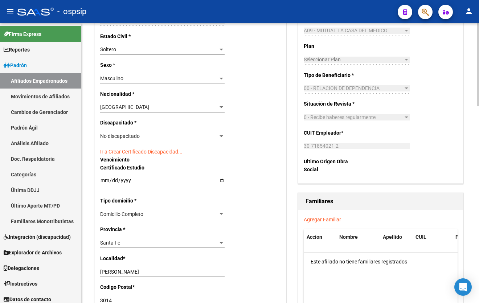
click at [328, 217] on link "Agregar Familiar" at bounding box center [322, 220] width 37 height 6
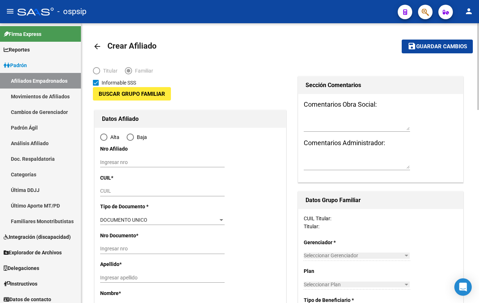
type input "30-71854021-2"
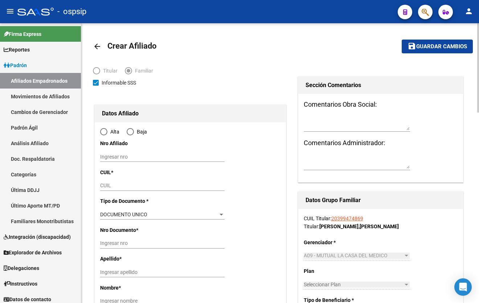
type input "[PERSON_NAME]"
type input "3014"
type input "LOS INMIGRANTES"
type input "2763"
type input "1"
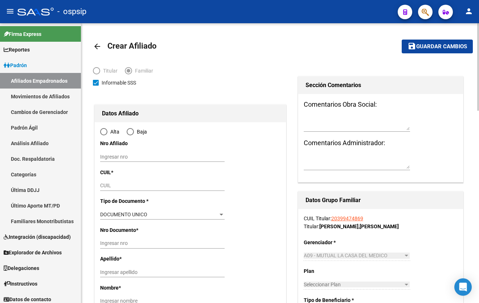
radio input "true"
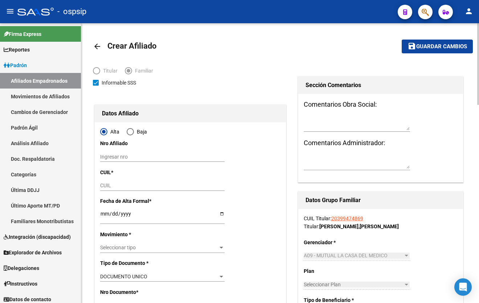
type input "30-71854021-2"
click at [119, 185] on input "CUIL" at bounding box center [162, 186] width 125 height 6
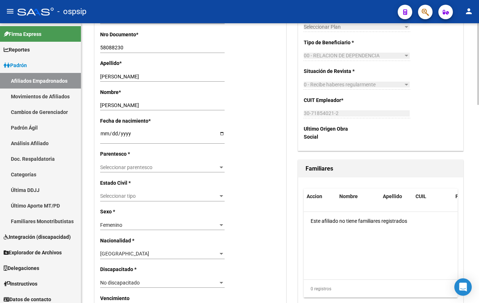
scroll to position [297, 0]
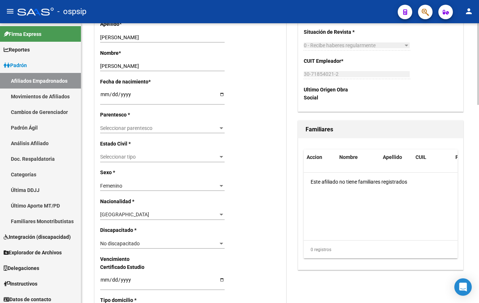
click at [118, 127] on span "Seleccionar parentesco" at bounding box center [159, 128] width 118 height 6
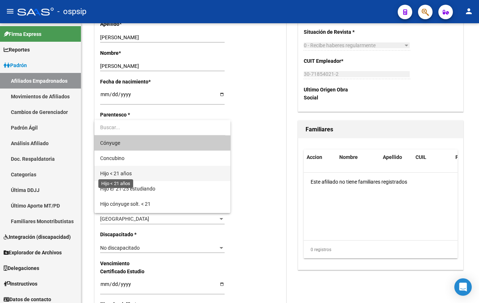
click at [125, 174] on span "Hijo < 21 años" at bounding box center [116, 174] width 32 height 6
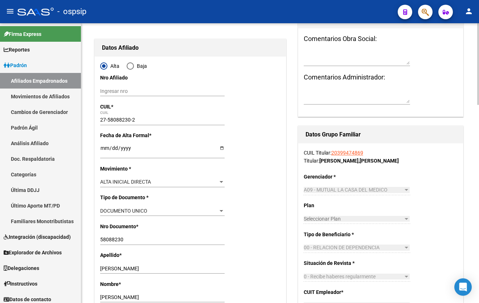
scroll to position [0, 0]
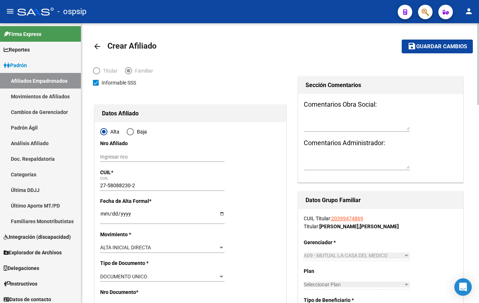
click at [428, 49] on span "Guardar cambios" at bounding box center [442, 47] width 51 height 7
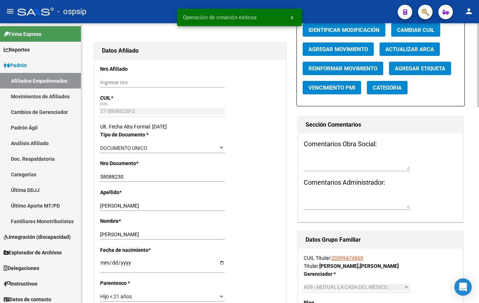
scroll to position [99, 0]
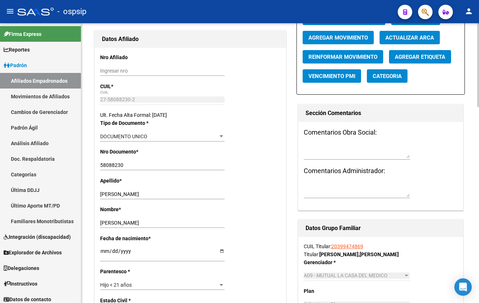
click at [188, 220] on input "[PERSON_NAME]" at bounding box center [162, 223] width 125 height 6
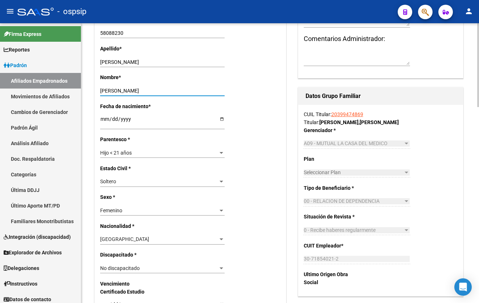
scroll to position [165, 0]
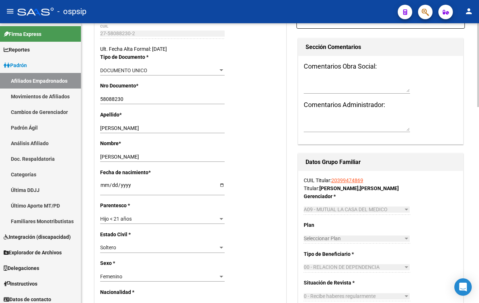
click at [153, 13] on div "- ospsip" at bounding box center [204, 12] width 375 height 16
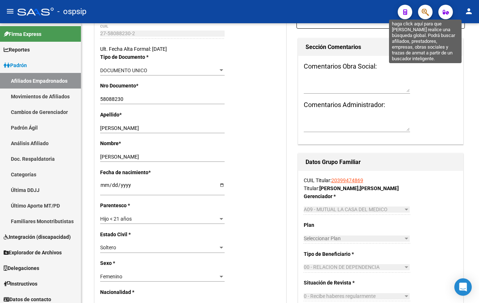
click at [426, 11] on icon "button" at bounding box center [425, 12] width 7 height 8
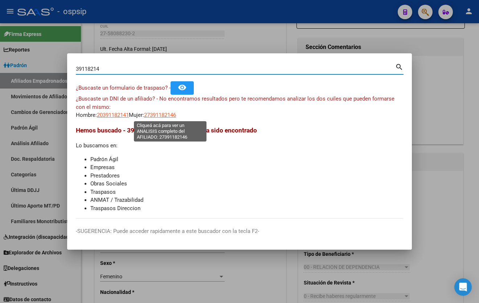
click at [163, 114] on span "27391182146" at bounding box center [160, 115] width 32 height 7
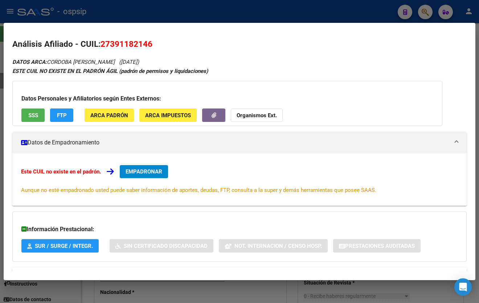
scroll to position [29, 0]
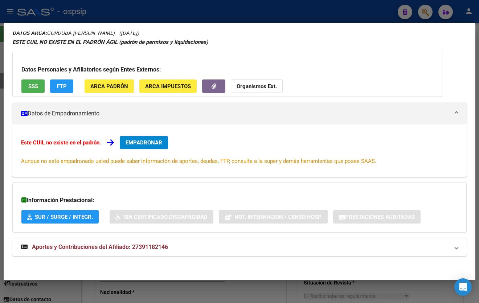
click at [150, 250] on span "Aportes y Contribuciones del Afiliado: 27391182146" at bounding box center [100, 247] width 136 height 7
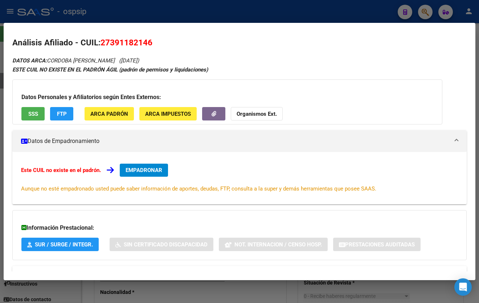
scroll to position [0, 0]
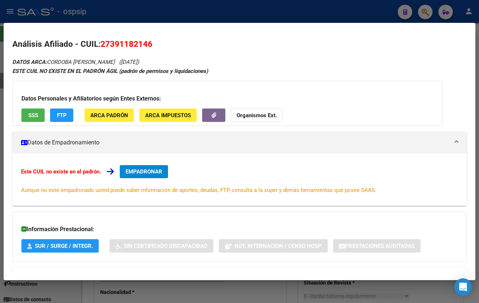
drag, startPoint x: 102, startPoint y: 41, endPoint x: 159, endPoint y: 43, distance: 57.1
click at [159, 43] on h2 "Análisis Afiliado - CUIL: 27391182146" at bounding box center [239, 44] width 455 height 12
copy span "27391182146"
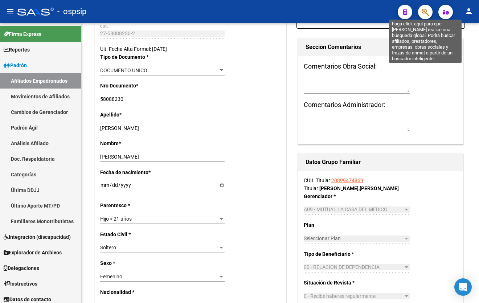
click at [424, 11] on icon "button" at bounding box center [425, 12] width 7 height 8
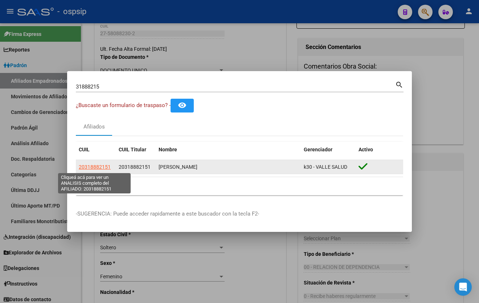
click at [101, 166] on span "20318882151" at bounding box center [95, 167] width 32 height 6
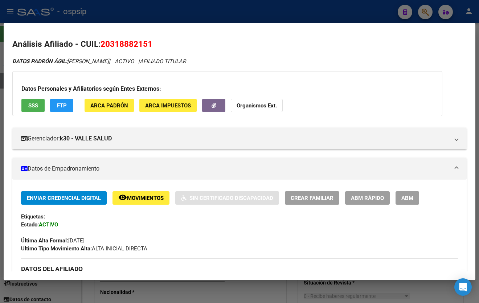
click at [126, 196] on mat-icon "remove_red_eye" at bounding box center [122, 197] width 9 height 9
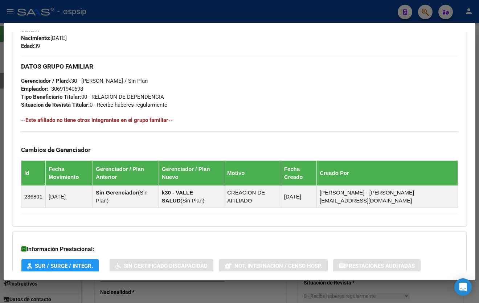
scroll to position [358, 0]
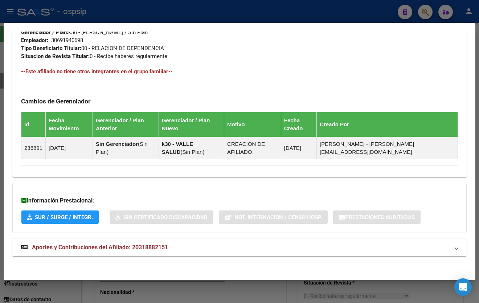
click at [153, 244] on span "Aportes y Contribuciones del Afiliado: 20318882151" at bounding box center [100, 247] width 136 height 7
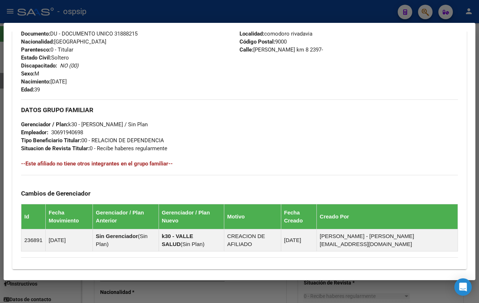
scroll to position [127, 0]
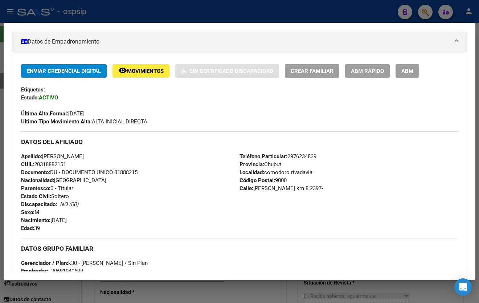
drag, startPoint x: 115, startPoint y: 171, endPoint x: 157, endPoint y: 173, distance: 41.1
click at [157, 173] on div "Apellido: [PERSON_NAME] CUIL: 20318882151 Documento: DU - DOCUMENTO UNICO 31888…" at bounding box center [130, 193] width 219 height 80
copy span "31888215"
click at [218, 123] on div "Ultimo Tipo Movimiento Alta: ALTA INICIAL DIRECTA" at bounding box center [239, 122] width 437 height 8
click at [411, 71] on span "ABM" at bounding box center [408, 71] width 12 height 7
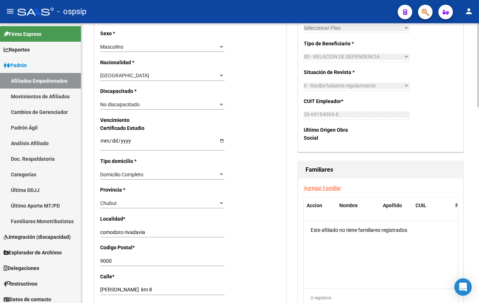
scroll to position [396, 0]
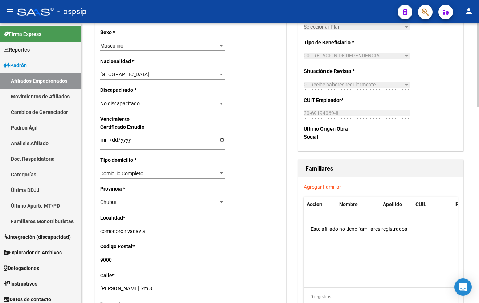
click at [312, 185] on link "Agregar Familiar" at bounding box center [322, 187] width 37 height 6
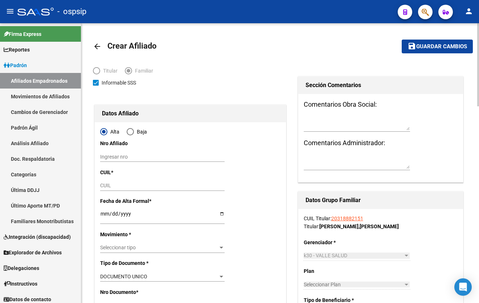
click at [106, 185] on input "CUIL" at bounding box center [162, 186] width 125 height 6
click at [114, 189] on div "CUIL" at bounding box center [162, 186] width 125 height 10
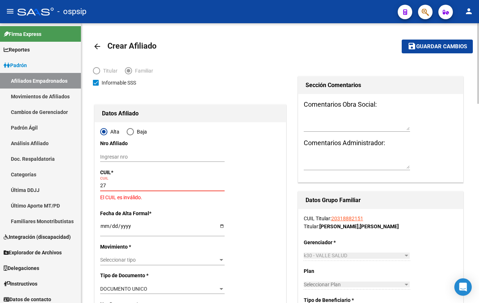
click at [118, 188] on input "27" at bounding box center [162, 186] width 125 height 6
click at [139, 186] on input "27-35042312" at bounding box center [162, 186] width 125 height 6
click at [105, 184] on input "27-35042312-4" at bounding box center [162, 186] width 125 height 6
click at [105, 185] on input "23-35042312-4" at bounding box center [162, 186] width 125 height 6
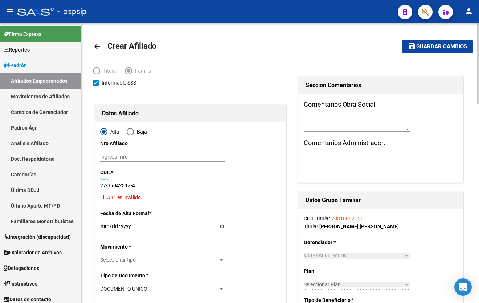
click at [136, 183] on input "27-35042312-4" at bounding box center [162, 186] width 125 height 6
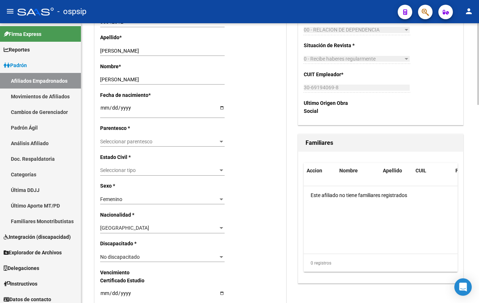
scroll to position [297, 0]
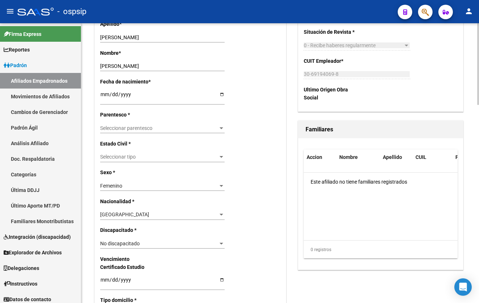
click at [105, 124] on div "Seleccionar parentesco Seleccionar parentesco" at bounding box center [162, 128] width 125 height 10
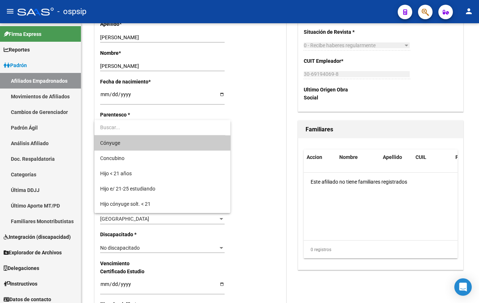
click at [255, 127] on div at bounding box center [239, 151] width 479 height 303
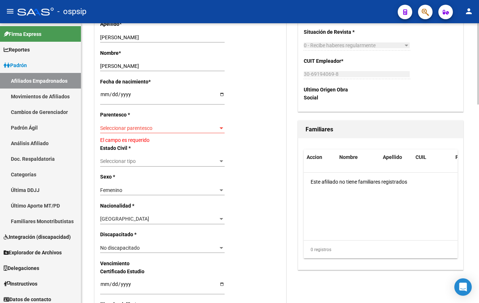
click at [113, 126] on span "Seleccionar parentesco" at bounding box center [159, 128] width 118 height 6
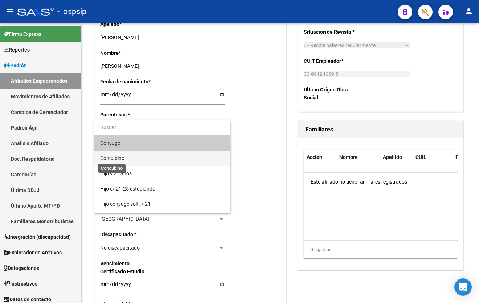
click at [111, 155] on span "Concubino" at bounding box center [112, 158] width 24 height 6
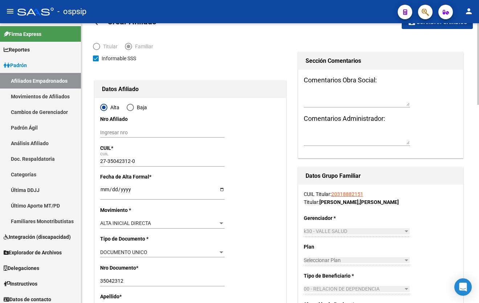
scroll to position [0, 0]
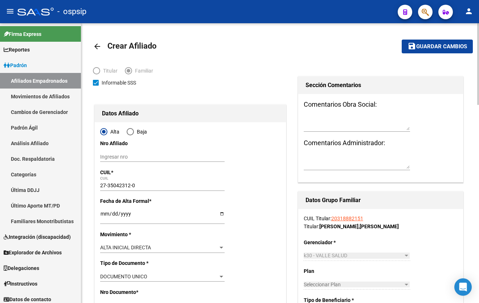
click at [432, 44] on span "Guardar cambios" at bounding box center [442, 47] width 51 height 7
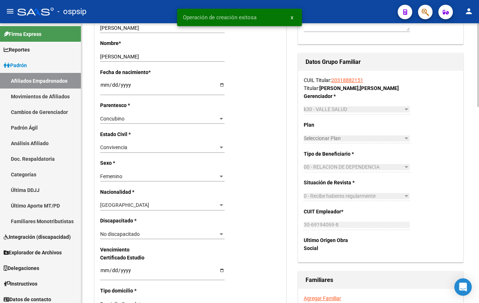
scroll to position [363, 0]
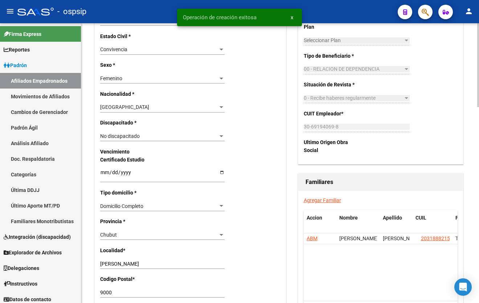
click at [328, 199] on link "Agregar Familiar" at bounding box center [322, 201] width 37 height 6
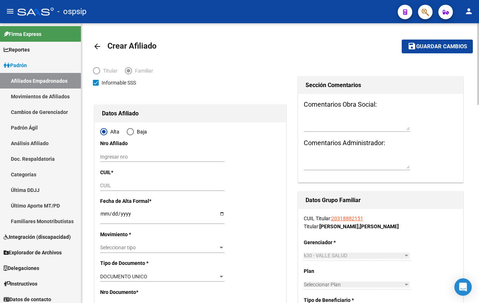
click at [105, 186] on input "CUIL" at bounding box center [162, 186] width 125 height 6
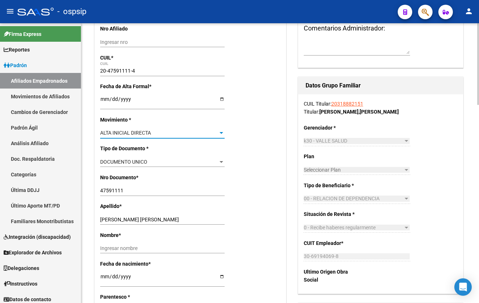
scroll to position [132, 0]
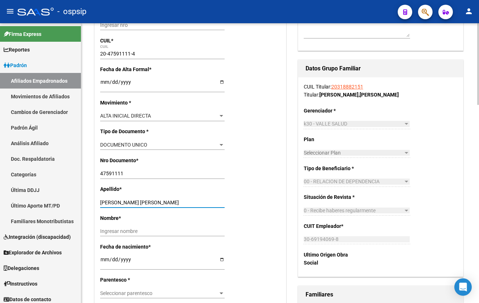
drag, startPoint x: 128, startPoint y: 201, endPoint x: 178, endPoint y: 201, distance: 49.8
click at [178, 201] on input "[PERSON_NAME] [PERSON_NAME]" at bounding box center [162, 203] width 125 height 6
click at [115, 231] on input "Ingresar nombre" at bounding box center [162, 231] width 125 height 6
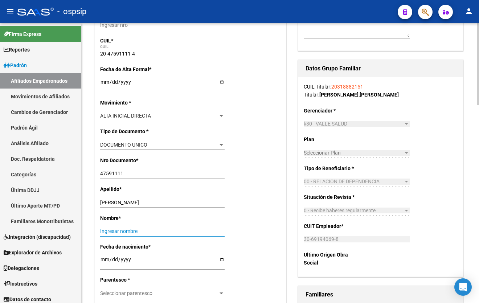
paste input "[PERSON_NAME]"
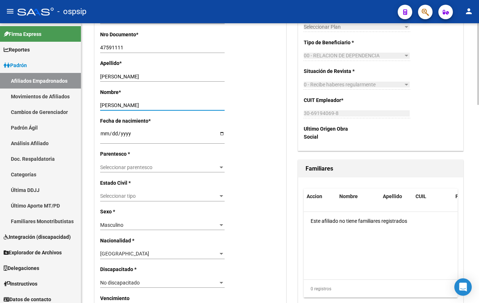
scroll to position [297, 0]
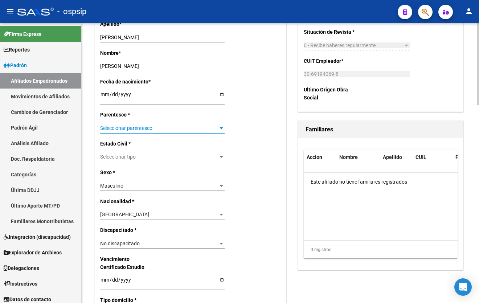
click at [122, 129] on span "Seleccionar parentesco" at bounding box center [159, 128] width 118 height 6
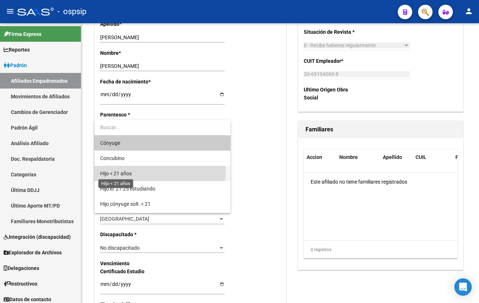
click at [114, 172] on span "Hijo < 21 años" at bounding box center [116, 174] width 32 height 6
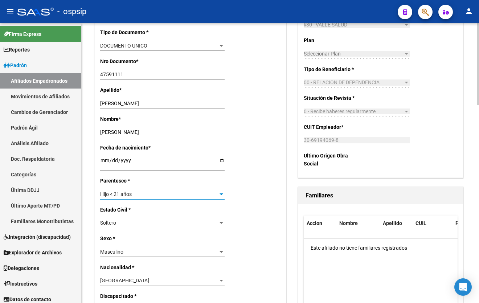
scroll to position [0, 0]
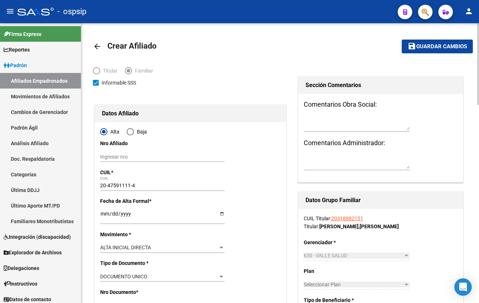
click at [427, 44] on span "Guardar cambios" at bounding box center [442, 47] width 51 height 7
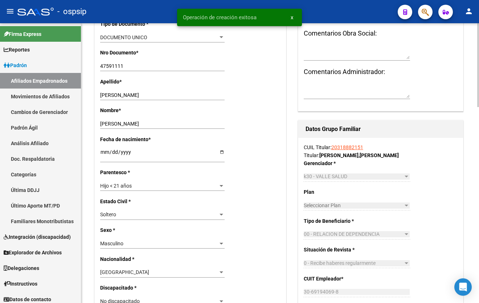
scroll to position [363, 0]
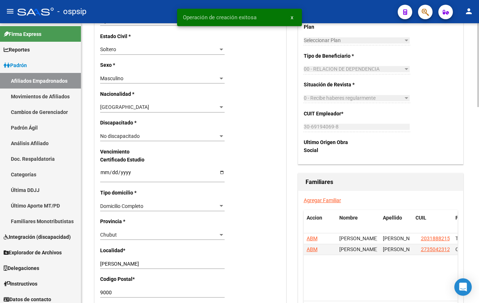
click at [325, 200] on link "Agregar Familiar" at bounding box center [322, 201] width 37 height 6
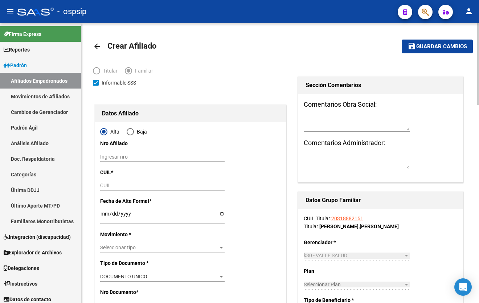
scroll to position [33, 0]
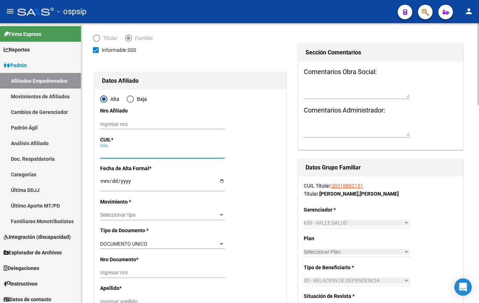
click at [136, 151] on input "CUIL" at bounding box center [162, 153] width 125 height 6
click at [106, 151] on input "CUIL" at bounding box center [162, 153] width 125 height 6
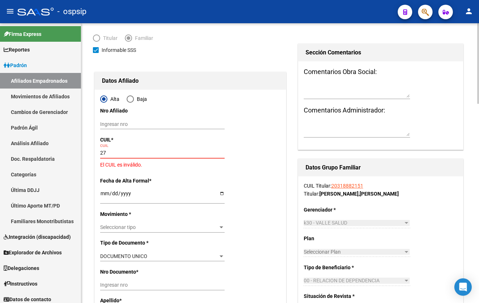
click at [112, 150] on input "27" at bounding box center [162, 153] width 125 height 6
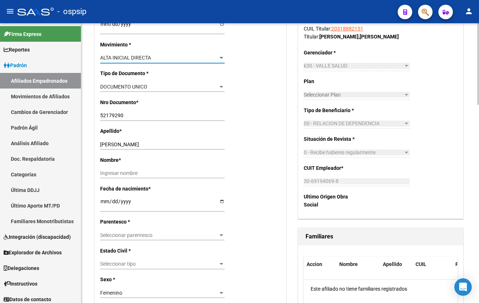
scroll to position [198, 0]
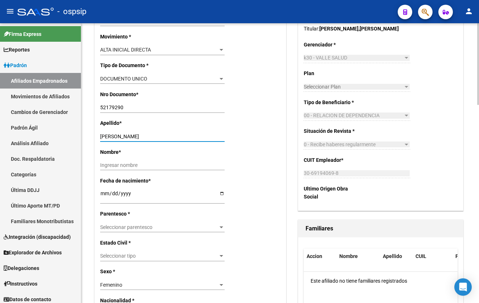
drag, startPoint x: 128, startPoint y: 134, endPoint x: 192, endPoint y: 134, distance: 64.3
click at [192, 134] on input "[PERSON_NAME]" at bounding box center [162, 137] width 125 height 6
click at [107, 170] on div "Ingresar nombre" at bounding box center [162, 166] width 125 height 10
paste input "[PERSON_NAME]"
click at [106, 225] on span "Seleccionar parentesco" at bounding box center [159, 227] width 118 height 6
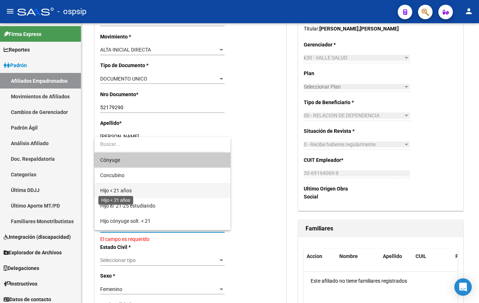
click at [115, 191] on span "Hijo < 21 años" at bounding box center [116, 191] width 32 height 6
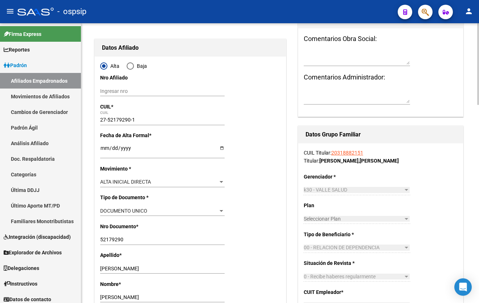
scroll to position [0, 0]
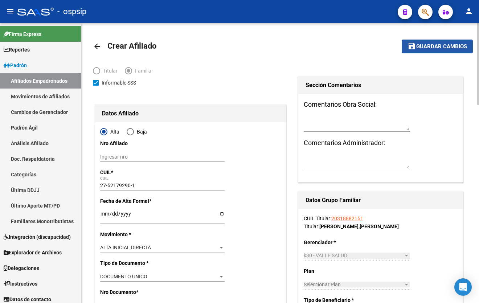
click at [433, 44] on span "Guardar cambios" at bounding box center [442, 47] width 51 height 7
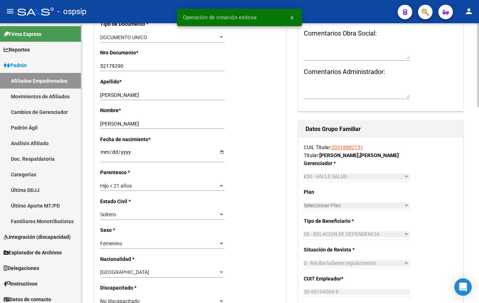
scroll to position [363, 0]
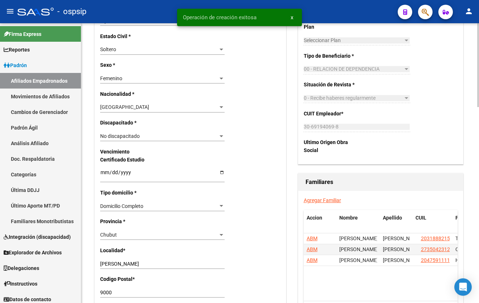
click at [317, 198] on link "Agregar Familiar" at bounding box center [322, 201] width 37 height 6
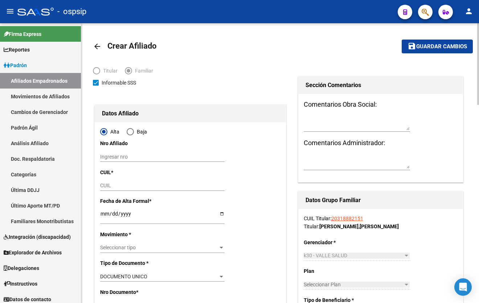
click at [101, 212] on input "Ingresar fecha" at bounding box center [162, 216] width 125 height 11
click at [105, 182] on div "CUIL" at bounding box center [162, 186] width 125 height 10
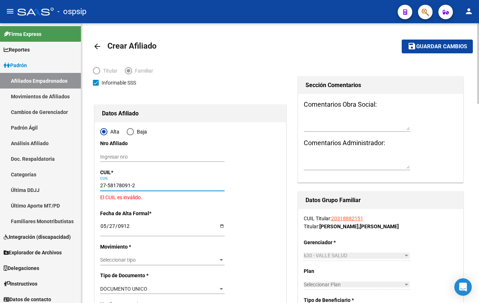
click at [138, 185] on input "27-58178091-2" at bounding box center [162, 186] width 125 height 6
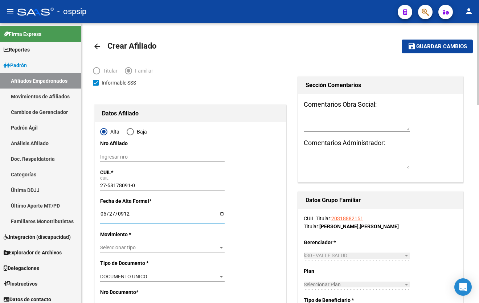
click at [109, 249] on span "Seleccionar tipo" at bounding box center [159, 248] width 118 height 6
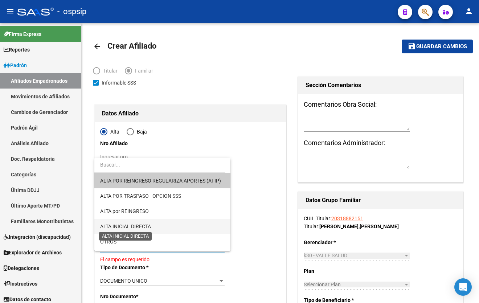
click at [117, 224] on span "ALTA INICIAL DIRECTA" at bounding box center [125, 227] width 51 height 6
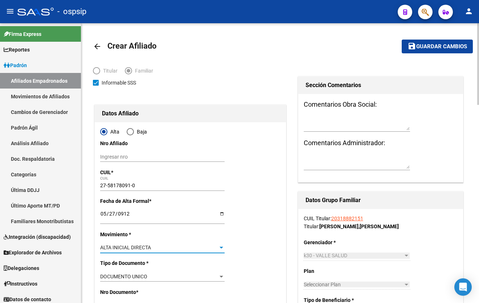
click at [101, 213] on input "0912-05-27" at bounding box center [162, 216] width 125 height 11
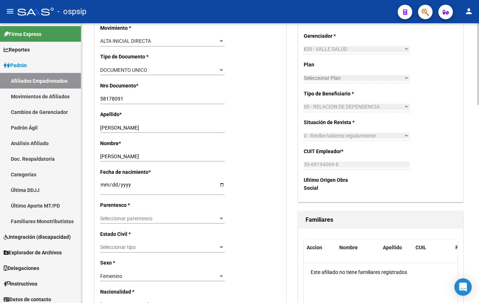
scroll to position [231, 0]
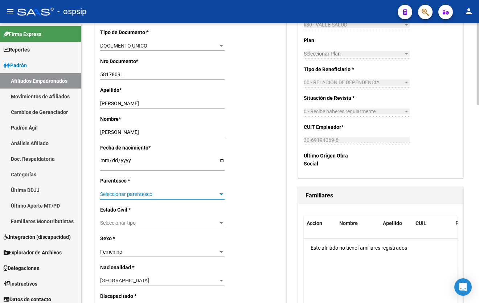
click at [119, 194] on span "Seleccionar parentesco" at bounding box center [159, 194] width 118 height 6
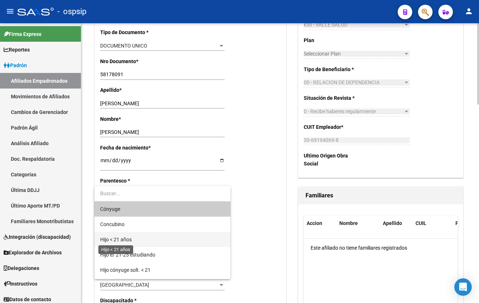
click at [117, 240] on span "Hijo < 21 años" at bounding box center [116, 240] width 32 height 6
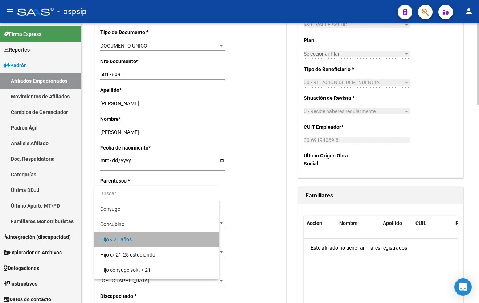
click at [117, 240] on p "Sexo *" at bounding box center [127, 239] width 55 height 8
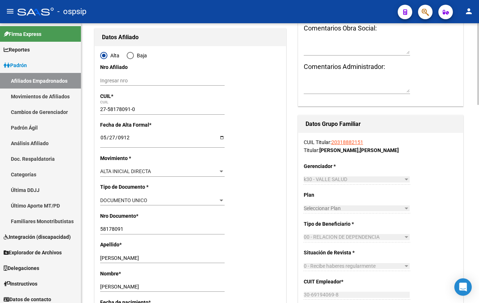
scroll to position [0, 0]
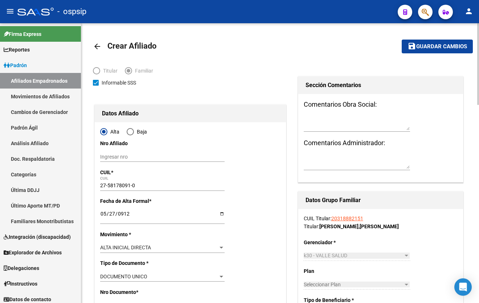
click at [427, 46] on span "Guardar cambios" at bounding box center [442, 47] width 51 height 7
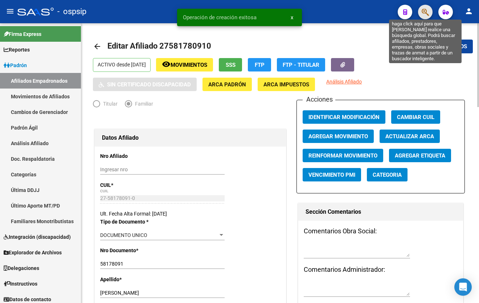
click at [425, 9] on icon "button" at bounding box center [425, 12] width 7 height 8
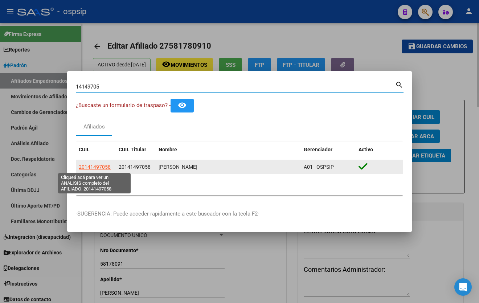
click at [95, 167] on span "20141497058" at bounding box center [95, 167] width 32 height 6
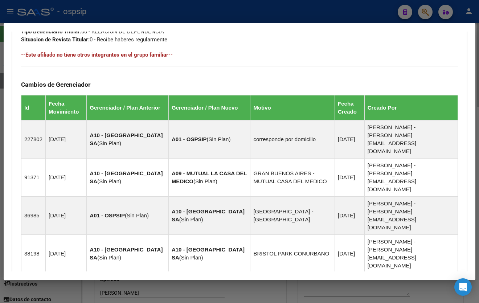
scroll to position [483, 0]
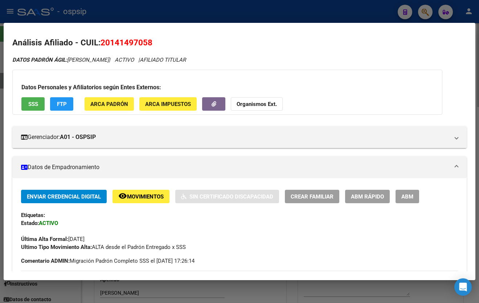
scroll to position [0, 0]
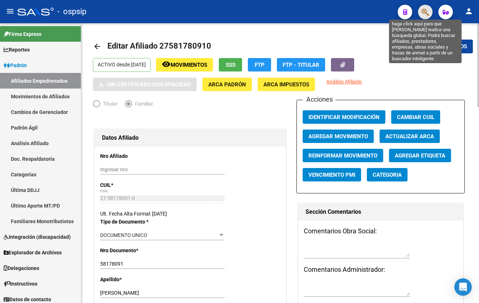
click at [426, 12] on icon "button" at bounding box center [425, 12] width 7 height 8
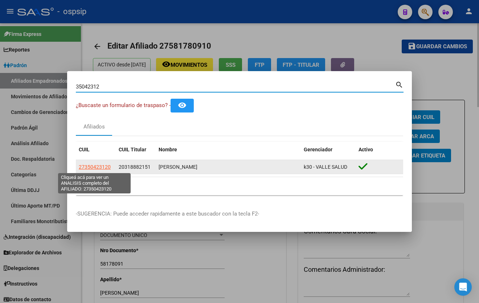
click at [83, 166] on span "27350423120" at bounding box center [95, 167] width 32 height 6
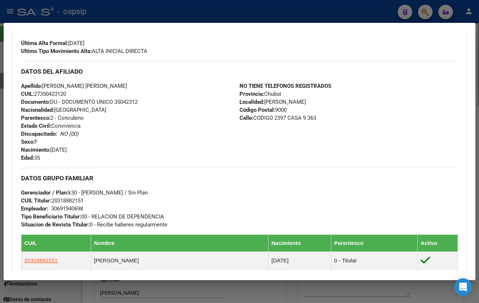
scroll to position [198, 0]
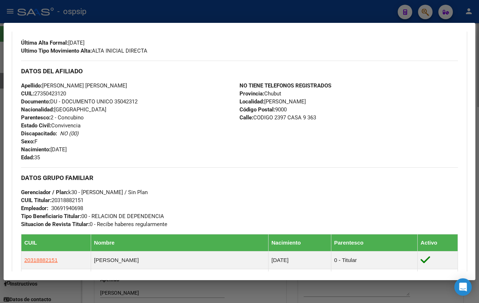
click at [166, 145] on div "Apellido: [PERSON_NAME] [PERSON_NAME] CUIL: 27350423120 Documento: DU - DOCUMEN…" at bounding box center [130, 122] width 219 height 80
click at [195, 54] on div "Ultimo Tipo Movimiento Alta: ALTA INICIAL DIRECTA" at bounding box center [239, 51] width 437 height 8
click at [143, 138] on div "Apellido: [PERSON_NAME] [PERSON_NAME] CUIL: 27350423120 Documento: DU - DOCUMEN…" at bounding box center [130, 122] width 219 height 80
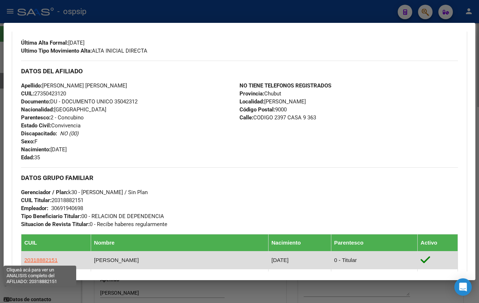
click at [44, 260] on span "20318882151" at bounding box center [40, 260] width 33 height 6
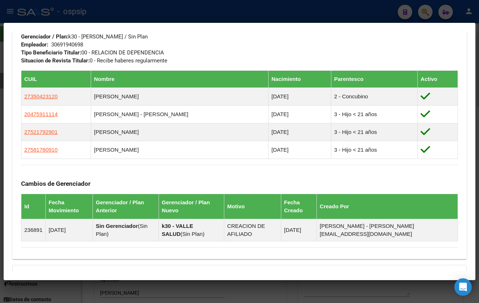
scroll to position [363, 0]
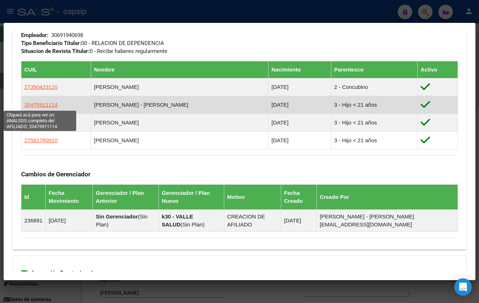
click at [43, 105] on span "20475911114" at bounding box center [40, 105] width 33 height 6
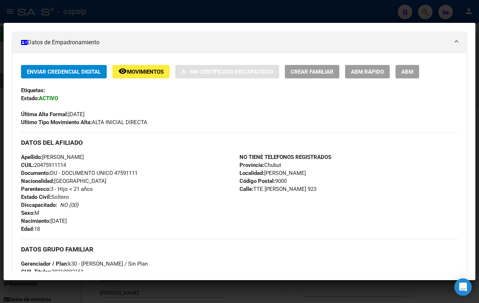
scroll to position [165, 0]
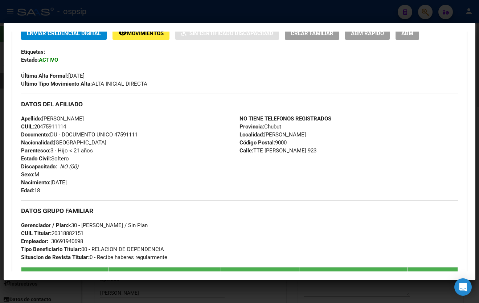
click at [139, 174] on div "Apellido: [PERSON_NAME] CUIL: 20475911114 Documento: DU - DOCUMENTO UNICO 47591…" at bounding box center [130, 155] width 219 height 80
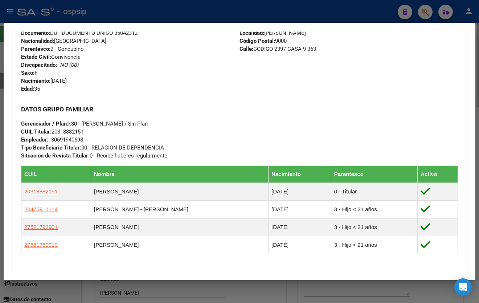
scroll to position [330, 0]
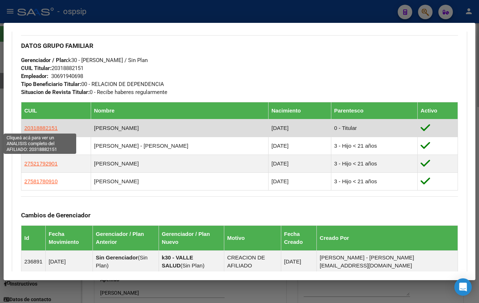
click at [37, 127] on span "20318882151" at bounding box center [40, 128] width 33 height 6
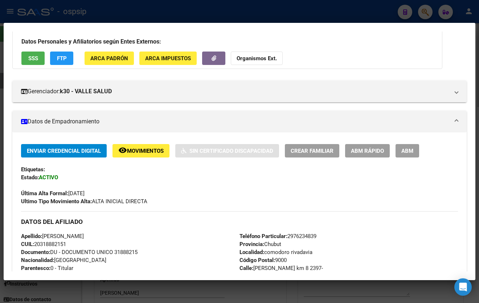
scroll to position [165, 0]
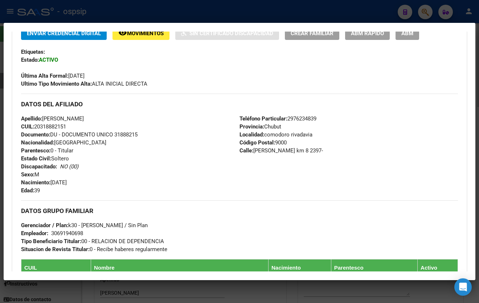
drag, startPoint x: 116, startPoint y: 134, endPoint x: 149, endPoint y: 134, distance: 32.7
click at [149, 134] on div "Apellido: [PERSON_NAME] CUIL: 20318882151 Documento: DU - DOCUMENTO UNICO 31888…" at bounding box center [130, 155] width 219 height 80
copy span "31888215"
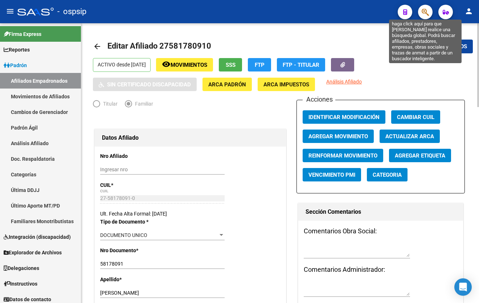
click at [423, 11] on icon "button" at bounding box center [425, 12] width 7 height 8
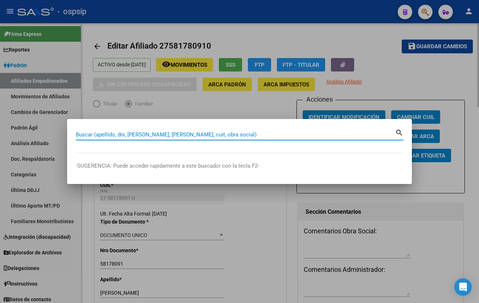
paste input "31888215"
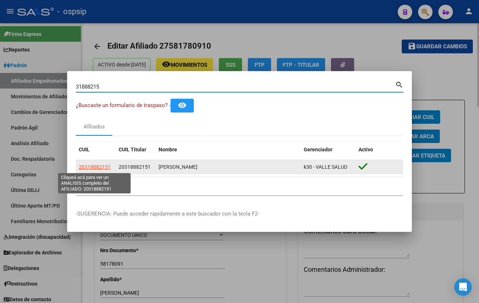
click at [93, 170] on span "20318882151" at bounding box center [95, 167] width 32 height 6
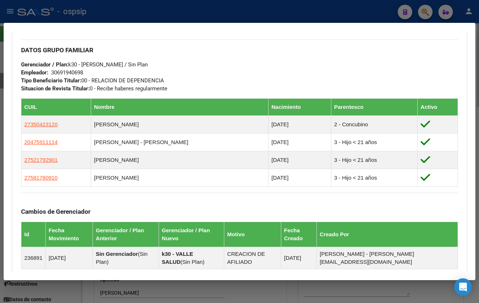
scroll to position [330, 0]
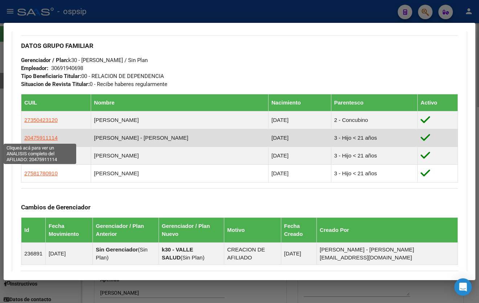
click at [40, 138] on span "20475911114" at bounding box center [40, 138] width 33 height 6
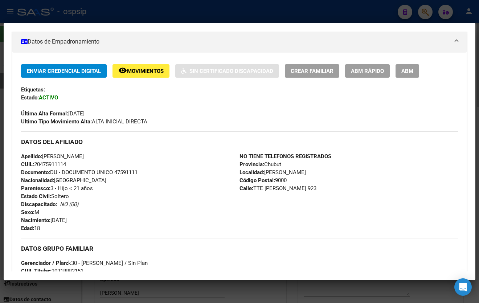
scroll to position [132, 0]
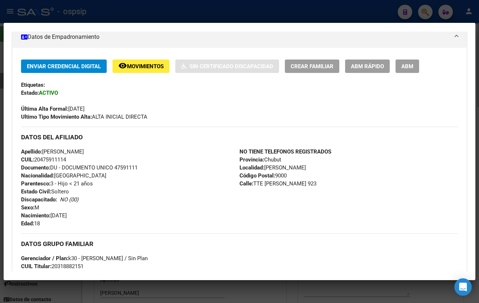
click at [161, 162] on div "Apellido: [PERSON_NAME] CUIL: 20475911114 Documento: DU - DOCUMENTO UNICO 47591…" at bounding box center [130, 188] width 219 height 80
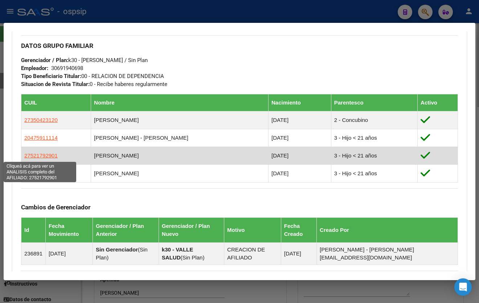
click at [35, 155] on span "27521792901" at bounding box center [40, 156] width 33 height 6
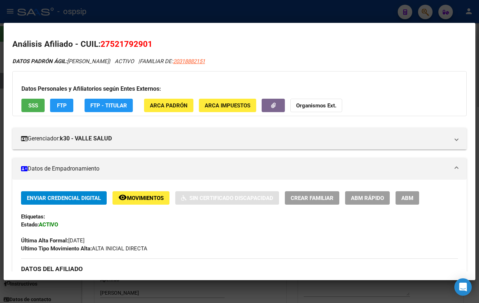
scroll to position [165, 0]
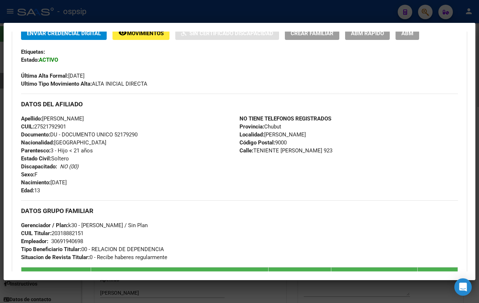
click at [170, 176] on div "Apellido: [PERSON_NAME] CUIL: 27521792901 Documento: DU - DOCUMENTO UNICO 52179…" at bounding box center [130, 155] width 219 height 80
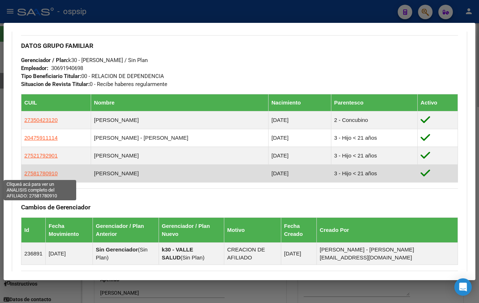
click at [33, 171] on span "27581780910" at bounding box center [40, 173] width 33 height 6
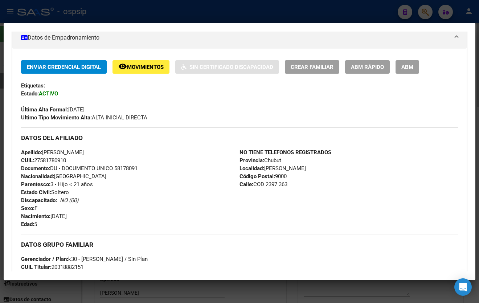
scroll to position [132, 0]
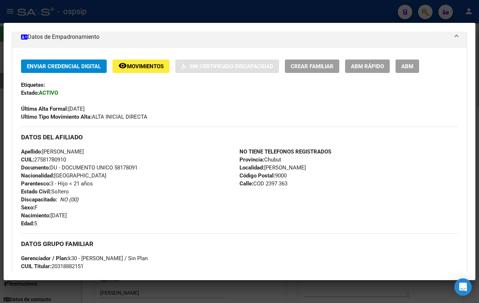
click at [178, 174] on div "Apellido: [PERSON_NAME] CUIL: 27581780910 Documento: DU - DOCUMENTO UNICO 58178…" at bounding box center [130, 188] width 219 height 80
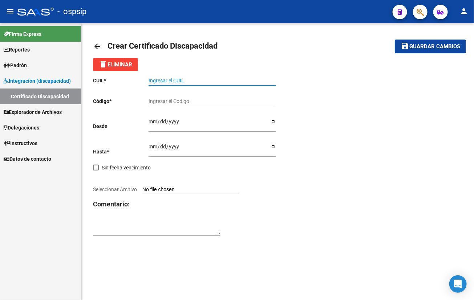
click at [169, 79] on input "Ingresar el CUIL" at bounding box center [212, 81] width 127 height 6
type input "23-56501104-9"
type input "arg02000565011042025042920300429bue330"
click at [150, 122] on input "Ingresar fec. Desde" at bounding box center [212, 124] width 127 height 11
drag, startPoint x: 26, startPoint y: 224, endPoint x: 153, endPoint y: 123, distance: 162.3
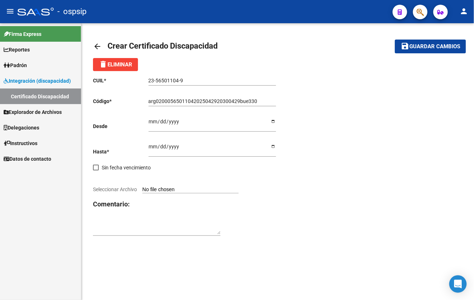
click at [153, 123] on input "Ingresar fec. Desde" at bounding box center [212, 124] width 127 height 11
type input "2025-04-29"
click at [152, 146] on input "Ingresar fec. Hasta" at bounding box center [212, 149] width 127 height 11
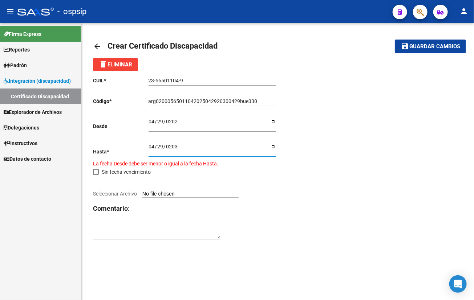
type input "2030-04-29"
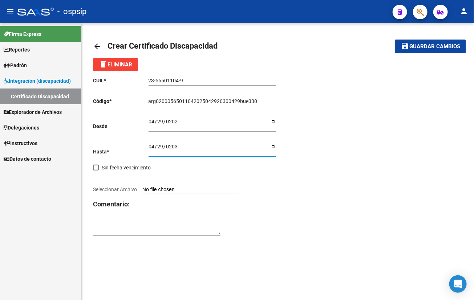
click at [184, 187] on input "Seleccionar Archivo" at bounding box center [190, 190] width 96 height 7
type input "C:\fakepath\CUD - San Julian Bautista (1).pdf"
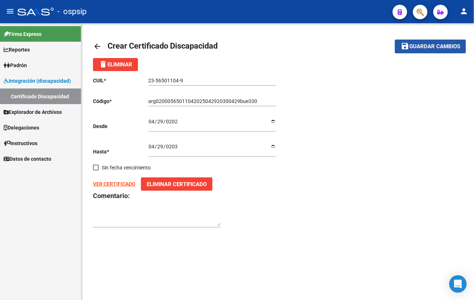
click at [421, 44] on span "Guardar cambios" at bounding box center [434, 47] width 51 height 7
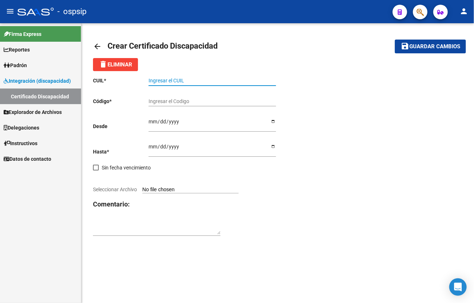
click at [154, 82] on input "Ingresar el CUIL" at bounding box center [212, 81] width 127 height 6
click at [161, 81] on input "Ingresar el CUIL" at bounding box center [212, 81] width 127 height 6
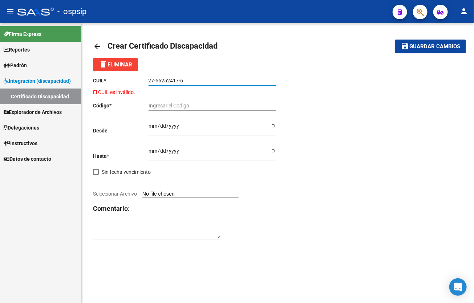
type input "27-56252417-6"
click at [155, 105] on input "Ingresar el Codigo" at bounding box center [212, 106] width 127 height 6
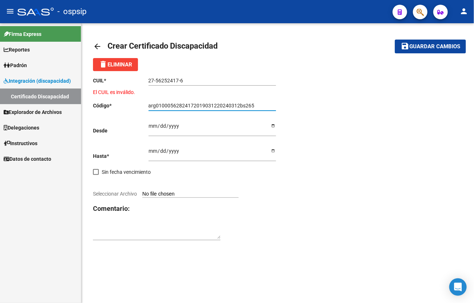
type input "arg01000562824172019031220240312bs265"
click at [152, 127] on input "Ingresar fec. Desde" at bounding box center [212, 128] width 127 height 11
click at [159, 131] on input "Ingresar fec. Desde" at bounding box center [212, 128] width 127 height 11
click at [151, 150] on input "Ingresar fec. Hasta" at bounding box center [212, 153] width 127 height 11
click at [170, 127] on input "2024-03-12" at bounding box center [212, 128] width 127 height 11
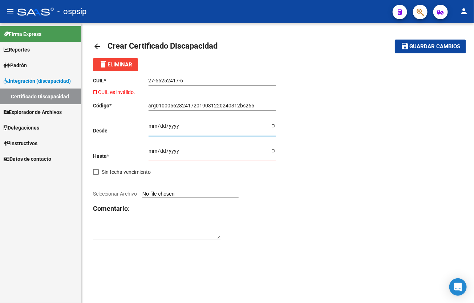
click at [171, 123] on input "2024-03-12" at bounding box center [212, 128] width 127 height 11
click at [177, 127] on input "2024-03-12" at bounding box center [212, 128] width 127 height 11
click at [173, 126] on input "2024-03-12" at bounding box center [212, 128] width 127 height 11
click at [170, 127] on input "2024-03-12" at bounding box center [212, 128] width 127 height 11
click at [186, 144] on div "Ingresar fec. Hasta" at bounding box center [212, 151] width 127 height 19
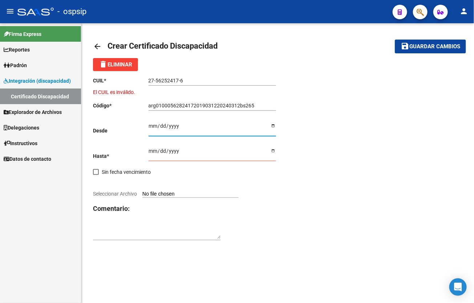
click at [172, 125] on input "2024-03-12" at bounding box center [212, 128] width 127 height 11
type input "2019-03-12"
click at [153, 152] on input "Ingresar fec. Hasta" at bounding box center [212, 153] width 127 height 11
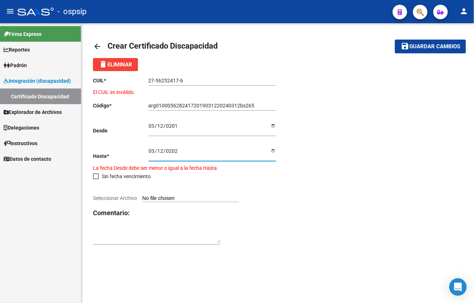
type input "2024-03-12"
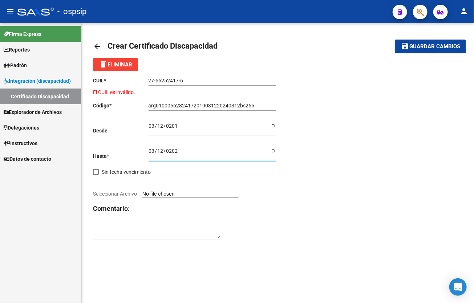
click at [159, 191] on input "Seleccionar Archivo" at bounding box center [190, 194] width 96 height 7
type input "C:\fakepath\IMG-20250818-WA0035.jpg"
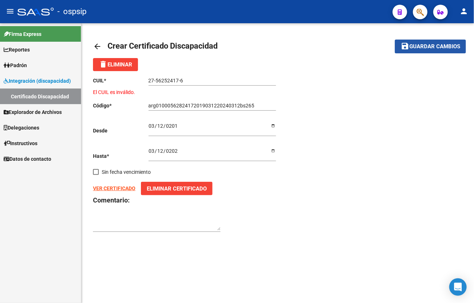
click at [413, 44] on span "Guardar cambios" at bounding box center [434, 47] width 51 height 7
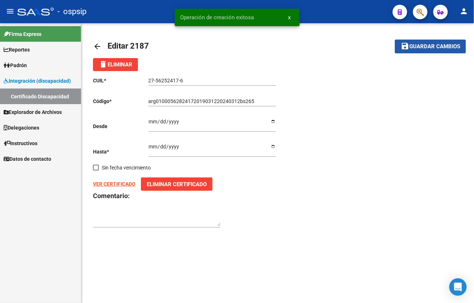
click at [424, 47] on span "Guardar cambios" at bounding box center [434, 47] width 51 height 7
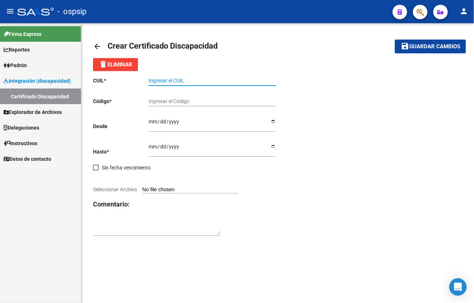
click at [162, 83] on input "Ingresar el CUIL" at bounding box center [212, 81] width 127 height 6
type input "27-56282417-6"
click at [170, 101] on input "Ingresar el Codigo" at bounding box center [212, 101] width 127 height 6
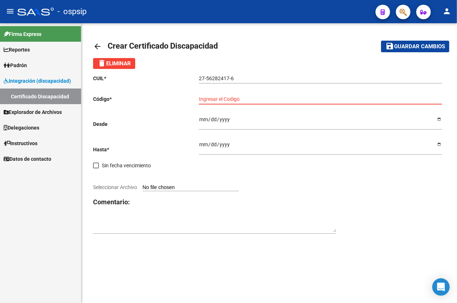
click at [219, 99] on input "Ingresar el Codigo" at bounding box center [320, 99] width 243 height 6
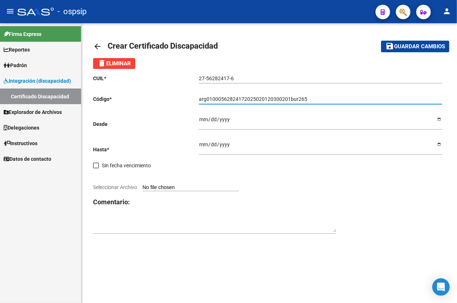
type input "arg01000562824172025020120300201bur265"
click at [201, 118] on input "Ingresar fec. Desde" at bounding box center [320, 122] width 243 height 11
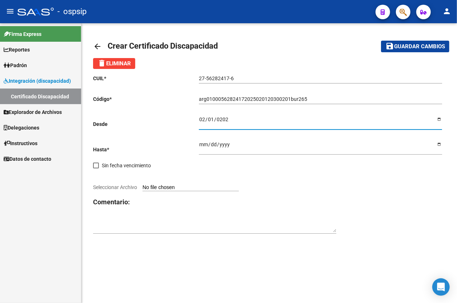
type input "2025-02-01"
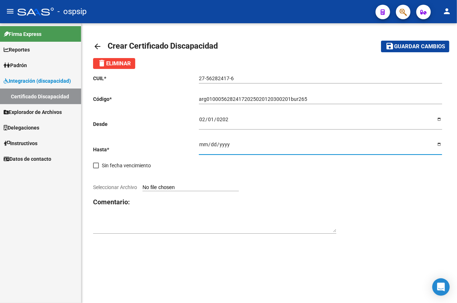
click at [200, 143] on input "Ingresar fec. Hasta" at bounding box center [320, 147] width 243 height 11
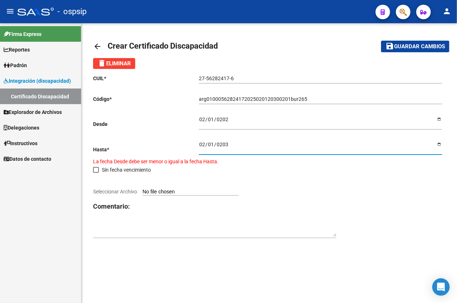
type input "2030-02-01"
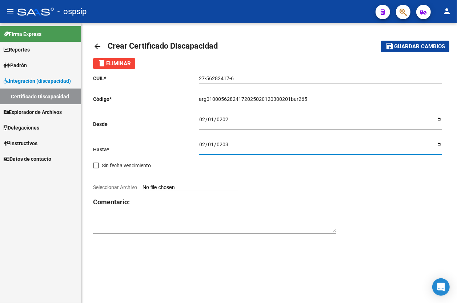
click at [179, 186] on input "Seleccionar Archivo" at bounding box center [190, 188] width 96 height 7
type input "C:\fakepath\Captura de pantalla 2025-08-18 142249.jpg"
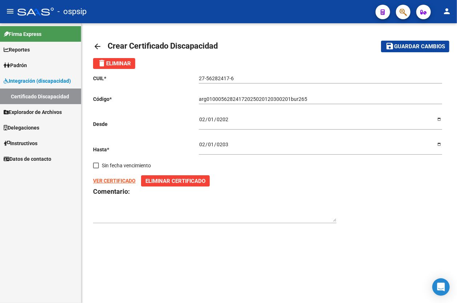
click at [407, 44] on span "Guardar cambios" at bounding box center [419, 47] width 51 height 7
